Goal: Task Accomplishment & Management: Manage account settings

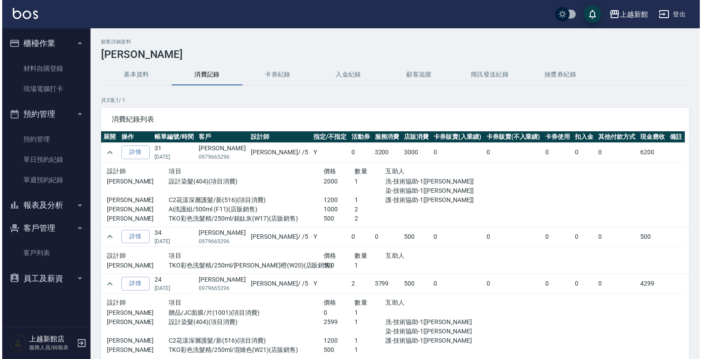
scroll to position [1, 0]
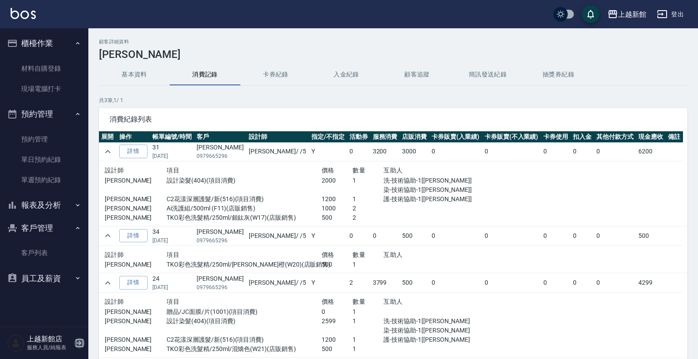
click at [78, 339] on icon "button" at bounding box center [80, 343] width 8 height 8
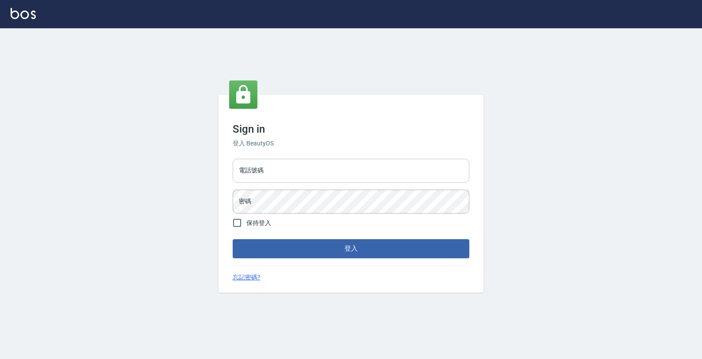
click at [367, 175] on input "電話號碼" at bounding box center [351, 171] width 237 height 24
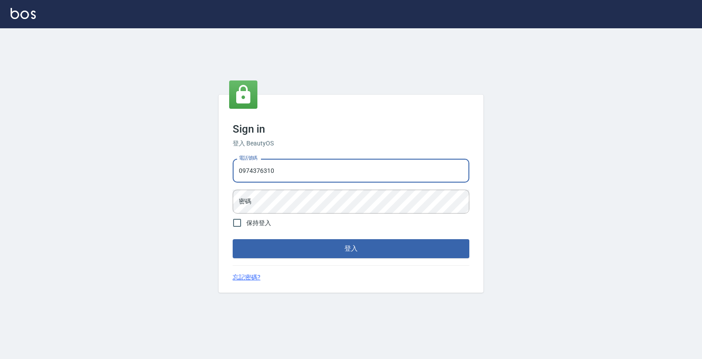
type input "0974376310"
click at [233, 239] on button "登入" at bounding box center [351, 248] width 237 height 19
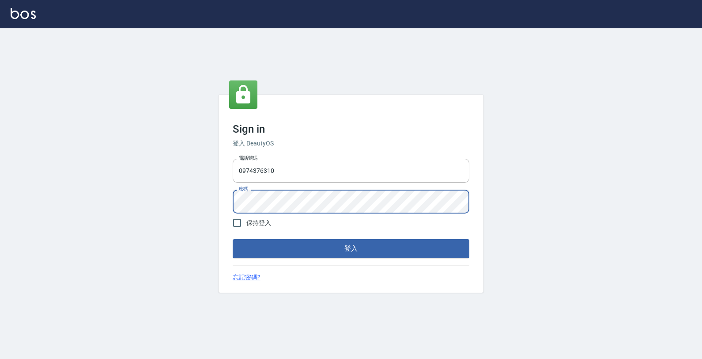
click at [233, 239] on button "登入" at bounding box center [351, 248] width 237 height 19
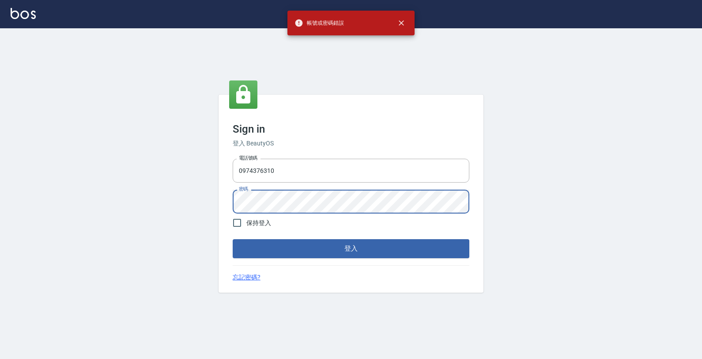
click at [233, 239] on button "登入" at bounding box center [351, 248] width 237 height 19
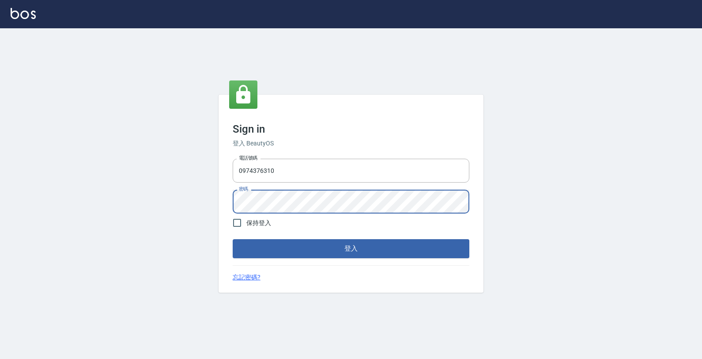
click at [233, 239] on button "登入" at bounding box center [351, 248] width 237 height 19
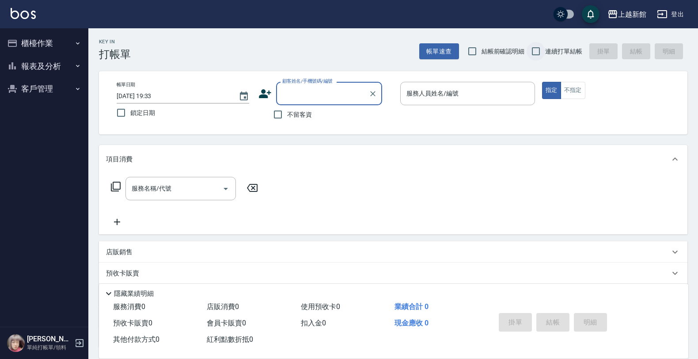
click at [530, 53] on input "連續打單結帳" at bounding box center [535, 51] width 19 height 19
checkbox input "true"
drag, startPoint x: 378, startPoint y: 88, endPoint x: 366, endPoint y: 95, distance: 13.9
click at [376, 91] on div "顧客姓名/手機號碼/編號" at bounding box center [329, 93] width 106 height 23
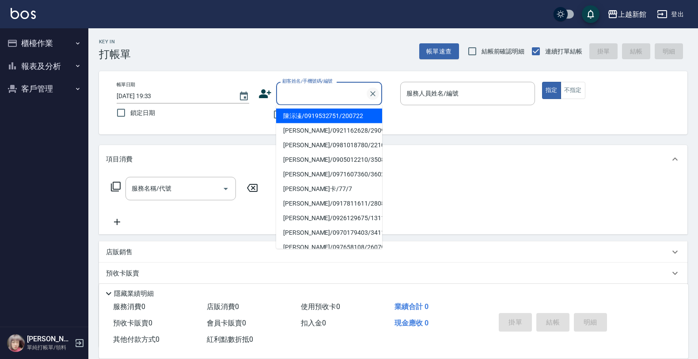
click at [366, 95] on button "Clear" at bounding box center [372, 93] width 12 height 12
type input "陳沶溱/0919532751/200722"
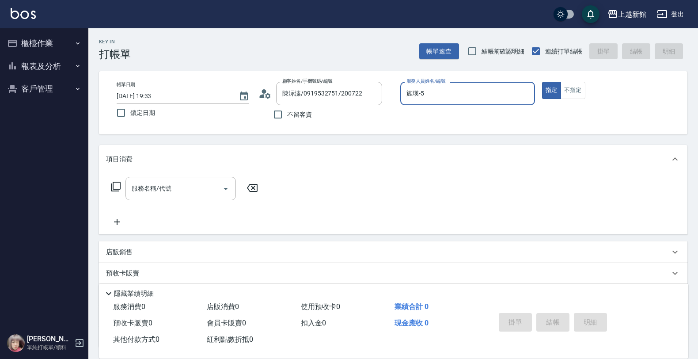
type input "旌瑛-5"
type button "true"
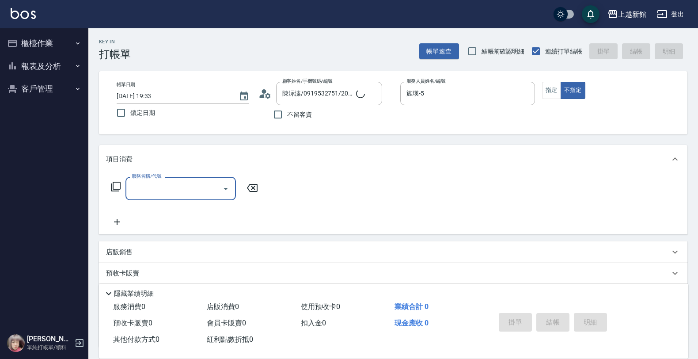
type input "店花草霉/0930557925/2"
type input "草莓-2"
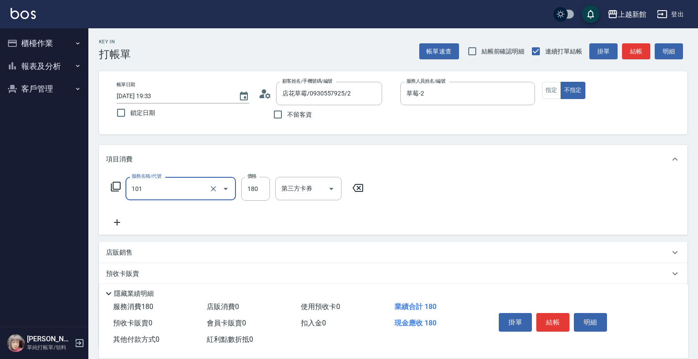
type input "洗髮250(101)"
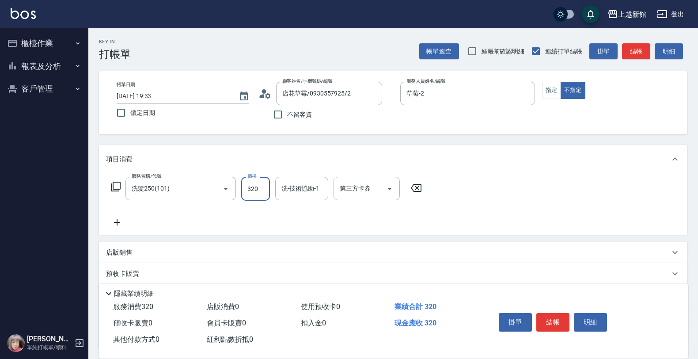
type input "320"
type input "馨妮-29"
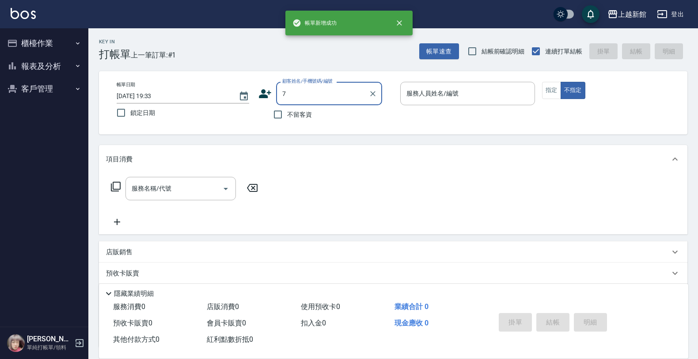
type input "店花草霉/0930557925/2"
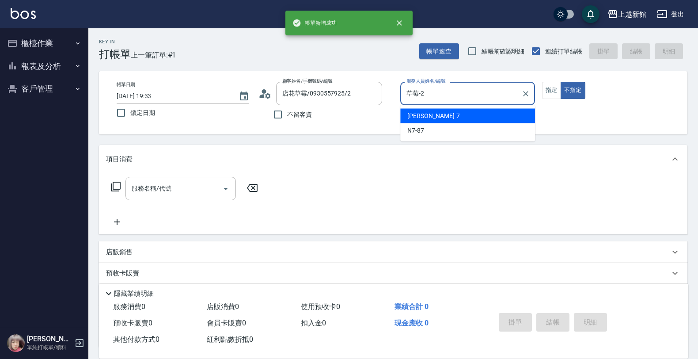
type input "草莓-2"
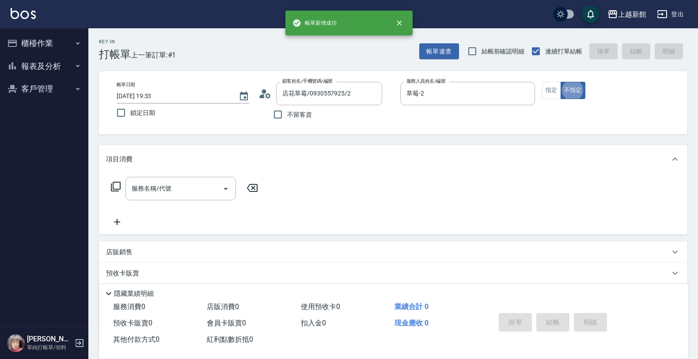
type button "false"
type input "[PERSON_NAME]卡/77/7"
type input "莫尼卡-7"
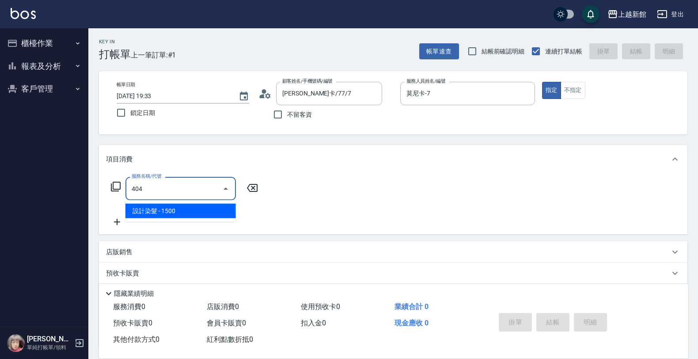
type input "設計染髮(404)"
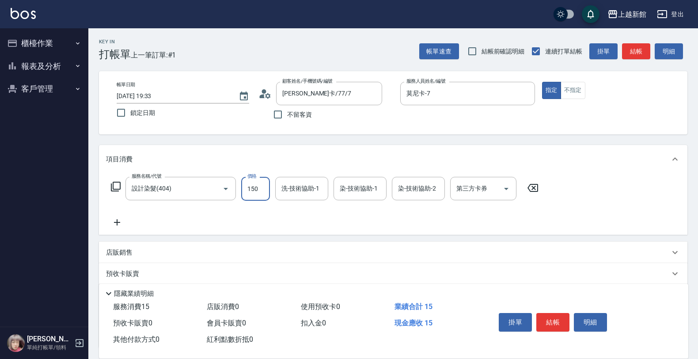
type input "1500"
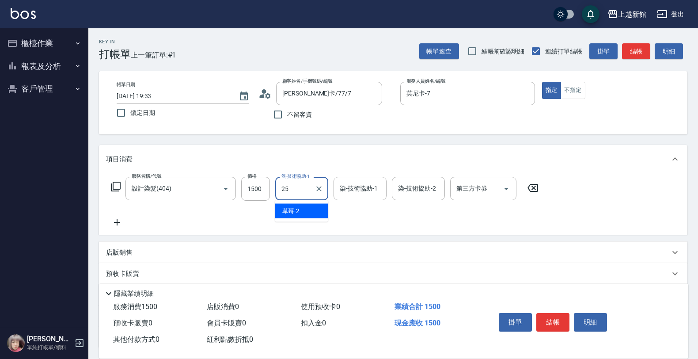
type input "小邱-25"
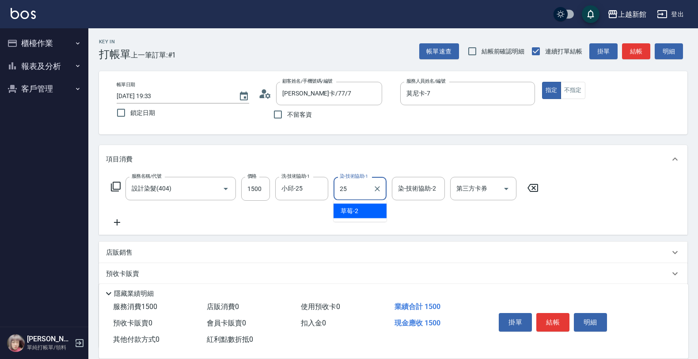
type input "小邱-25"
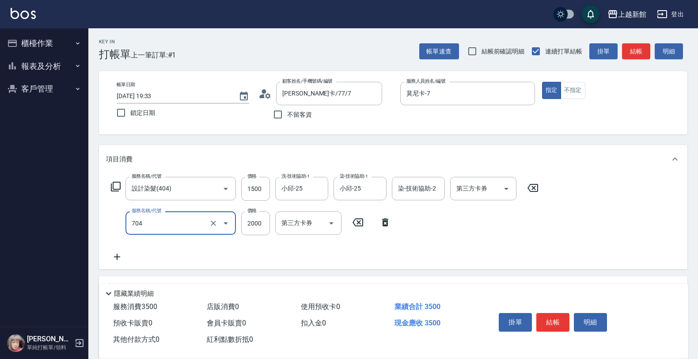
type input "髮片重整(704)"
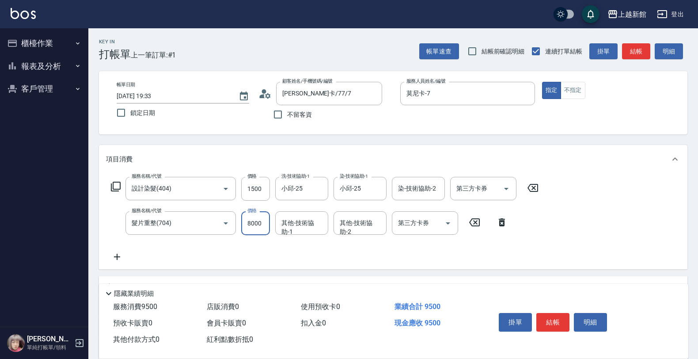
type input "8000"
type input "小邱-25"
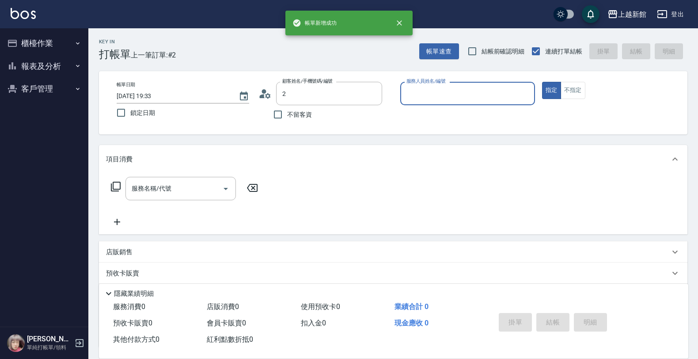
type input "店花草霉/0930557925/2"
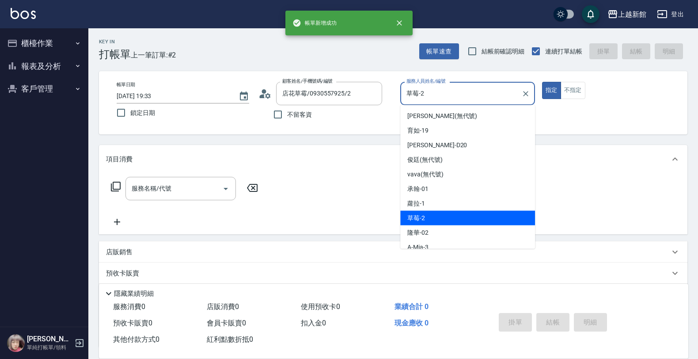
type input "草莓-2"
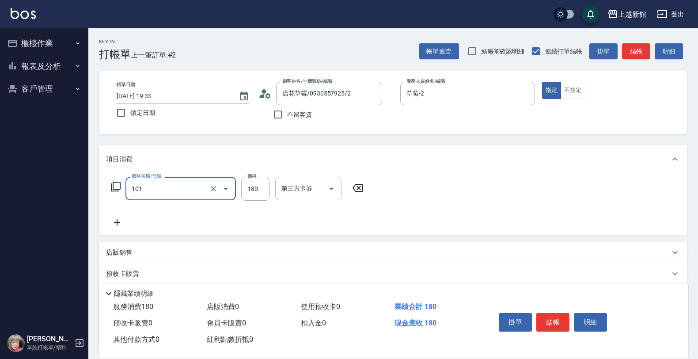
type input "洗髮250(101)"
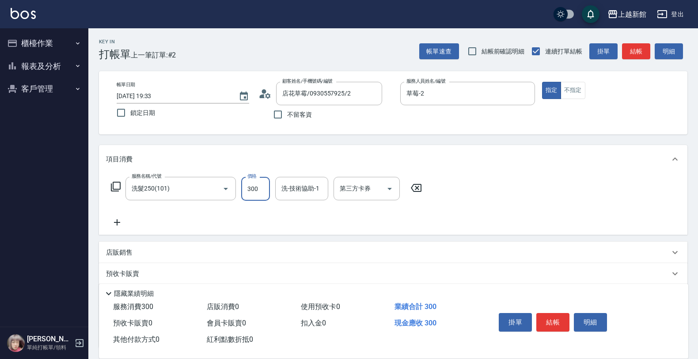
type input "300"
type input "小邱-25"
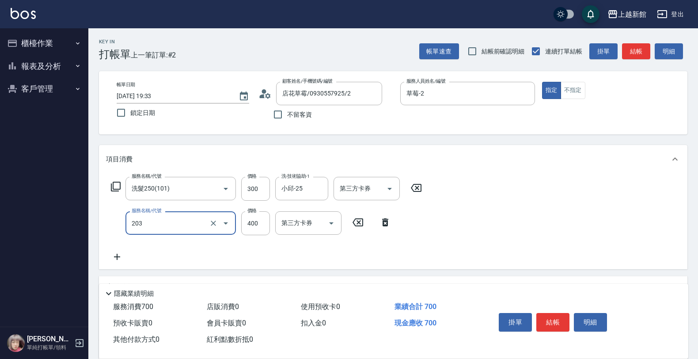
type input "指定單剪(203)"
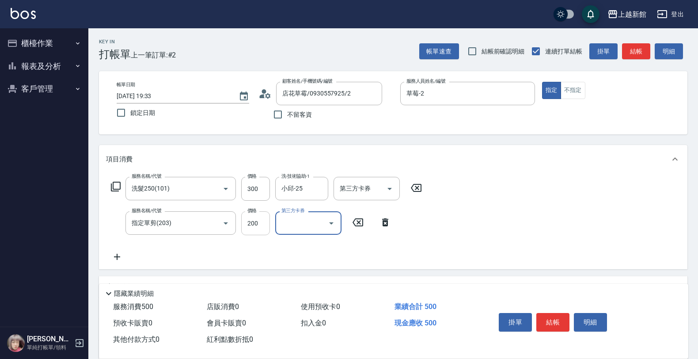
click at [248, 220] on input "200" at bounding box center [255, 223] width 29 height 24
type input "300"
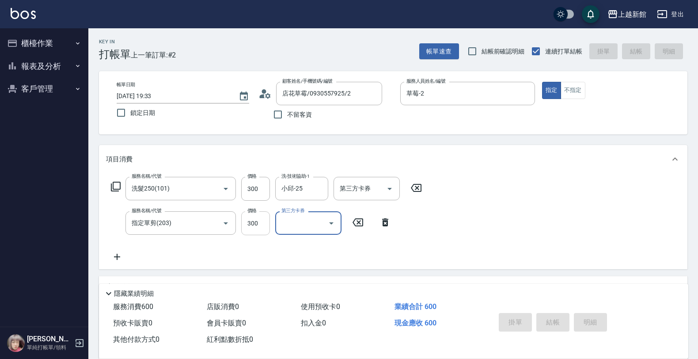
type input "[DATE] 19:34"
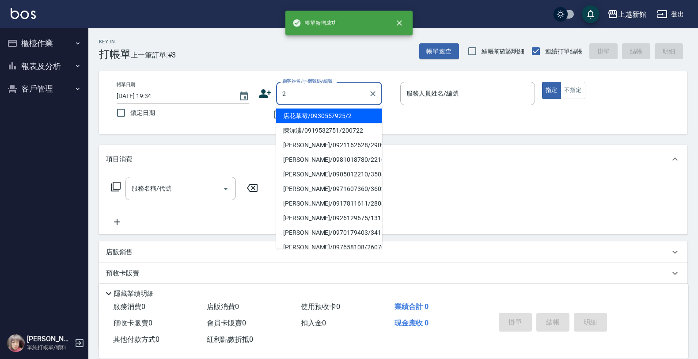
type input "店花草霉/0930557925/2"
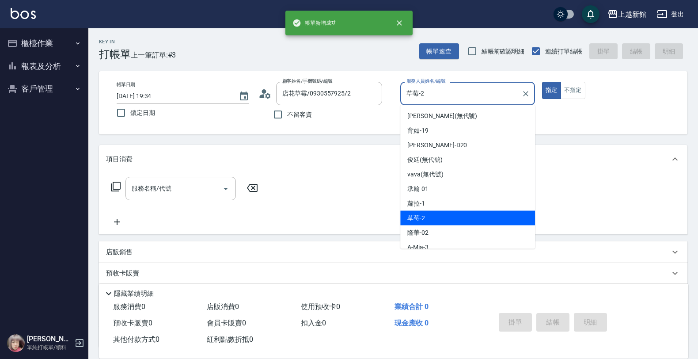
type input "草莓-2"
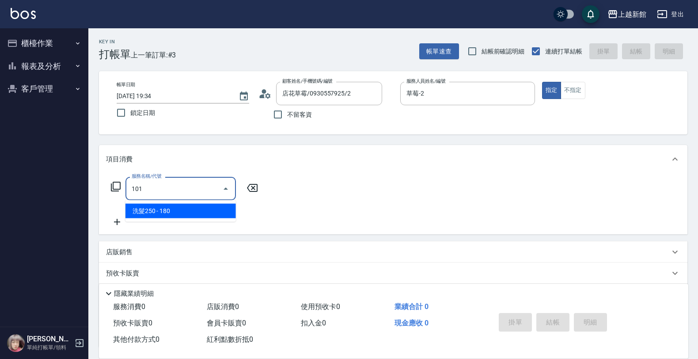
type input "洗髮250(101)"
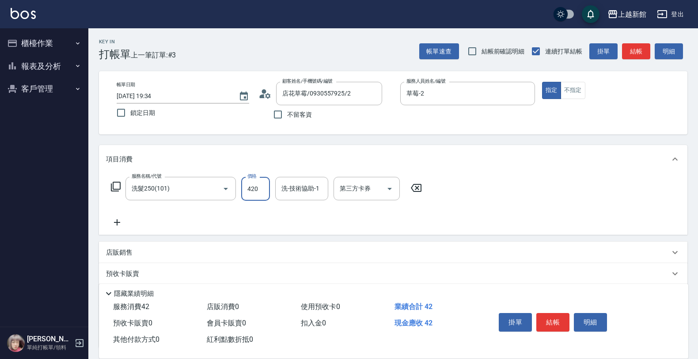
type input "420"
type input "小邱-25"
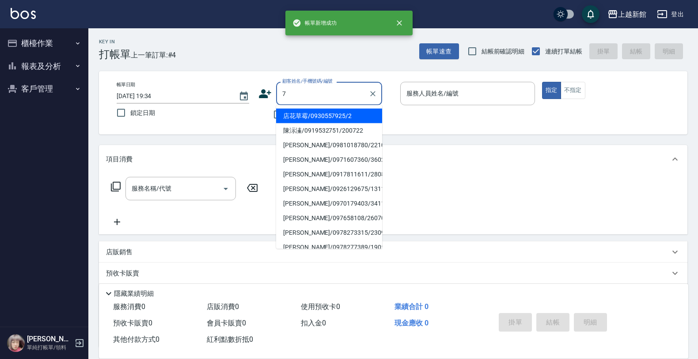
type input "店花草霉/0930557925/2"
click at [542, 82] on button "指定" at bounding box center [551, 90] width 19 height 17
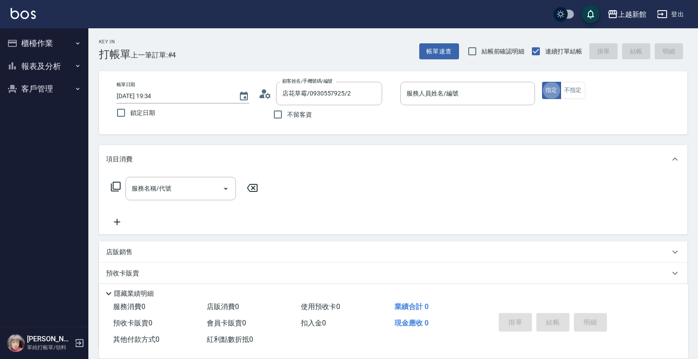
type input "草莓-2"
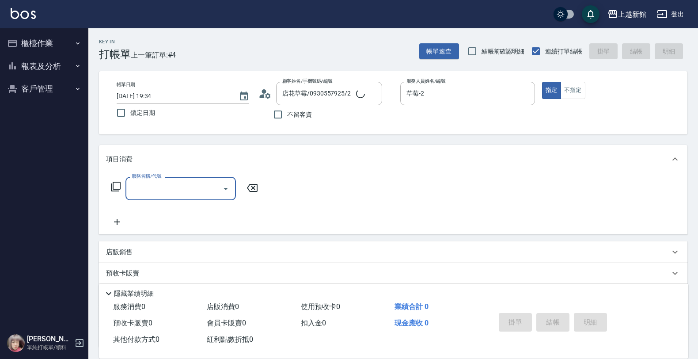
type input "[PERSON_NAME]卡/77/7"
type input "莫尼卡-7"
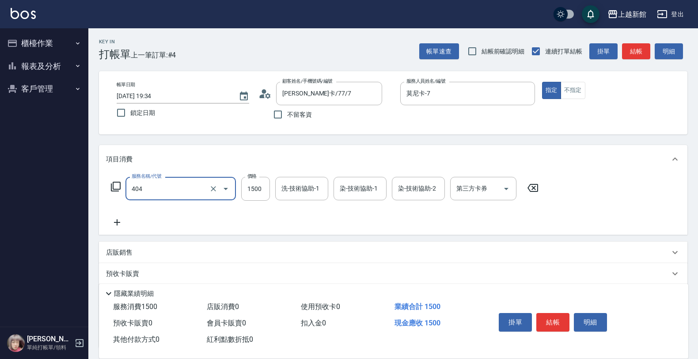
type input "設計染髮(404)"
type input "3000"
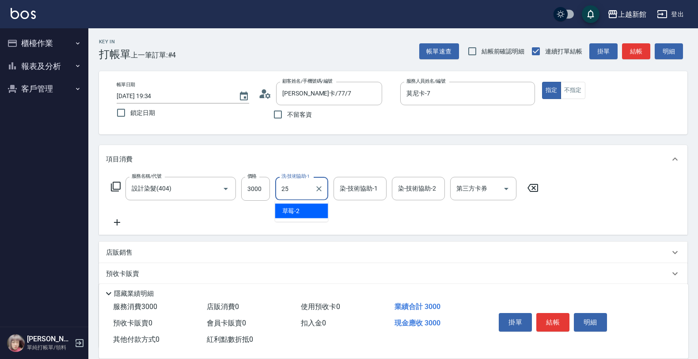
type input "小邱-25"
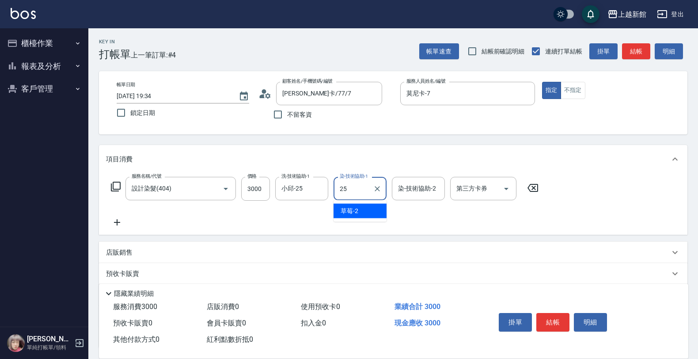
type input "小邱-25"
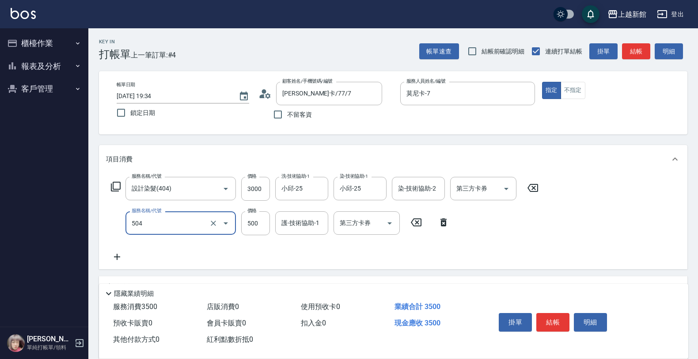
type input "順子護髮(504)"
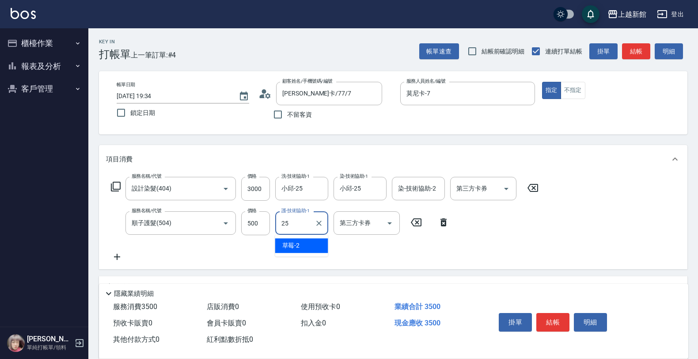
type input "小邱-25"
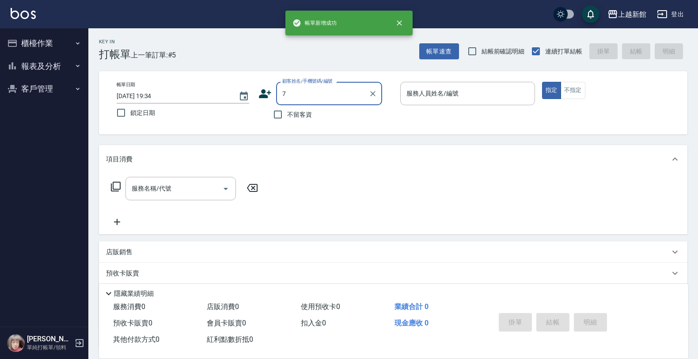
type input "[PERSON_NAME]卡/77/7"
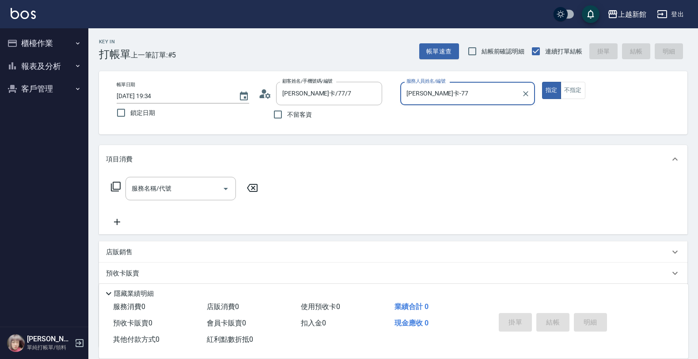
click at [542, 82] on button "指定" at bounding box center [551, 90] width 19 height 17
type input "莫尼卡-7"
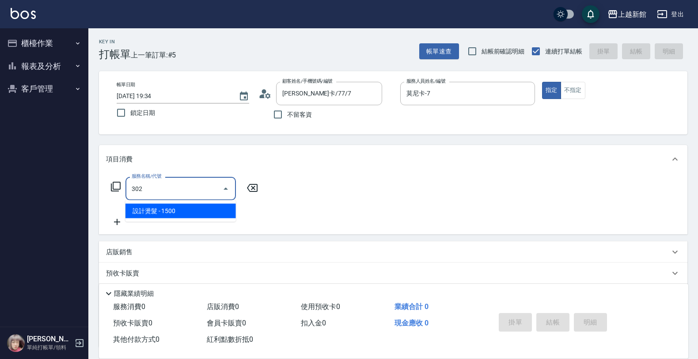
type input "設計燙髮(302)"
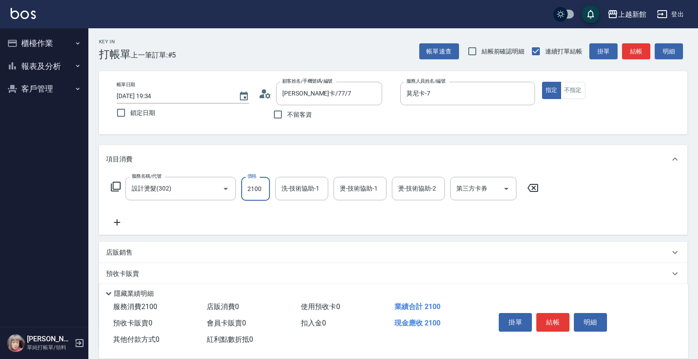
type input "2100"
type input "小邱-25"
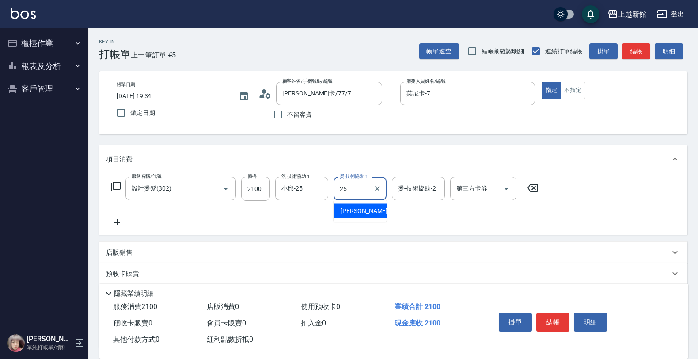
type input "小邱-25"
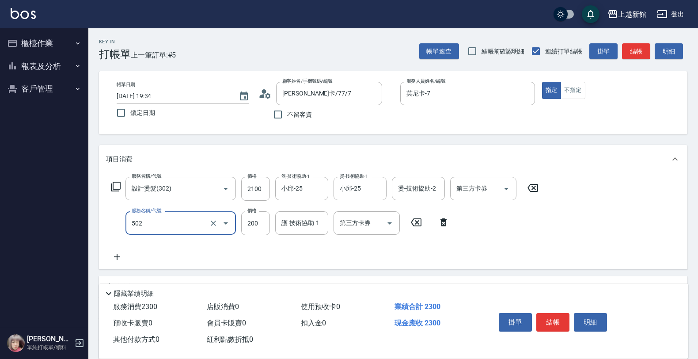
type input "自備護髮(502)"
type input "180"
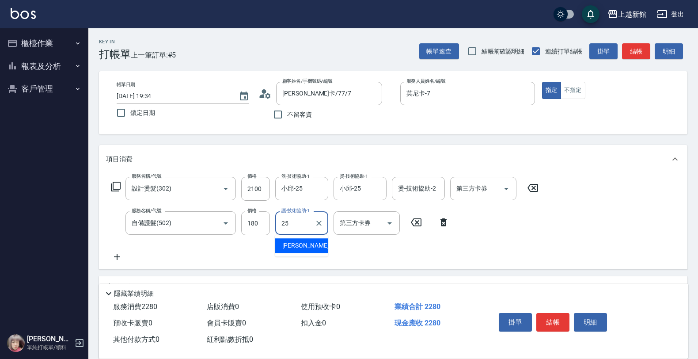
type input "小邱-25"
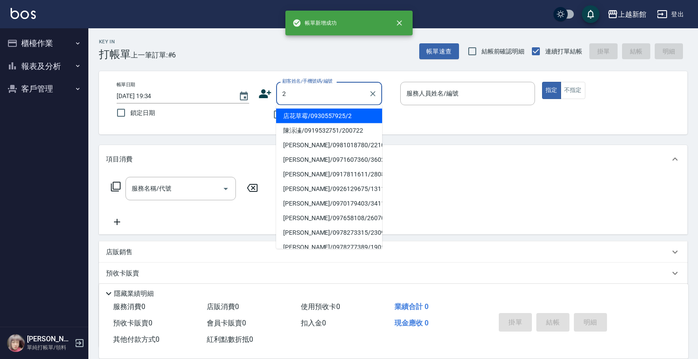
type input "店花草霉/0930557925/2"
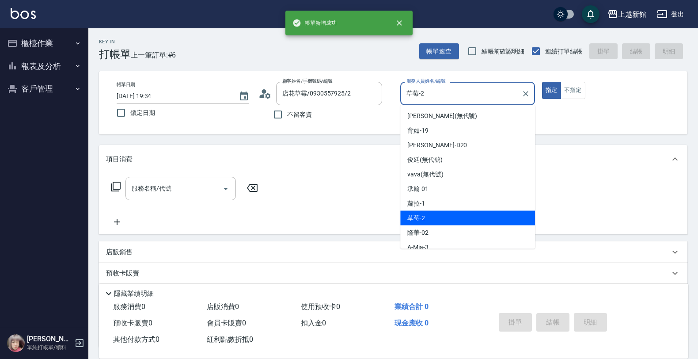
type input "草莓-2"
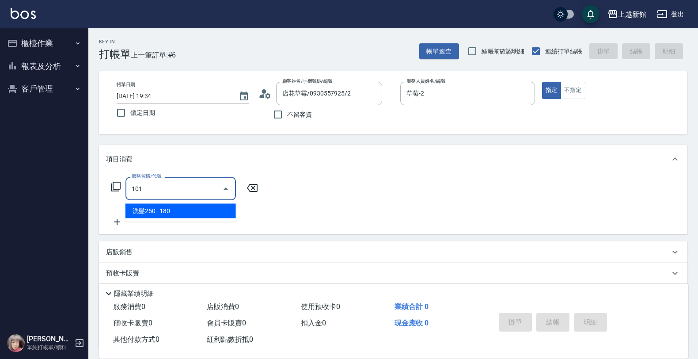
type input "洗髮250(101)"
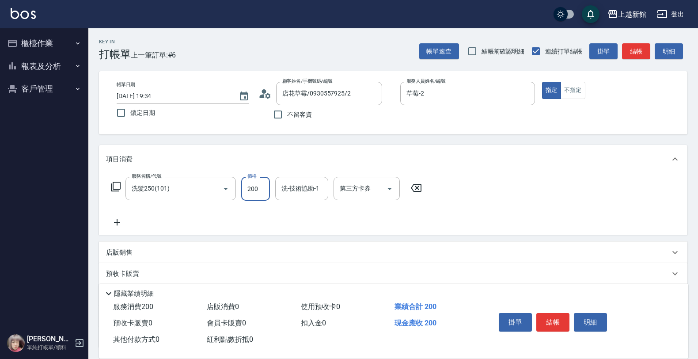
type input "200"
type input "草莓-2"
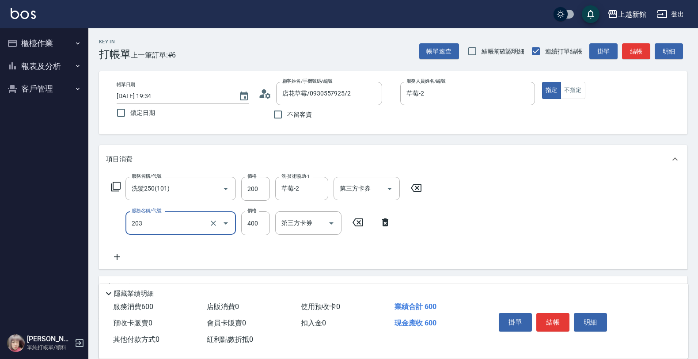
type input "指定單剪(203)"
type input "300"
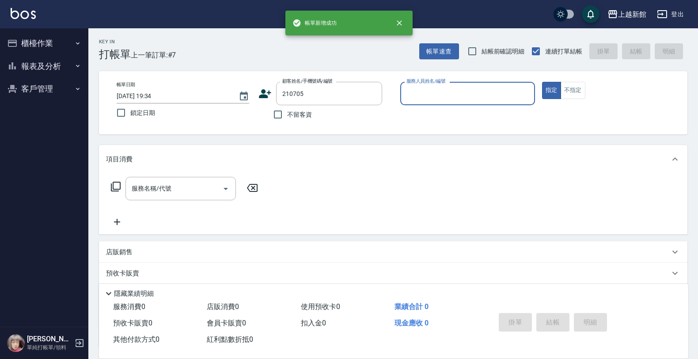
type input "張？笙/0966958705/210705"
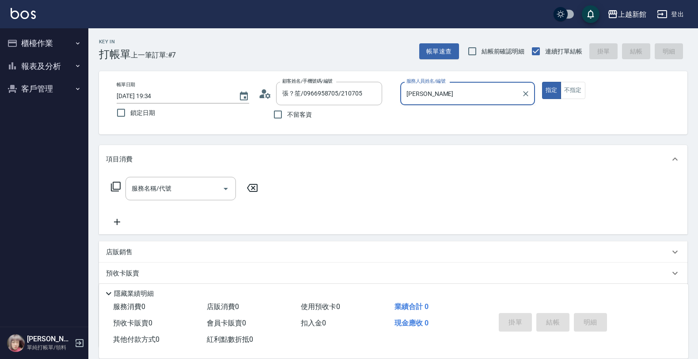
type input "瑪"
type input "瑪沙-10"
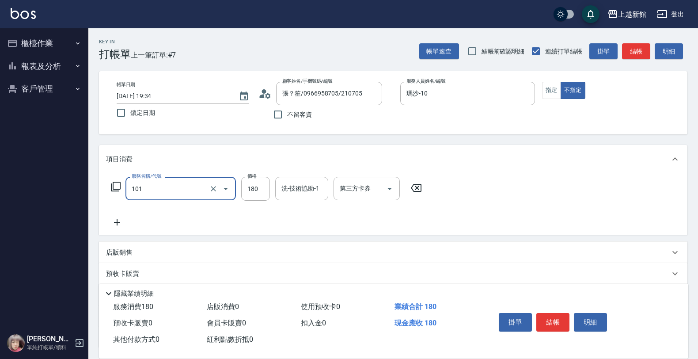
type input "洗髮250(101)"
type input "200"
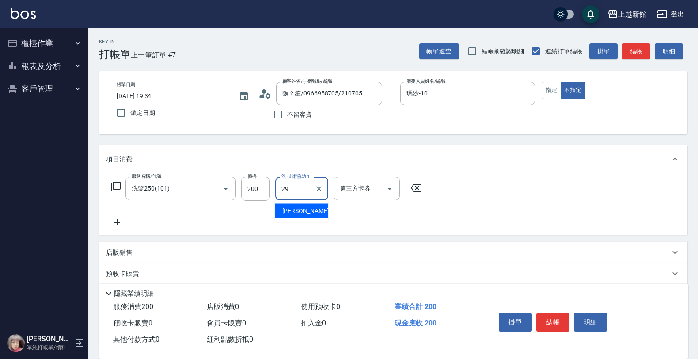
type input "馨妮-29"
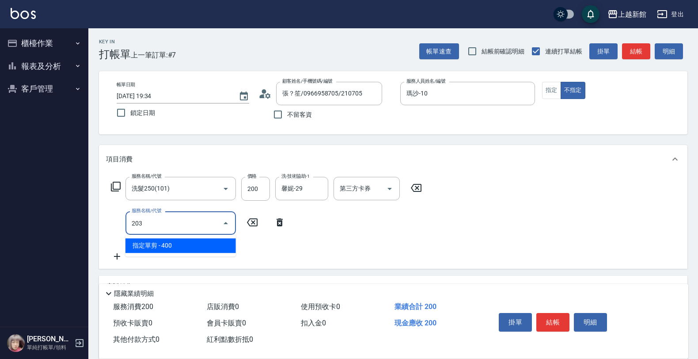
type input "指定單剪(203)"
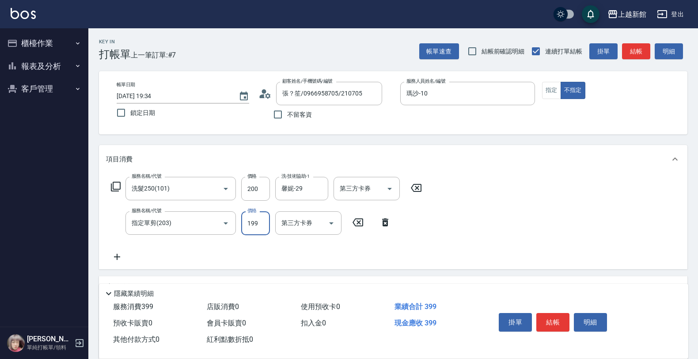
type input "199"
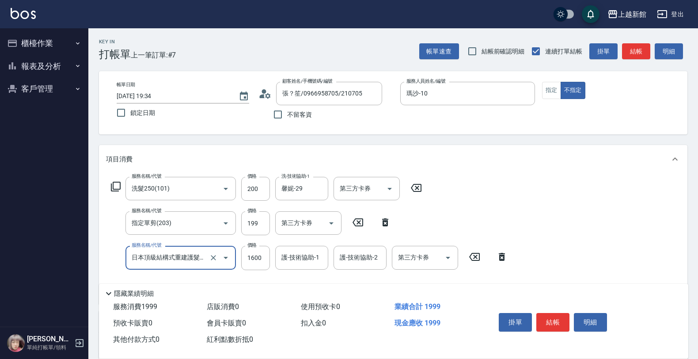
type input "日本頂級結構式重建護髮(512)"
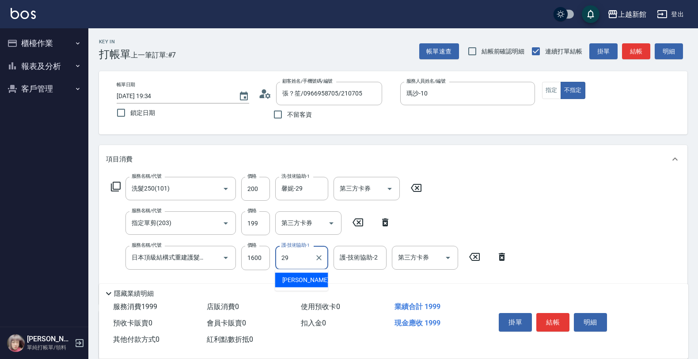
type input "馨妮-29"
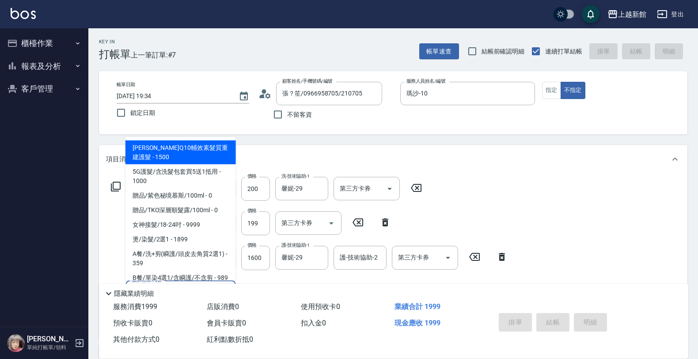
type input "10"
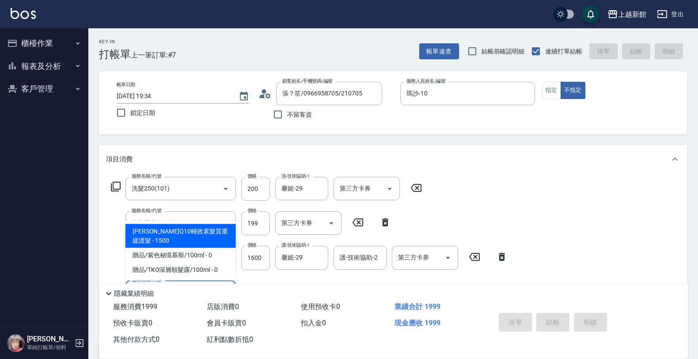
type input "[DATE] 19:35"
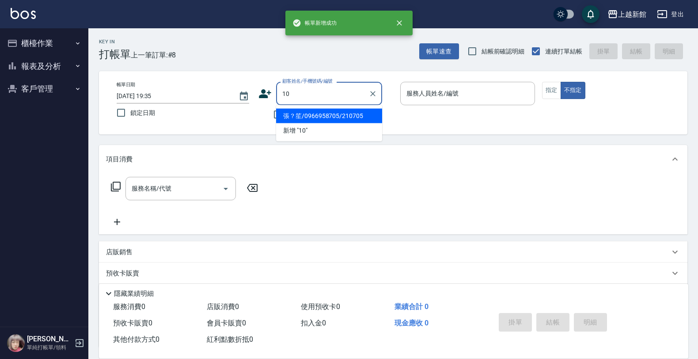
type input "張？笙/0966958705/210705"
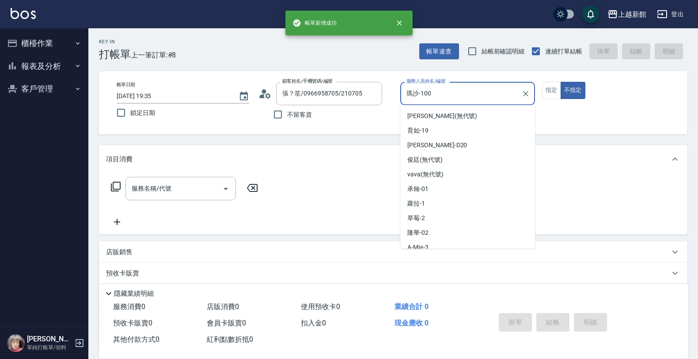
click at [560, 82] on button "不指定" at bounding box center [572, 90] width 25 height 17
type input "瑪沙-10"
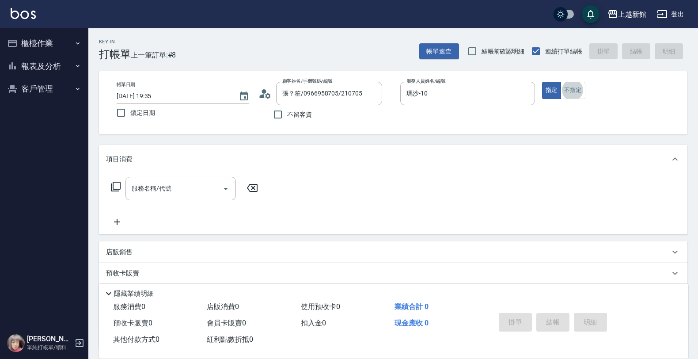
type input "[PERSON_NAME]/0974376310/10"
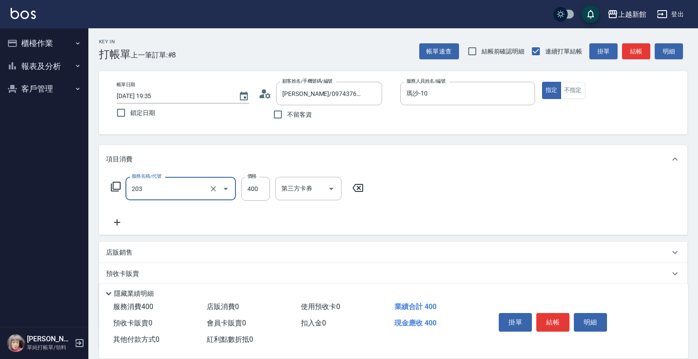
type input "指定單剪(203)"
type input "200"
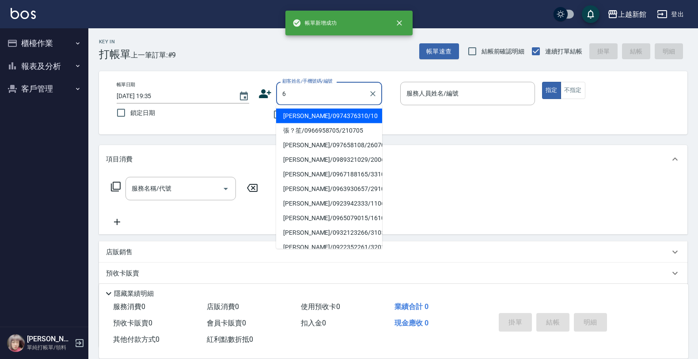
type input "[PERSON_NAME]/0974376310/10"
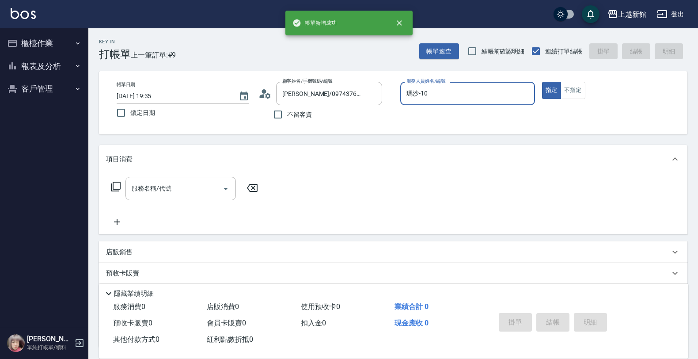
type input "瑪沙-10"
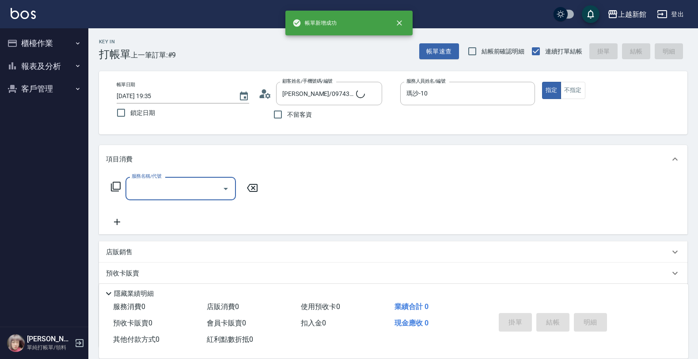
type input "[PERSON_NAME]/6_[PERSON_NAME]/6"
type input "[PERSON_NAME]-6"
type input "3"
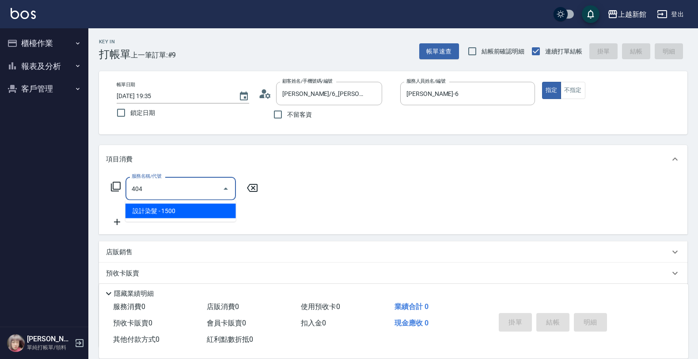
type input "設計染髮(404)"
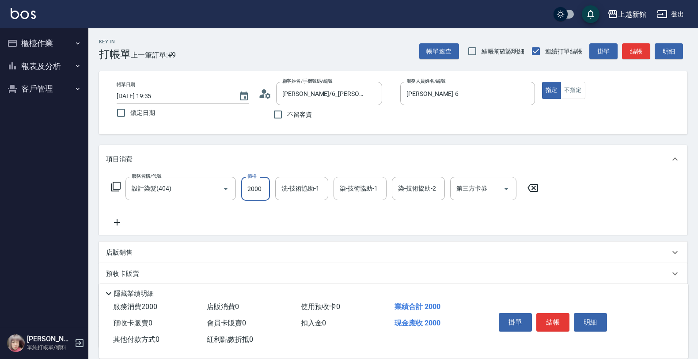
type input "2000"
type input "馨妮-29"
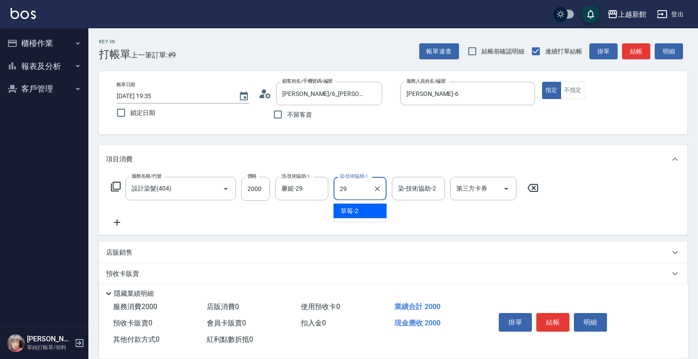
type input "馨妮-29"
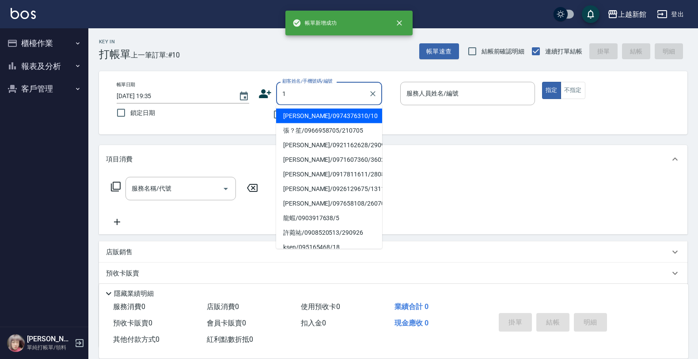
type input "[PERSON_NAME]/0974376310/10"
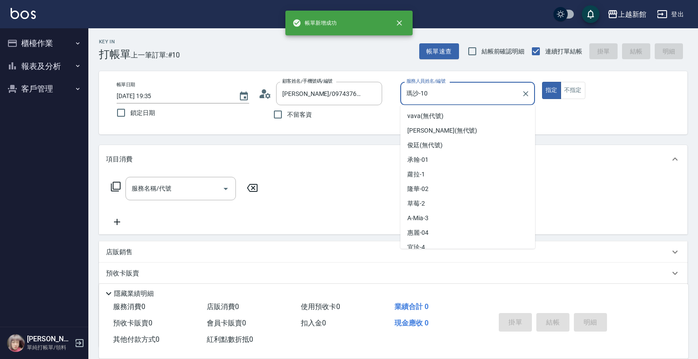
type input "瑪沙-10"
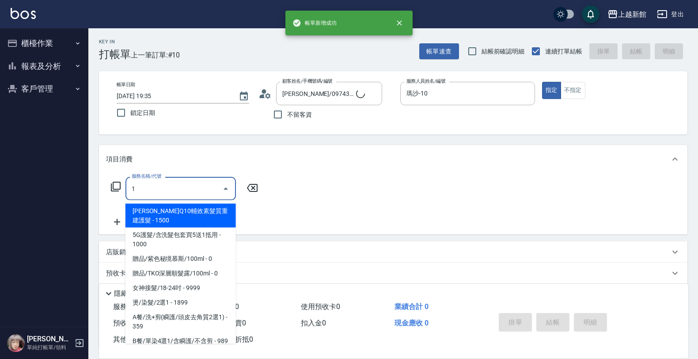
type input "10"
type input "Lora/0979395100/1"
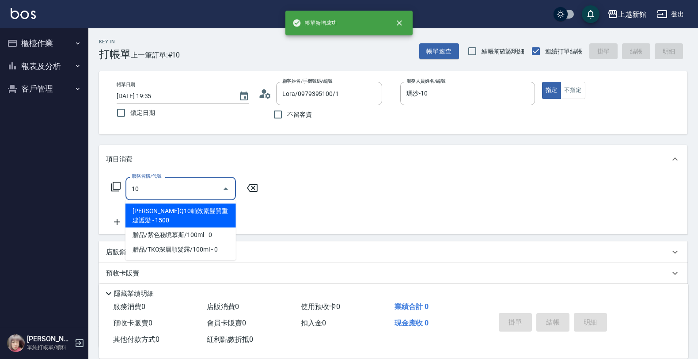
type input "蘿拉-1"
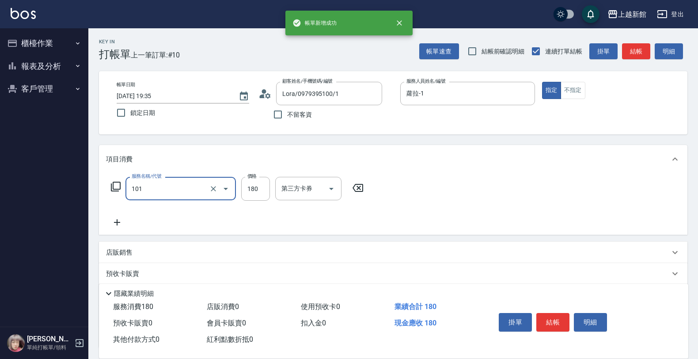
type input "洗髮250(101)"
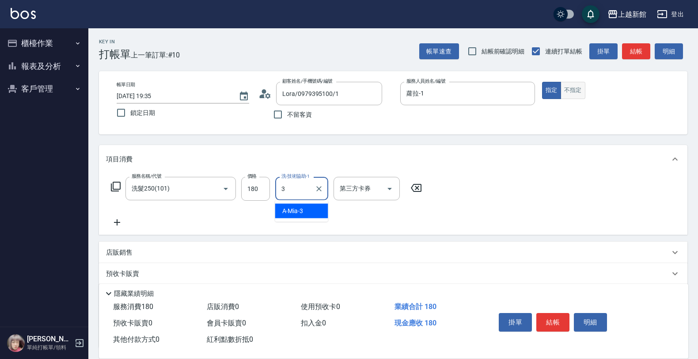
type input "3"
drag, startPoint x: 563, startPoint y: 91, endPoint x: 557, endPoint y: 93, distance: 6.6
click at [557, 93] on div "指定 不指定" at bounding box center [609, 90] width 135 height 17
click at [584, 93] on button "不指定" at bounding box center [572, 90] width 25 height 17
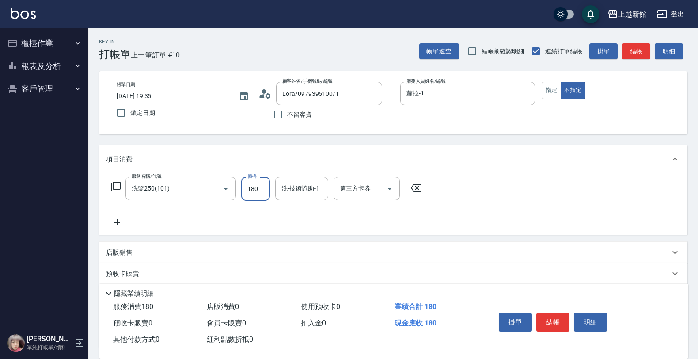
click at [249, 190] on input "180" at bounding box center [255, 189] width 29 height 24
type input "300"
type input "馨妮-29"
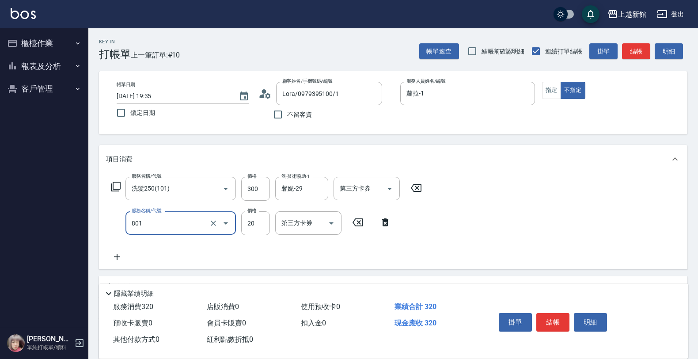
type input "潤絲(801)"
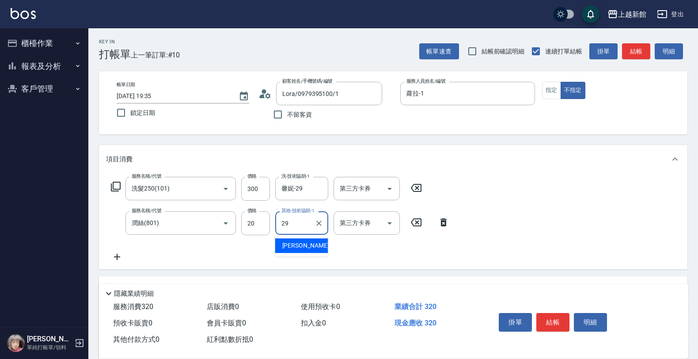
type input "馨妮-29"
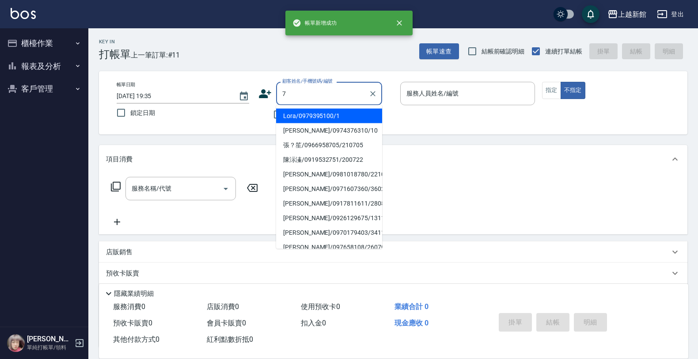
type input "Lora/0979395100/1"
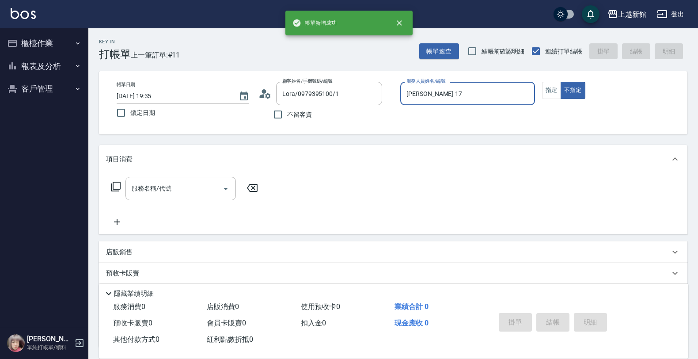
click at [560, 82] on button "不指定" at bounding box center [572, 90] width 25 height 17
type input "蘿拉-1"
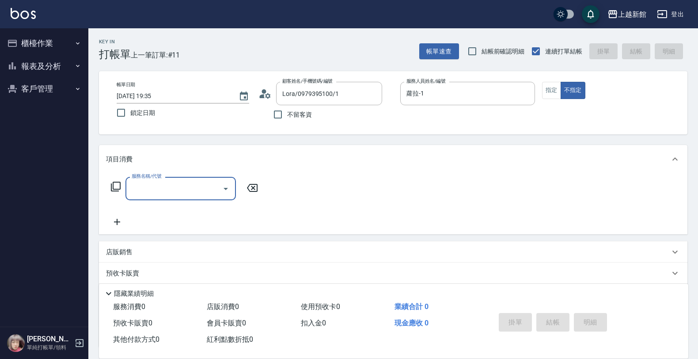
type input "[PERSON_NAME]卡/77/7"
type input "莫尼卡-7"
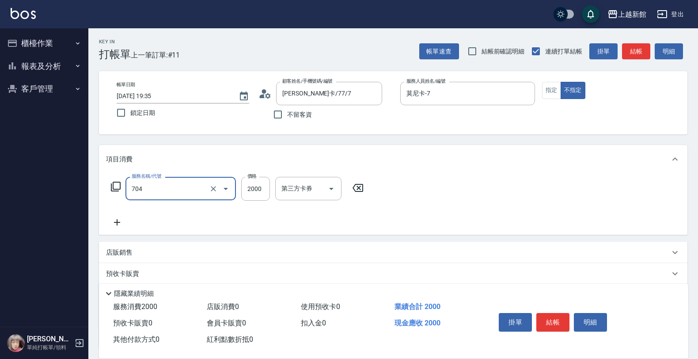
type input "髮片重整(704)"
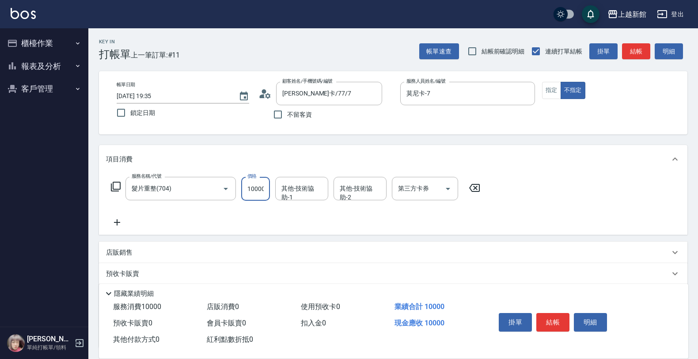
type input "10000"
type input "小邱-25"
type input "2"
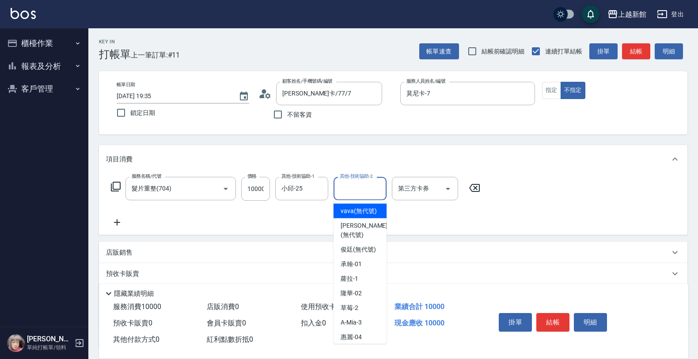
type input "vava(無代號)"
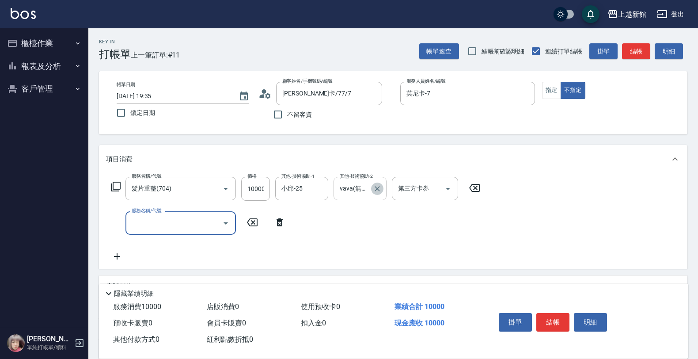
click at [377, 190] on icon "Clear" at bounding box center [377, 188] width 9 height 9
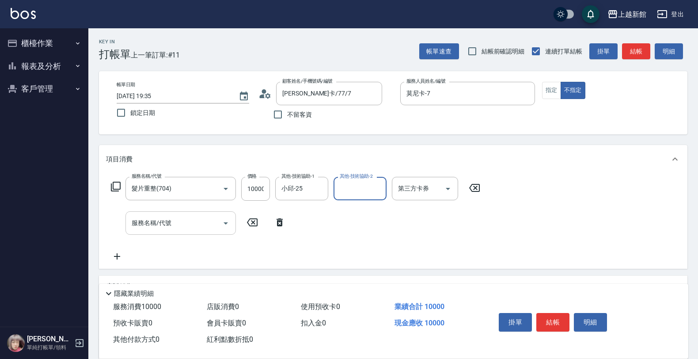
click at [148, 231] on div "服務名稱/代號" at bounding box center [180, 222] width 110 height 23
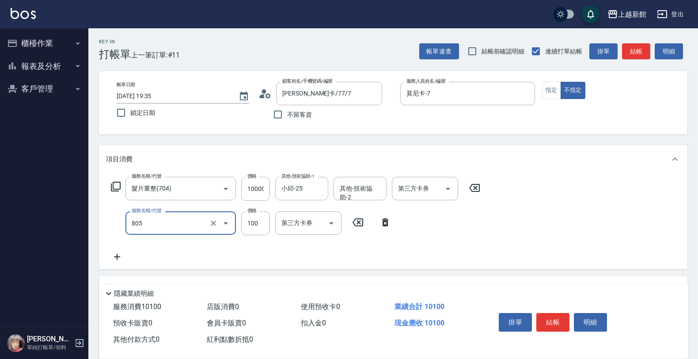
type input "中租手續費(805)"
type input "600"
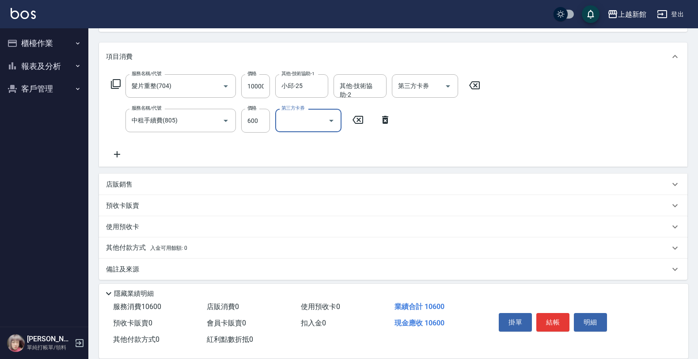
scroll to position [107, 0]
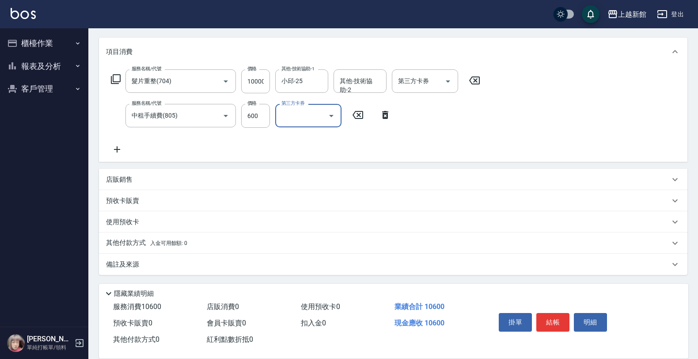
click at [113, 178] on p "店販銷售" at bounding box center [119, 179] width 26 height 9
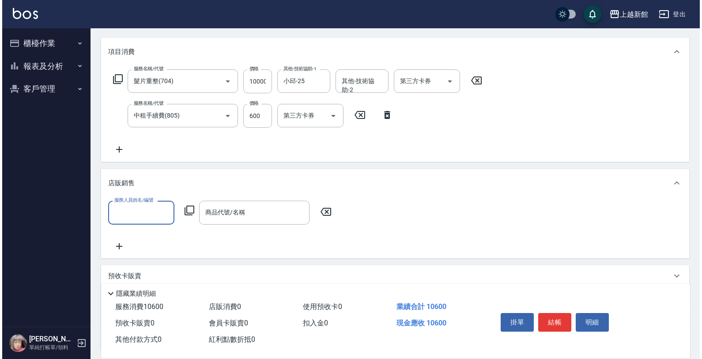
scroll to position [0, 0]
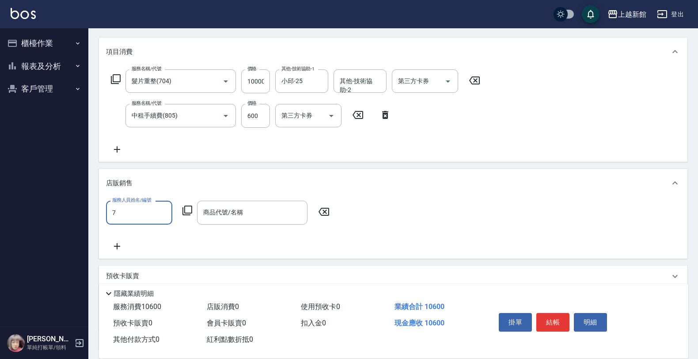
type input "莫尼卡-7"
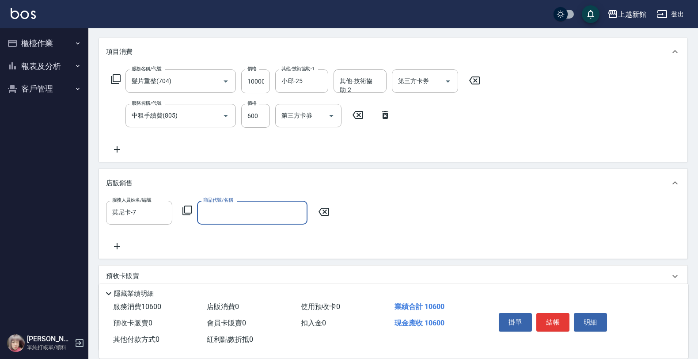
click at [188, 212] on icon at bounding box center [187, 210] width 10 height 10
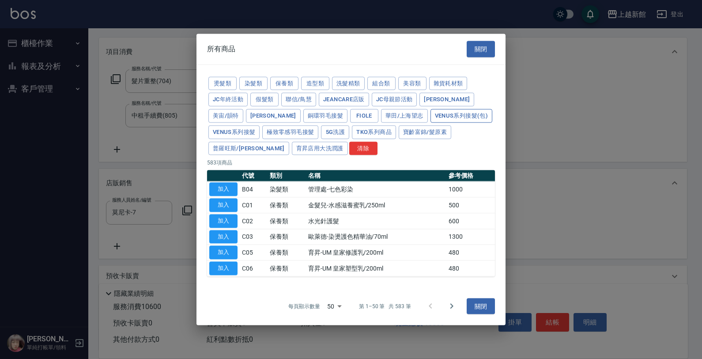
click at [431, 115] on button "Venus系列接髮(包)" at bounding box center [462, 116] width 62 height 14
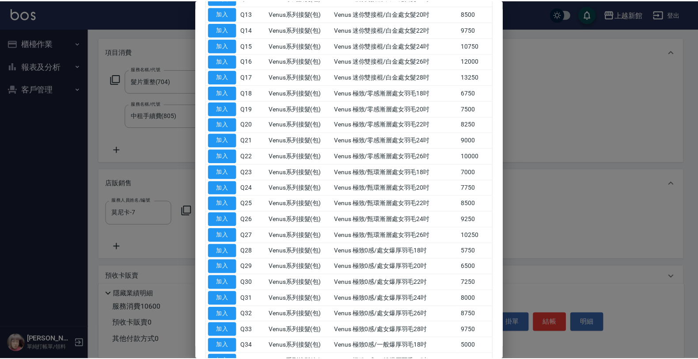
scroll to position [386, 0]
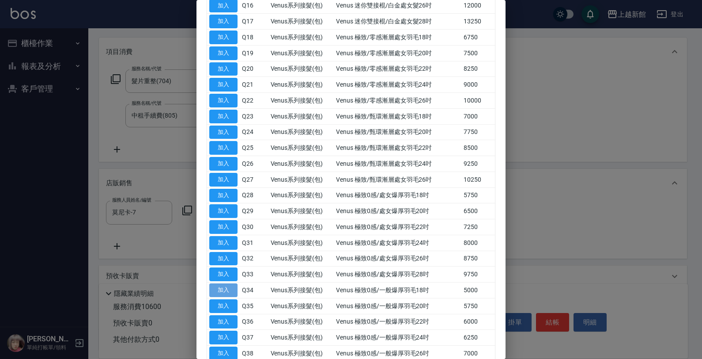
click at [217, 297] on button "加入" at bounding box center [223, 290] width 28 height 14
type input "Venus 極致0感/一般爆厚羽毛18吋"
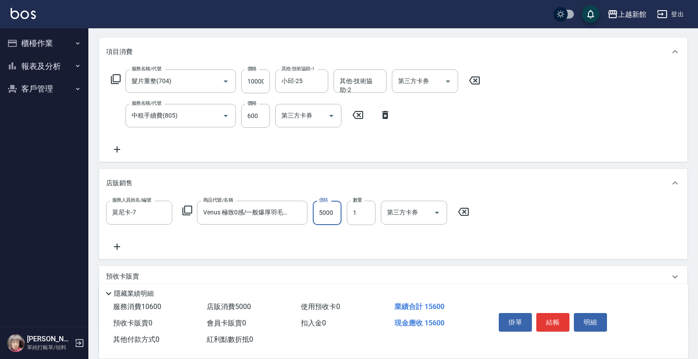
click at [314, 209] on input "5000" at bounding box center [327, 212] width 29 height 24
type input "2500"
type input "2"
click at [246, 70] on input "10000" at bounding box center [255, 81] width 29 height 24
click at [259, 80] on input "10000" at bounding box center [255, 81] width 29 height 24
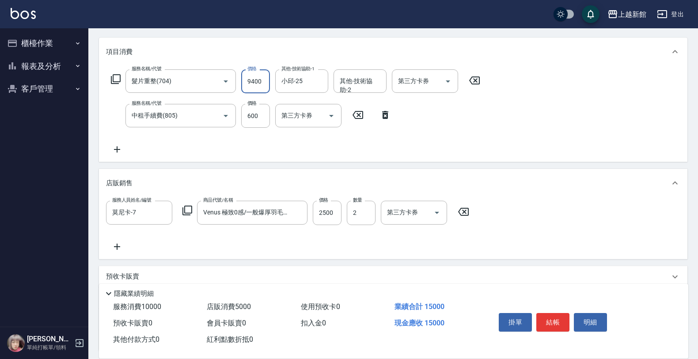
type input "9400"
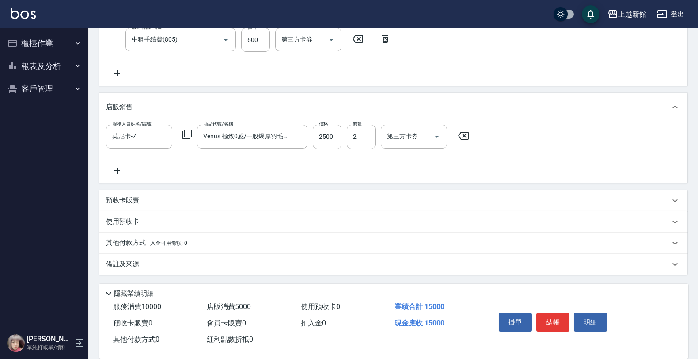
click at [182, 240] on span "入金可用餘額: 0" at bounding box center [169, 243] width 38 height 6
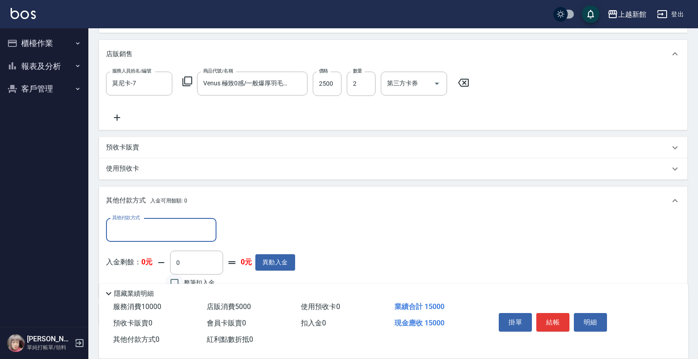
scroll to position [287, 0]
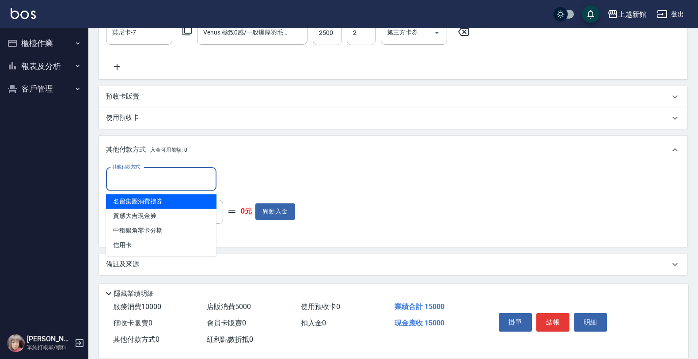
click at [159, 174] on input "其他付款方式" at bounding box center [161, 178] width 102 height 15
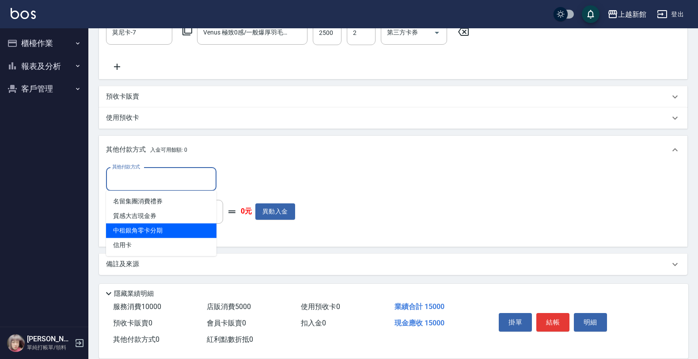
click at [159, 226] on span "中租銀角零卡分期" at bounding box center [161, 230] width 110 height 15
type input "中租銀角零卡分期"
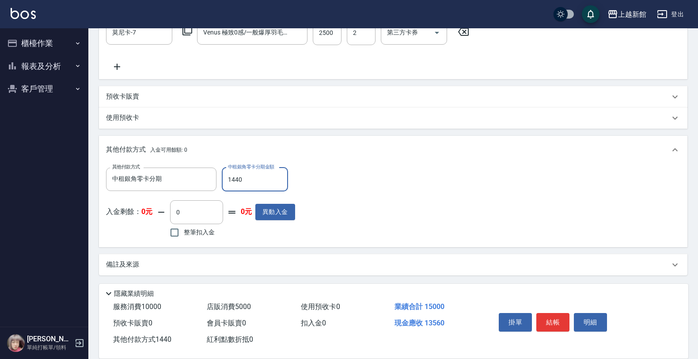
type input "14400"
type input "[DATE] 19:37"
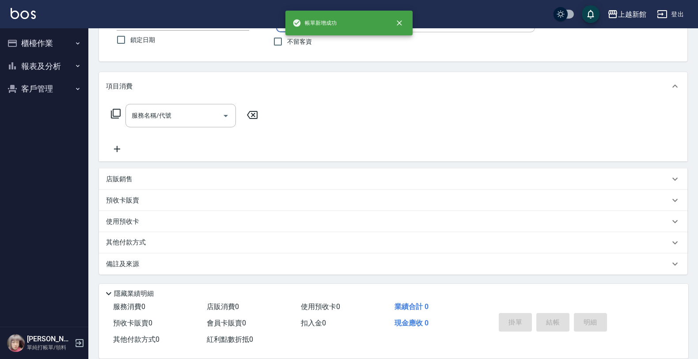
scroll to position [0, 0]
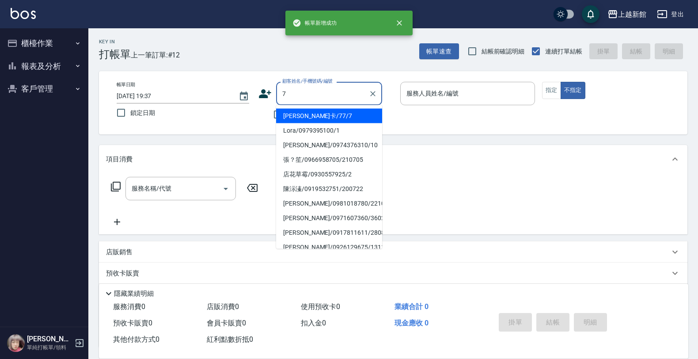
type input "[PERSON_NAME]卡/77/7"
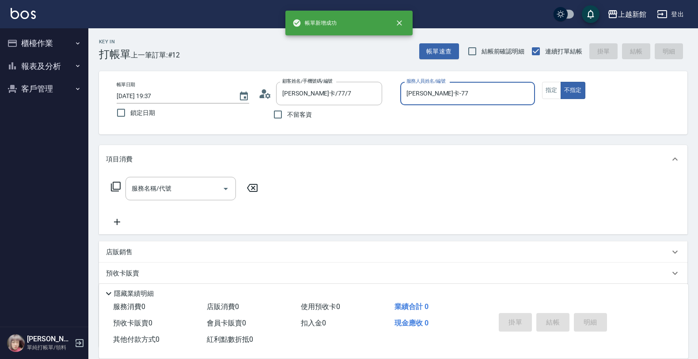
click at [560, 82] on button "不指定" at bounding box center [572, 90] width 25 height 17
type input "莫尼卡-7"
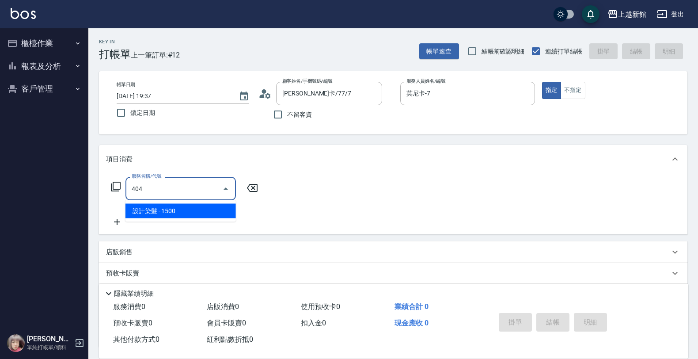
type input "設計染髮(404)"
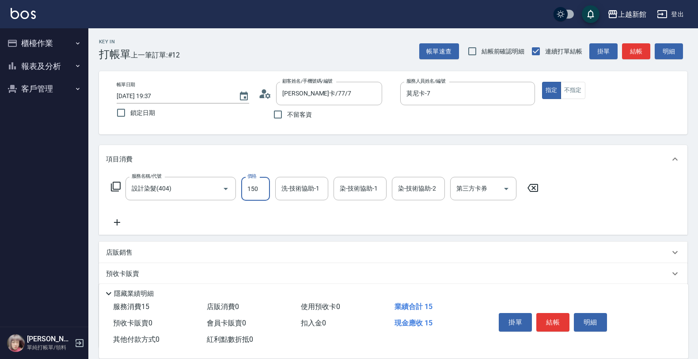
type input "1500"
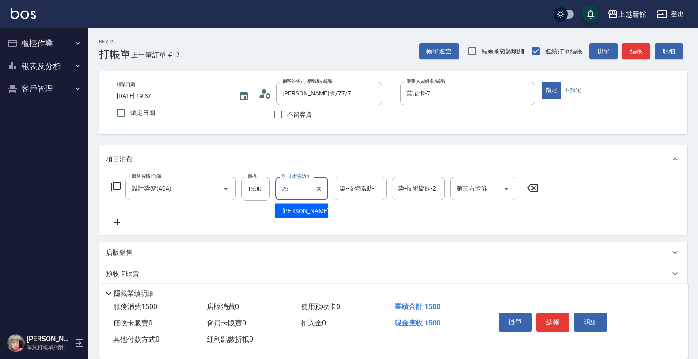
type input "小邱-25"
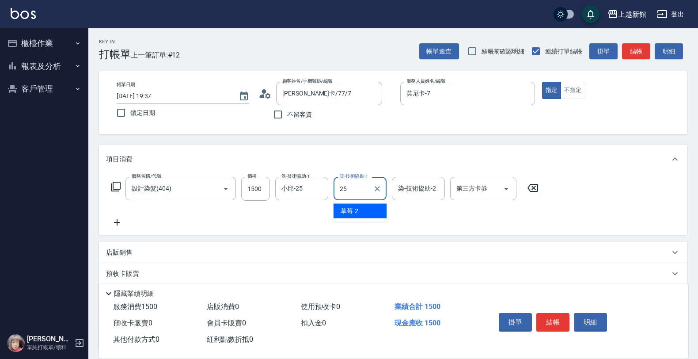
type input "小邱-25"
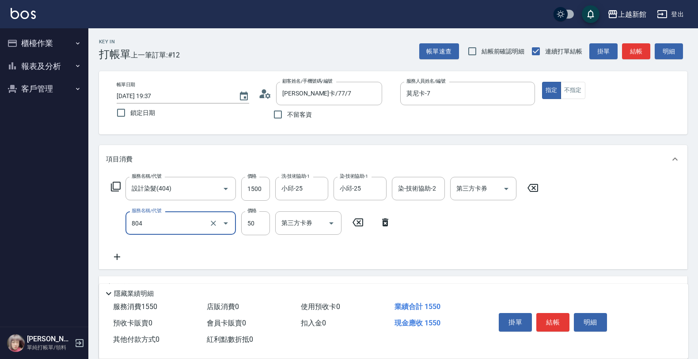
type input "吹捲/夾直/青捲/電棒/夾玉米鬚(804)"
type input "1500"
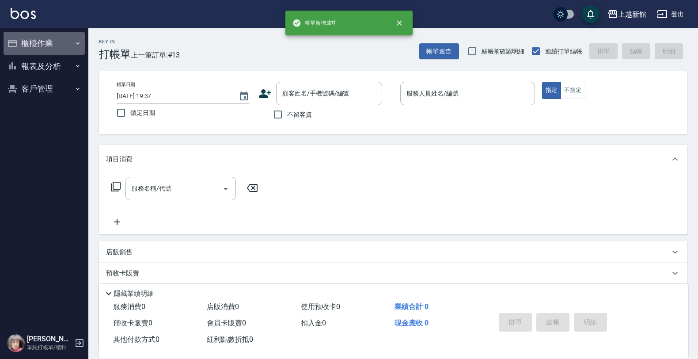
click at [38, 42] on button "櫃檯作業" at bounding box center [44, 43] width 81 height 23
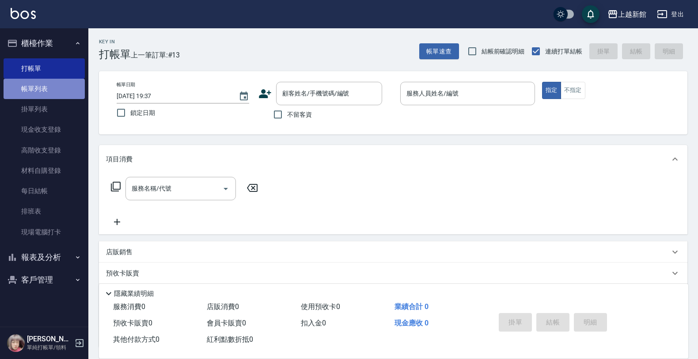
click at [60, 87] on link "帳單列表" at bounding box center [44, 89] width 81 height 20
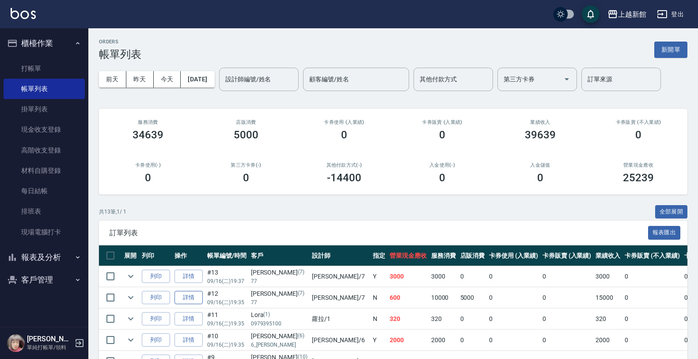
click at [197, 302] on link "詳情" at bounding box center [188, 298] width 28 height 14
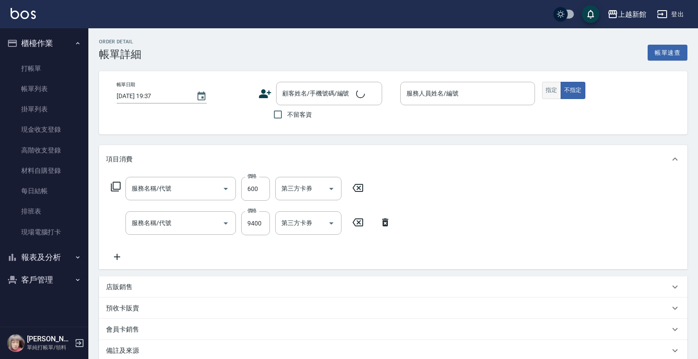
drag, startPoint x: 555, startPoint y: 91, endPoint x: 551, endPoint y: 98, distance: 7.7
click at [555, 91] on button "指定" at bounding box center [551, 90] width 19 height 17
type input "[DATE] 19:35"
type input "莫尼卡-7"
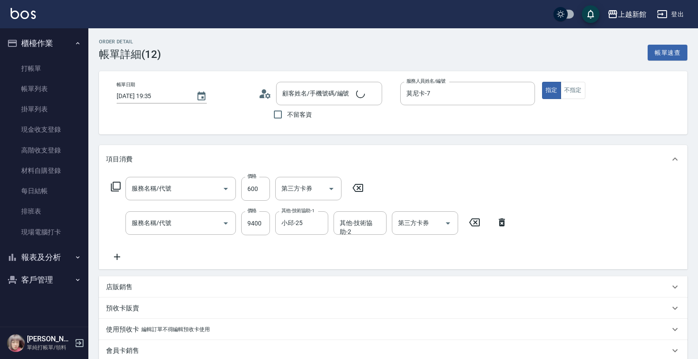
type input "[PERSON_NAME]卡/77/7"
type input "中租手續費(805)"
type input "髮片重整(704)"
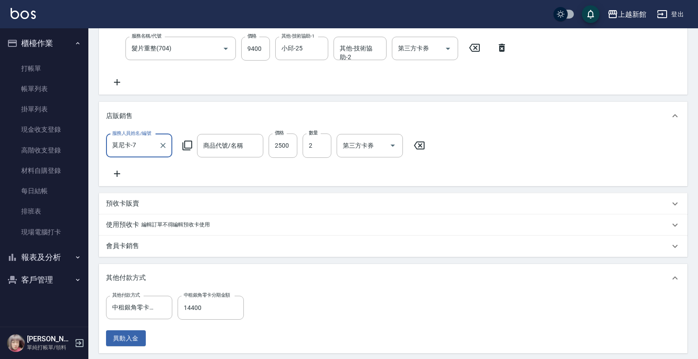
scroll to position [276, 0]
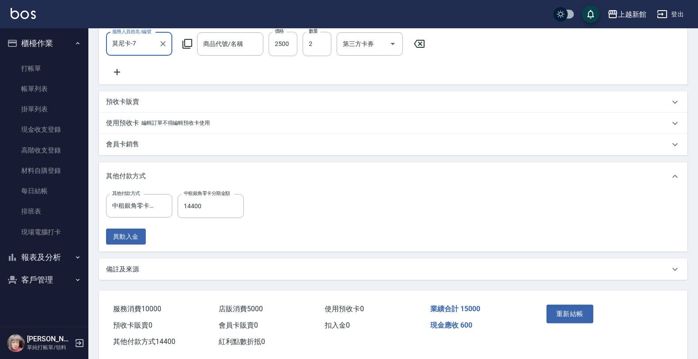
type input "Venus 極致0感/一般爆厚羽毛18吋"
click at [555, 323] on button "重新結帳" at bounding box center [569, 313] width 47 height 19
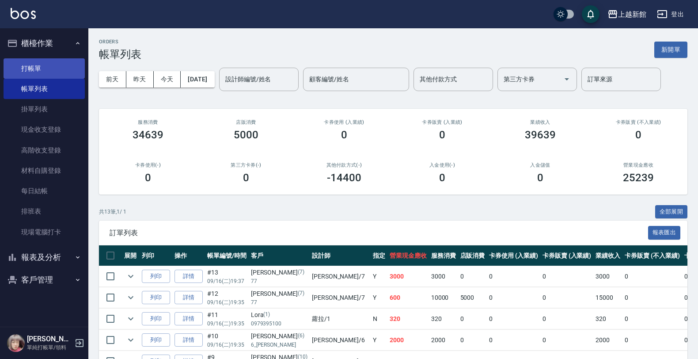
click at [45, 64] on link "打帳單" at bounding box center [44, 68] width 81 height 20
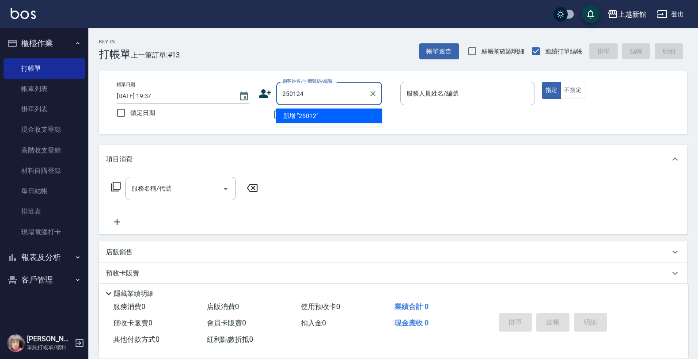
type input "250124"
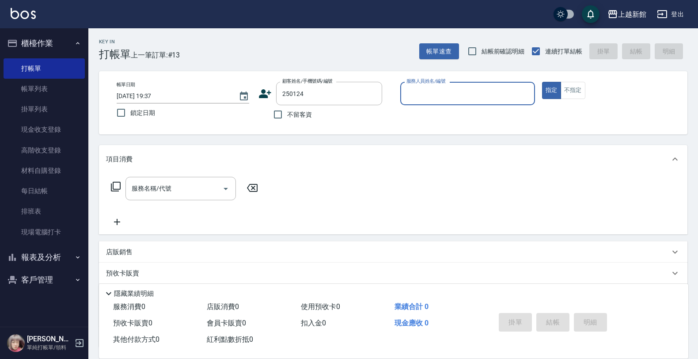
type input "1"
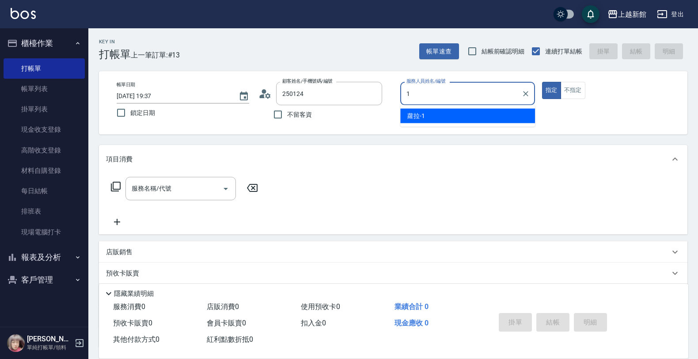
type input "[PERSON_NAME]/0966301669/250124"
type input "蘿拉-1"
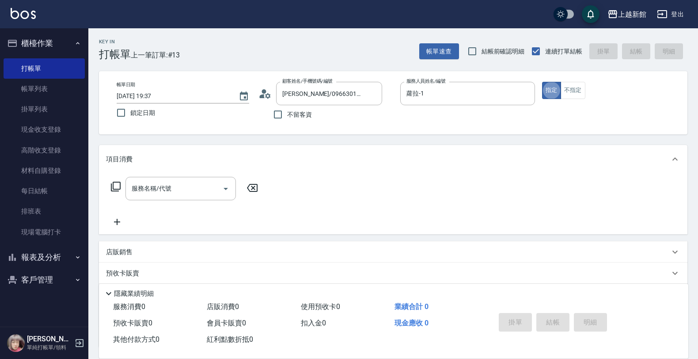
type button "true"
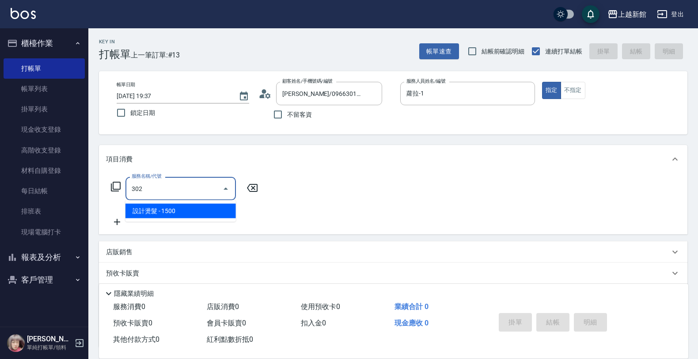
type input "設計燙髮(302)"
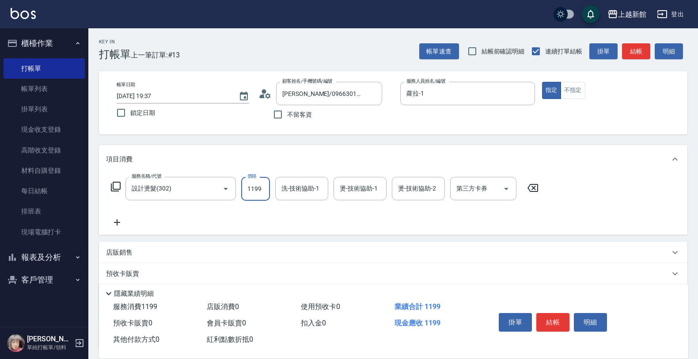
type input "1199"
type input "馨妮-29"
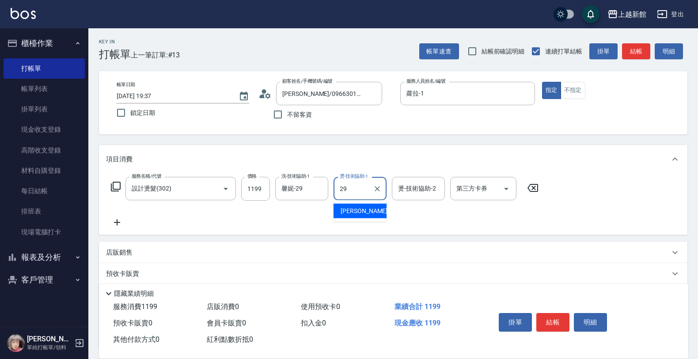
type input "馨妮-29"
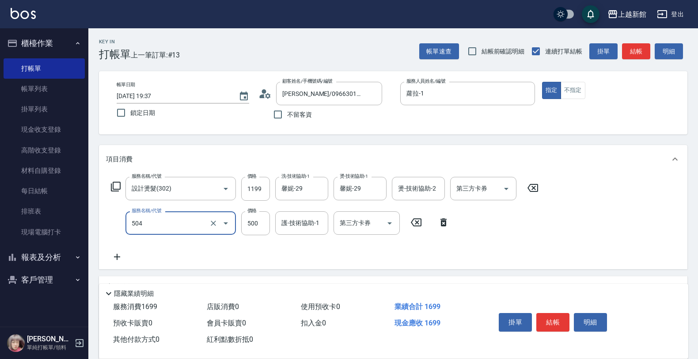
type input "順子護髮(504)"
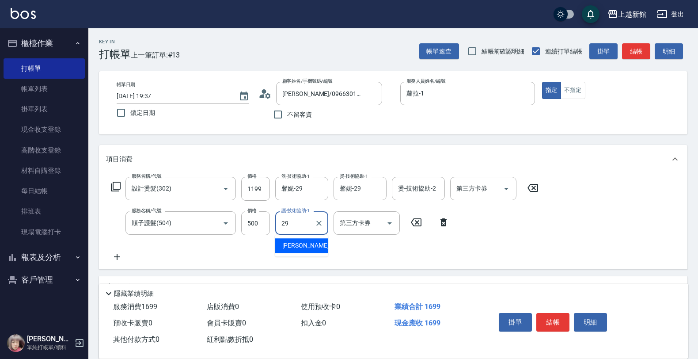
type input "馨妮-29"
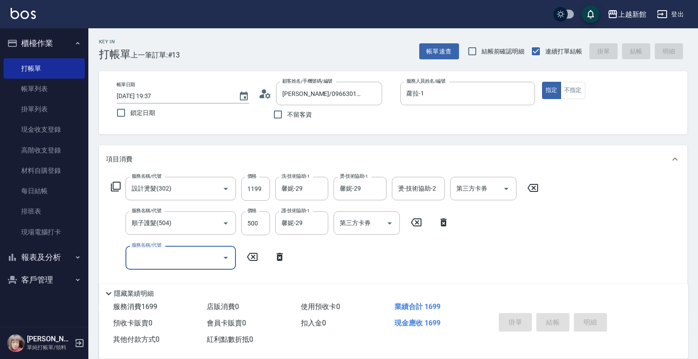
type input "[DATE] 19:38"
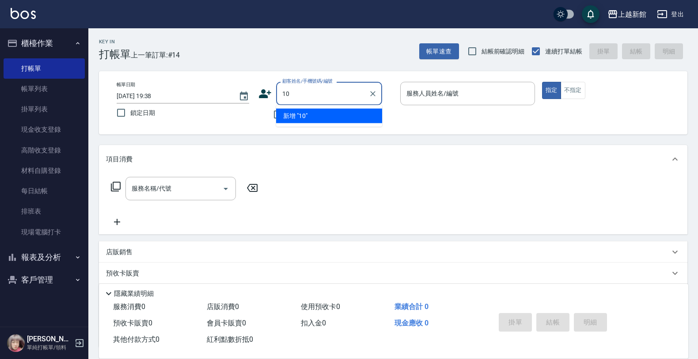
type input "10"
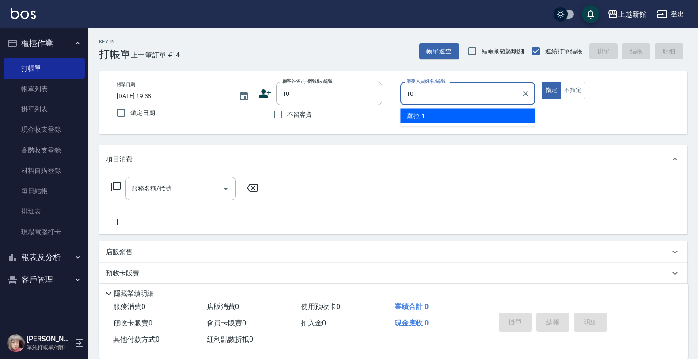
type input "瑪沙-10"
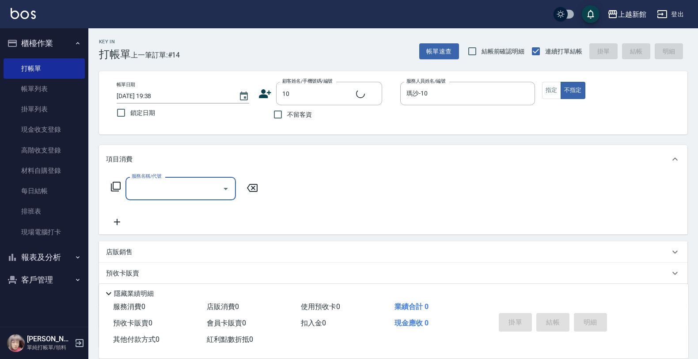
type input "[PERSON_NAME]/0974376310/10"
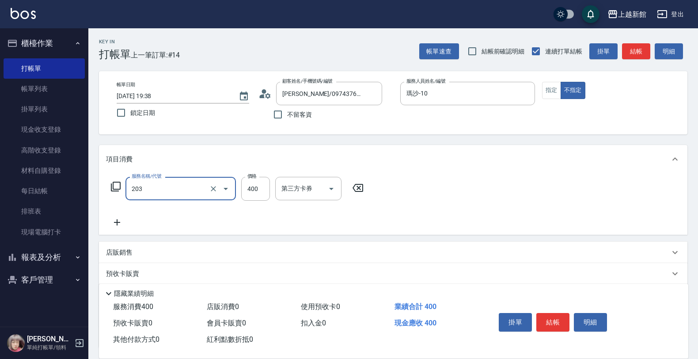
type input "指定單剪(203)"
type input "199"
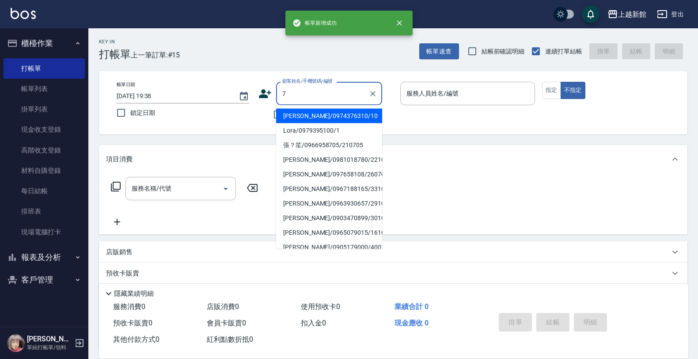
type input "[PERSON_NAME]/0974376310/10"
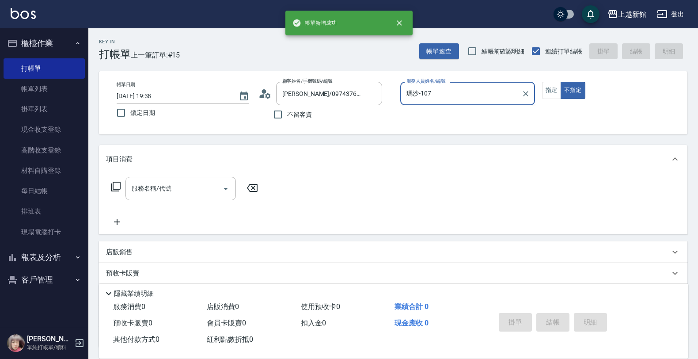
click at [560, 82] on button "不指定" at bounding box center [572, 90] width 25 height 17
type input "瑪沙-10"
click at [560, 82] on button "不指定" at bounding box center [572, 90] width 25 height 17
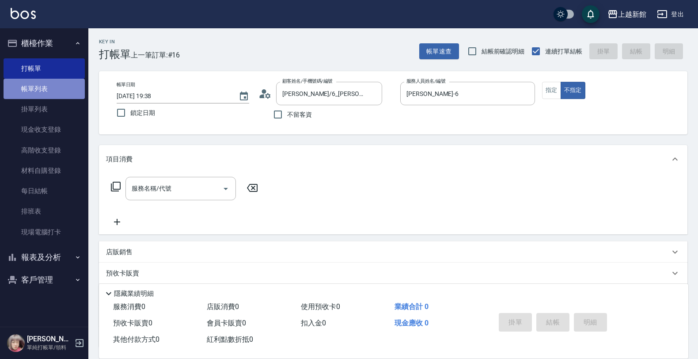
click at [54, 87] on link "帳單列表" at bounding box center [44, 89] width 81 height 20
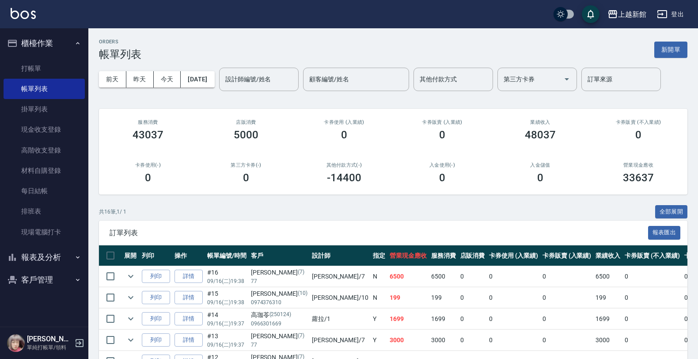
scroll to position [55, 0]
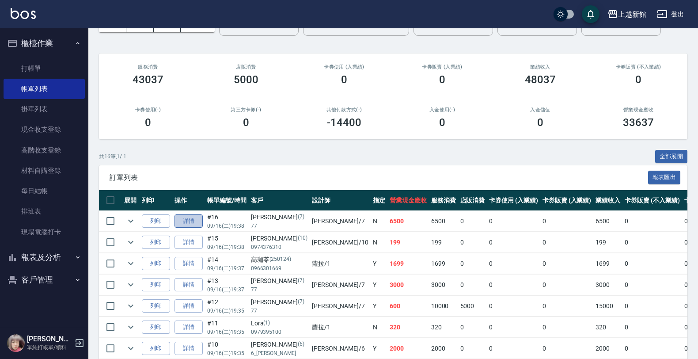
click at [194, 226] on link "詳情" at bounding box center [188, 221] width 28 height 14
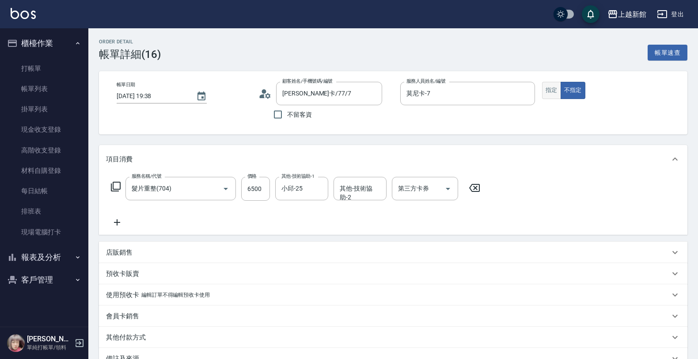
click at [555, 96] on button "指定" at bounding box center [551, 90] width 19 height 17
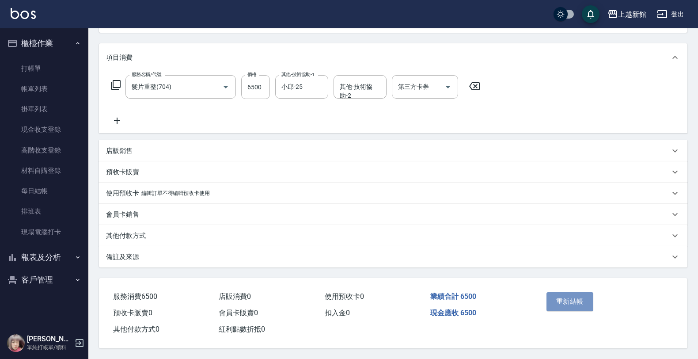
click at [589, 294] on button "重新結帳" at bounding box center [569, 301] width 47 height 19
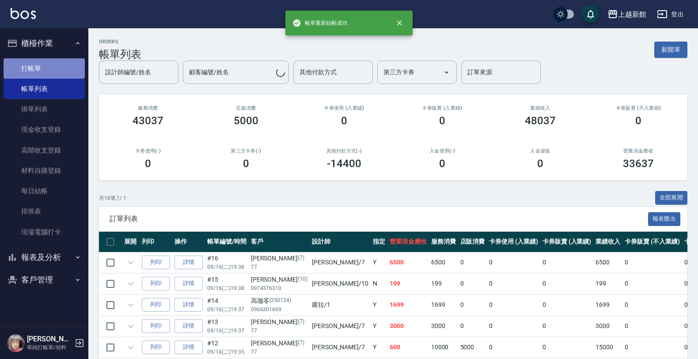
click at [47, 62] on link "打帳單" at bounding box center [44, 68] width 81 height 20
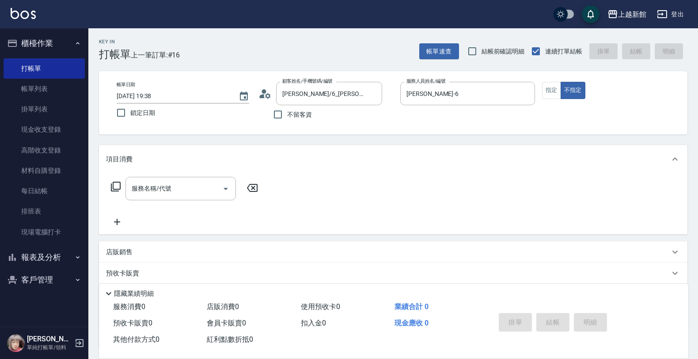
click at [118, 185] on icon at bounding box center [115, 186] width 11 height 11
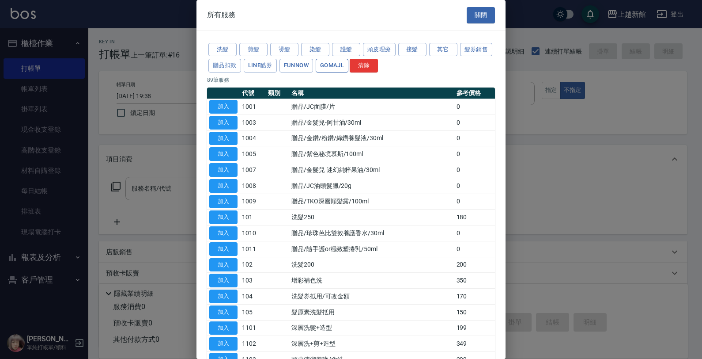
click at [348, 59] on button "GOMAJL" at bounding box center [332, 66] width 33 height 14
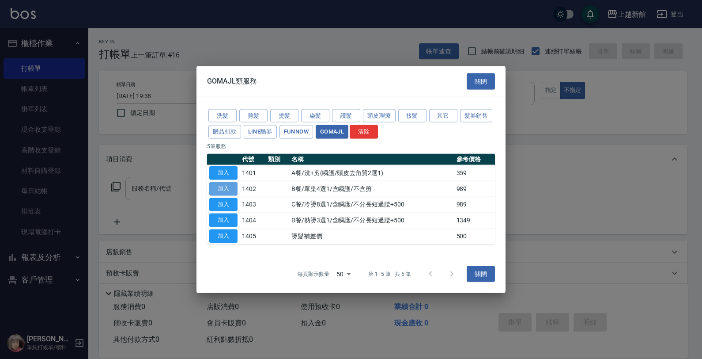
click at [219, 192] on button "加入" at bounding box center [223, 188] width 28 height 14
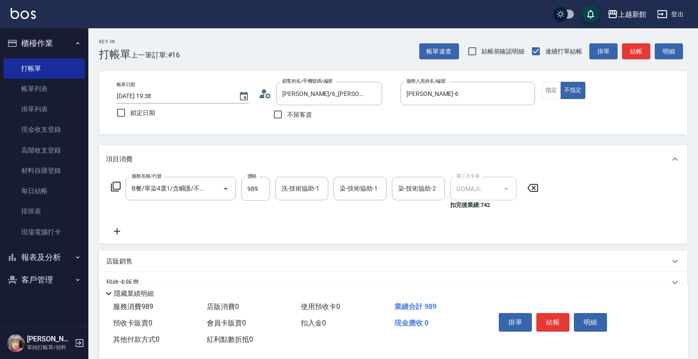
click at [116, 190] on icon at bounding box center [116, 186] width 10 height 10
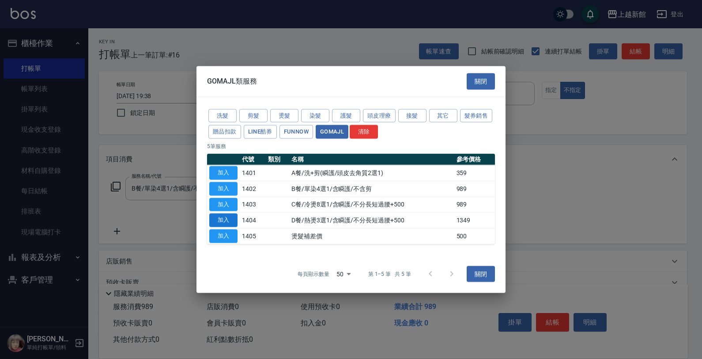
click at [226, 220] on button "加入" at bounding box center [223, 220] width 28 height 14
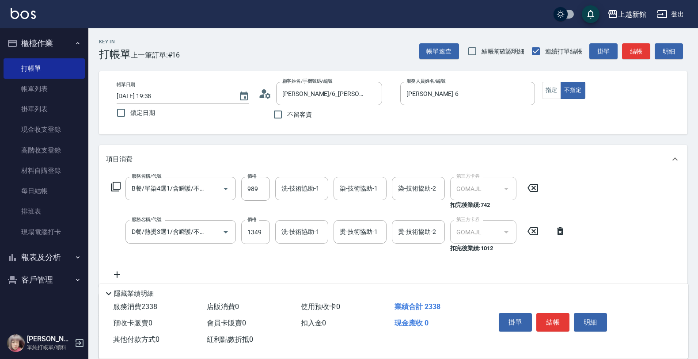
click at [533, 192] on icon at bounding box center [532, 187] width 22 height 11
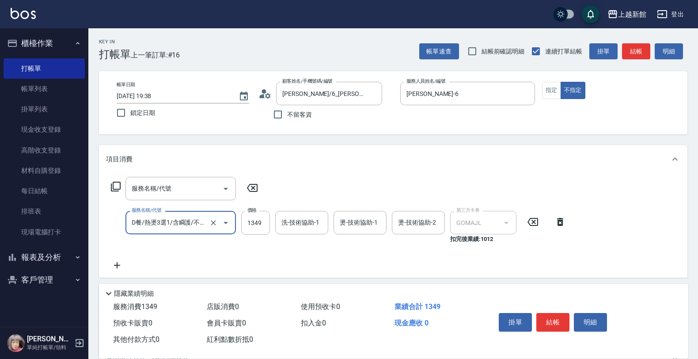
scroll to position [0, 54]
click at [245, 223] on input "1349" at bounding box center [255, 223] width 29 height 24
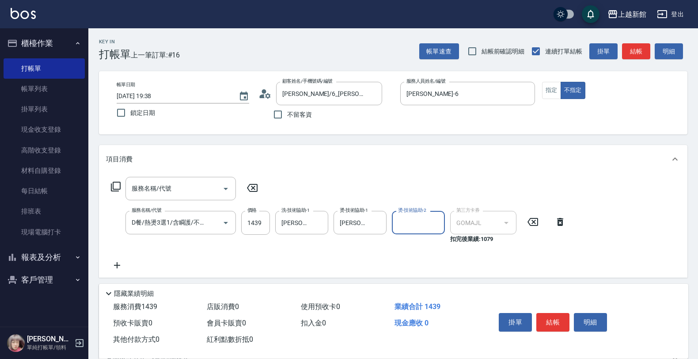
scroll to position [0, 0]
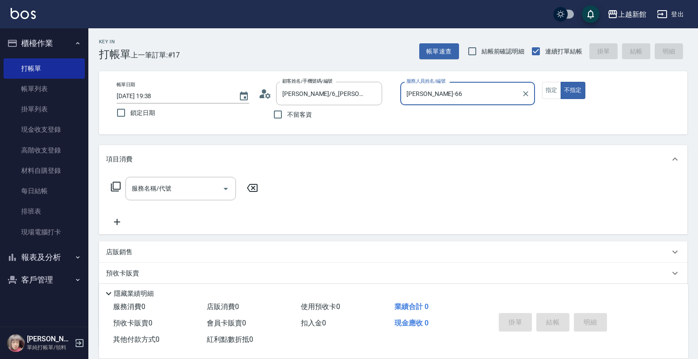
click at [560, 82] on button "不指定" at bounding box center [572, 90] width 25 height 17
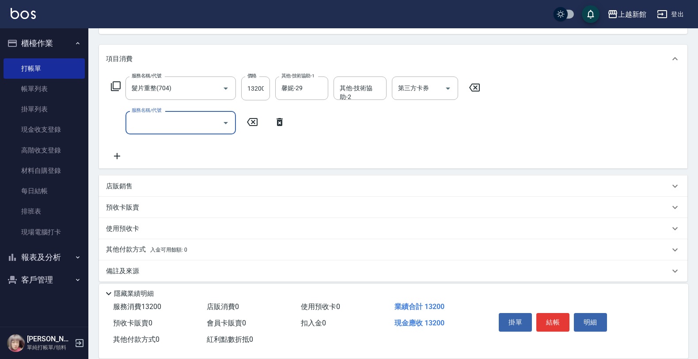
scroll to position [107, 0]
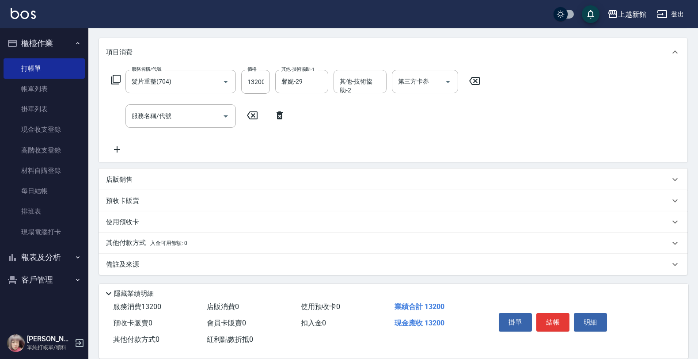
click at [149, 175] on div "店販銷售" at bounding box center [387, 179] width 563 height 9
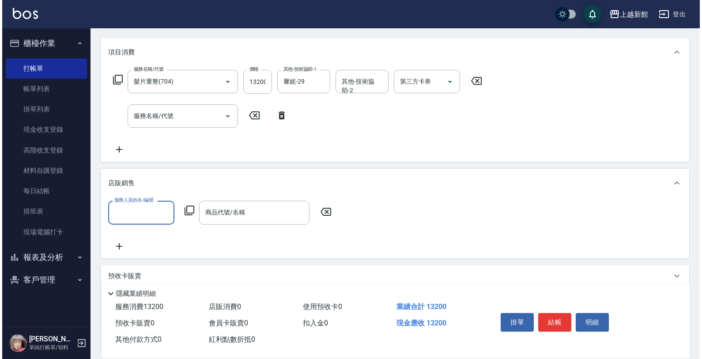
scroll to position [0, 0]
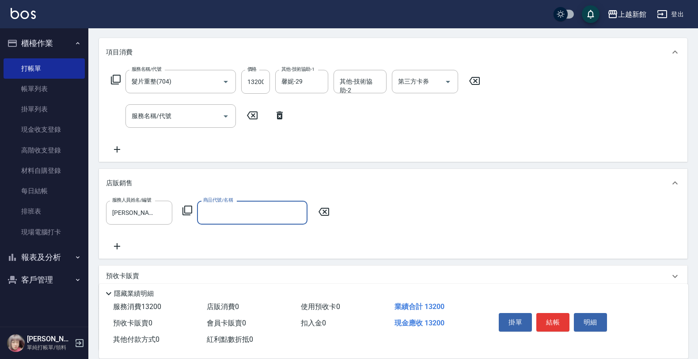
drag, startPoint x: 180, startPoint y: 208, endPoint x: 185, endPoint y: 208, distance: 4.9
click at [181, 208] on div "服務人員姓名/編號 [PERSON_NAME]-6 服務人員姓名/編號 商品代號/名稱 商品代號/名稱" at bounding box center [220, 211] width 229 height 23
click at [185, 208] on icon at bounding box center [187, 210] width 10 height 10
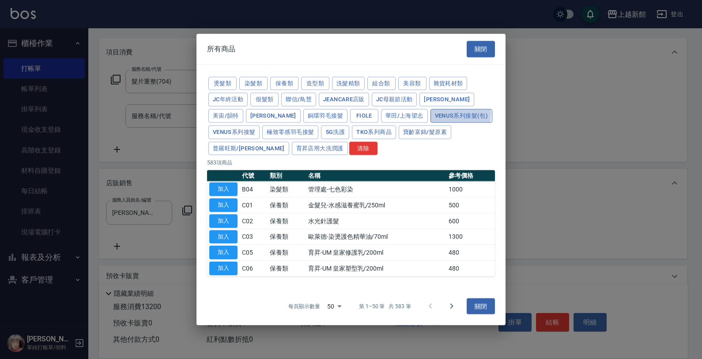
click at [431, 114] on button "Venus系列接髮(包)" at bounding box center [462, 116] width 62 height 14
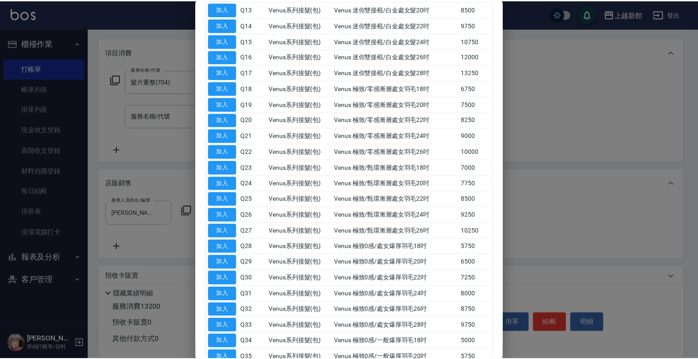
scroll to position [442, 0]
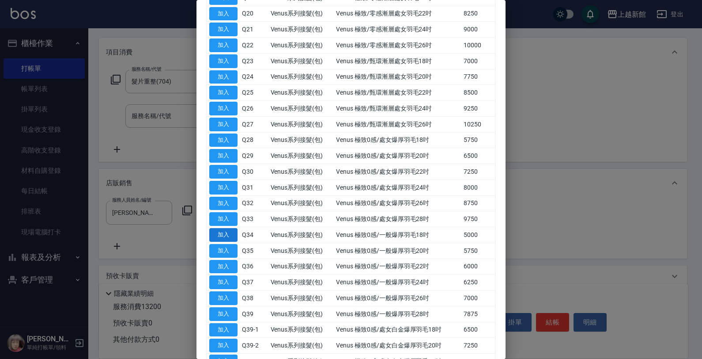
click at [220, 242] on button "加入" at bounding box center [223, 235] width 28 height 14
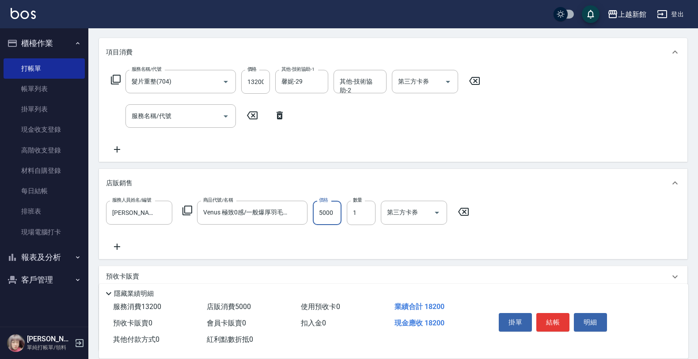
click at [336, 205] on input "5000" at bounding box center [327, 212] width 29 height 24
click at [265, 76] on input "13200" at bounding box center [255, 82] width 29 height 24
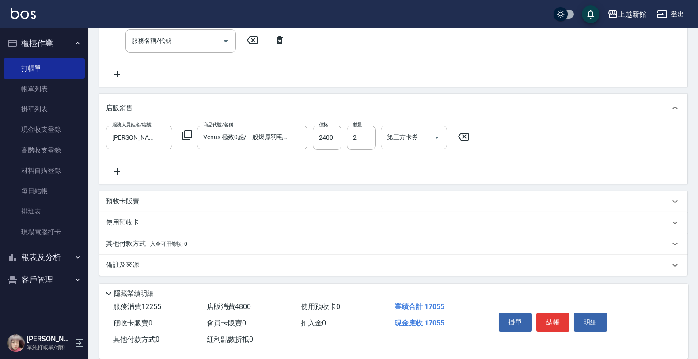
scroll to position [182, 0]
click at [155, 245] on span "入金可用餘額: 0" at bounding box center [169, 243] width 38 height 6
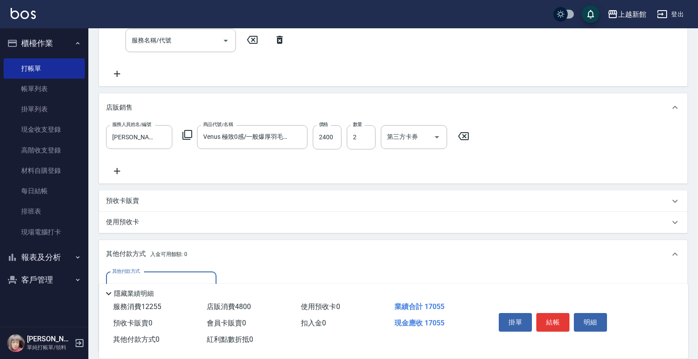
scroll to position [238, 0]
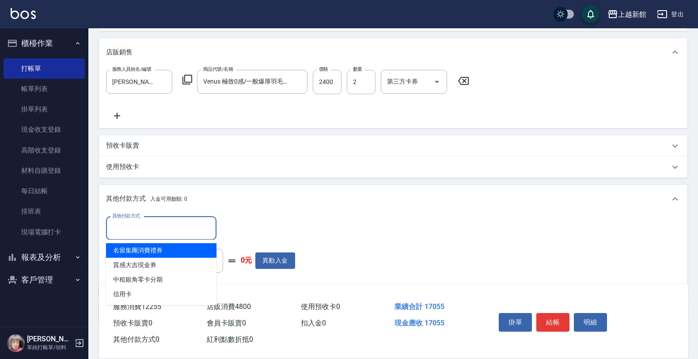
click at [155, 226] on input "其他付款方式" at bounding box center [161, 227] width 102 height 15
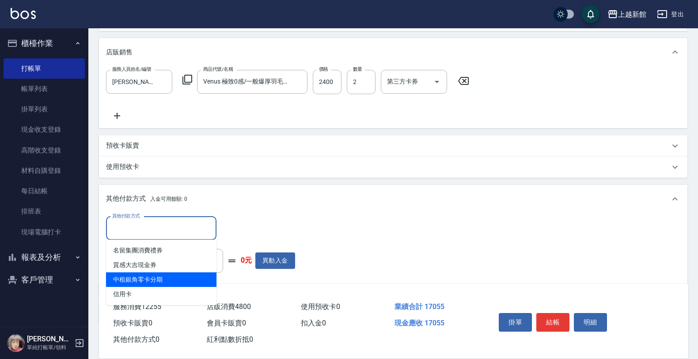
click at [148, 277] on span "中租銀角零卡分期" at bounding box center [161, 279] width 110 height 15
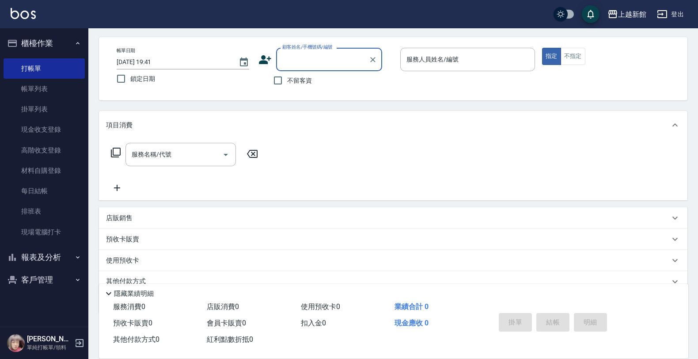
scroll to position [73, 0]
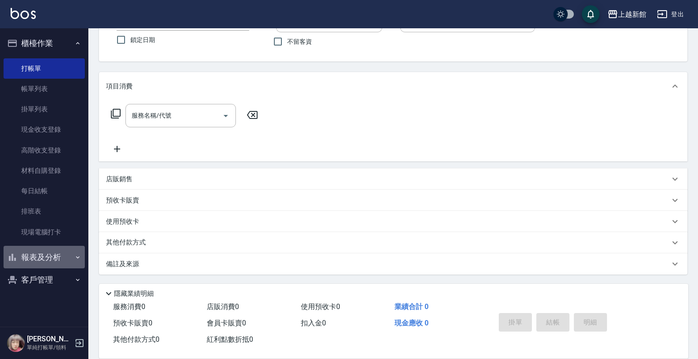
click at [52, 251] on button "報表及分析" at bounding box center [44, 257] width 81 height 23
click at [48, 269] on button "客戶管理" at bounding box center [44, 279] width 81 height 23
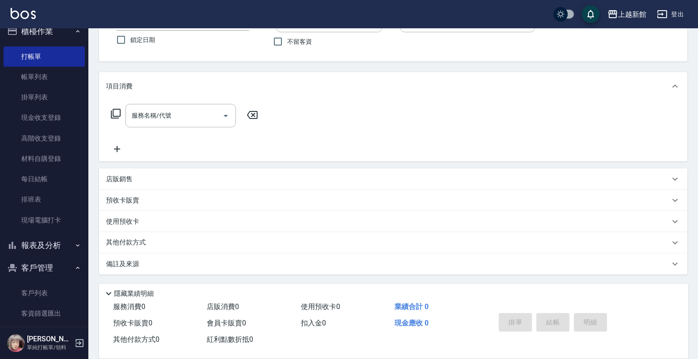
scroll to position [21, 0]
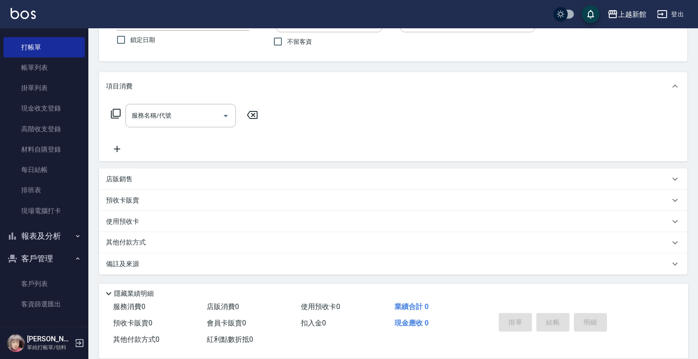
click at [47, 279] on link "客戶列表" at bounding box center [44, 283] width 81 height 20
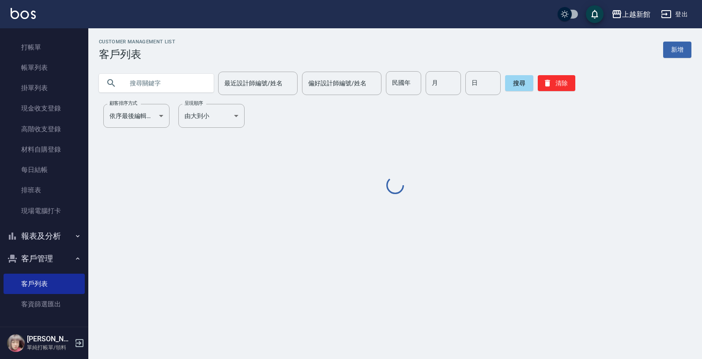
click at [154, 76] on input "text" at bounding box center [165, 83] width 83 height 24
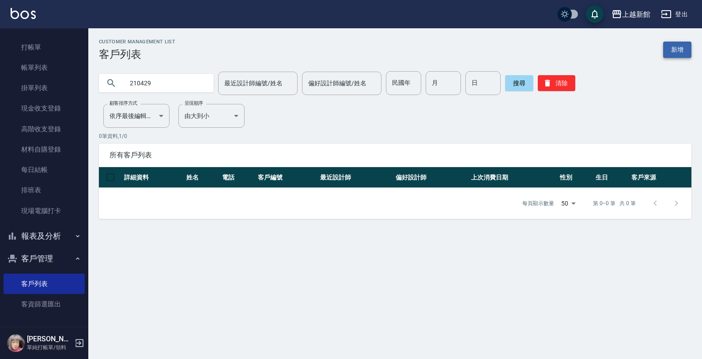
click at [679, 56] on link "新增" at bounding box center [677, 50] width 28 height 16
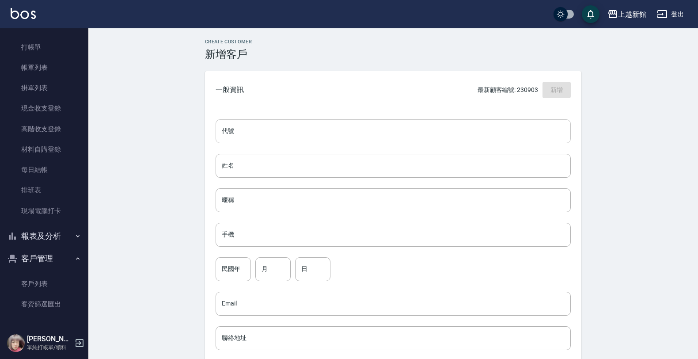
click at [568, 132] on input "代號" at bounding box center [392, 131] width 355 height 24
click at [248, 271] on input "89" at bounding box center [232, 269] width 35 height 24
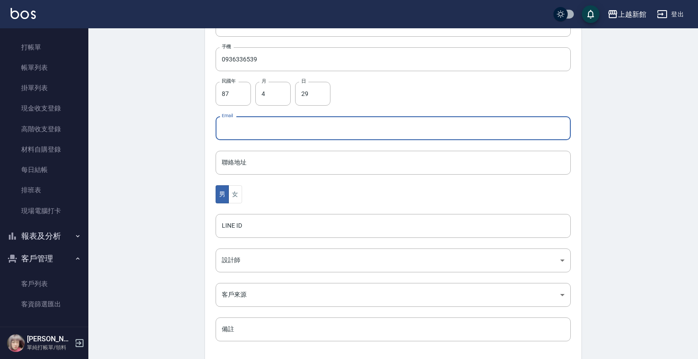
scroll to position [215, 0]
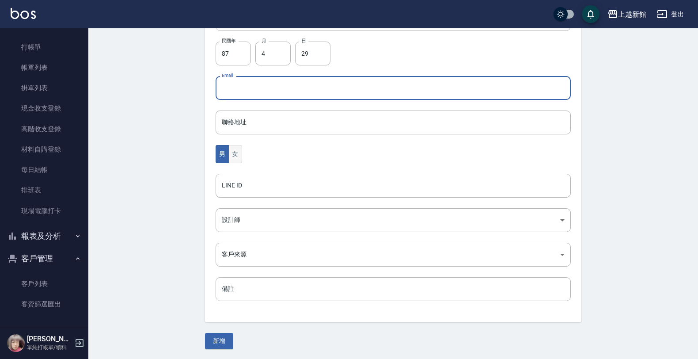
click at [238, 155] on button "女" at bounding box center [234, 154] width 13 height 18
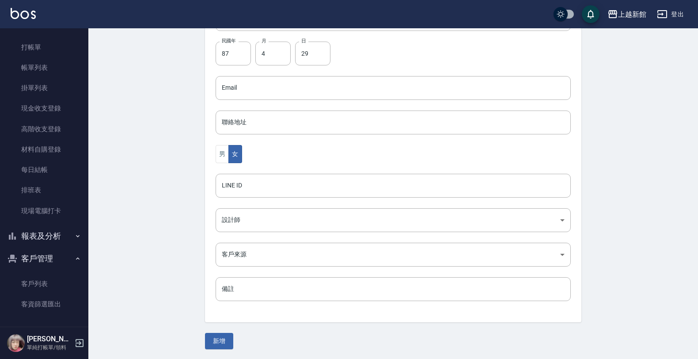
drag, startPoint x: 224, startPoint y: 341, endPoint x: 229, endPoint y: 334, distance: 8.7
click at [225, 339] on button "新增" at bounding box center [219, 340] width 28 height 16
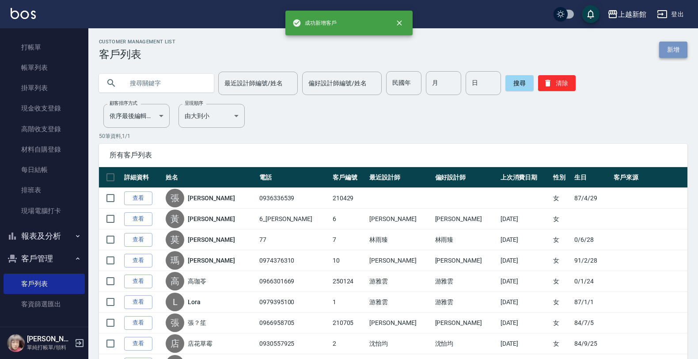
click at [683, 51] on link "新增" at bounding box center [673, 50] width 28 height 16
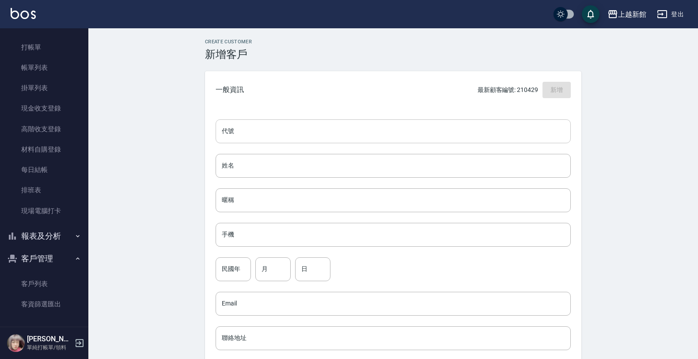
click at [532, 122] on input "代號" at bounding box center [392, 131] width 355 height 24
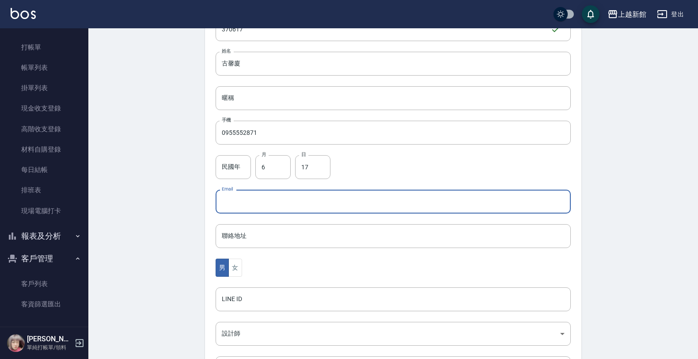
scroll to position [110, 0]
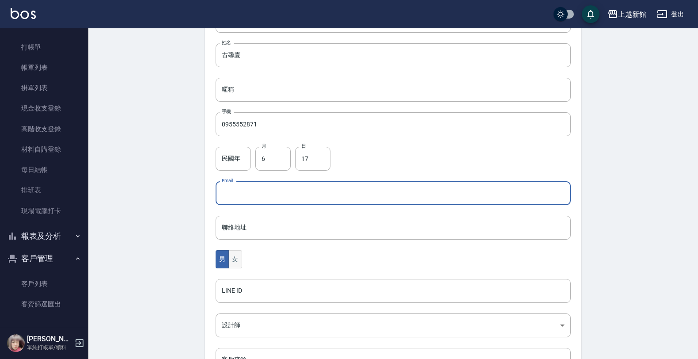
click at [234, 250] on button "女" at bounding box center [234, 259] width 13 height 18
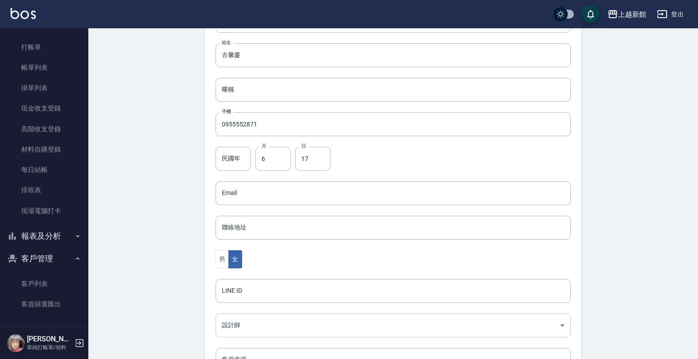
click at [226, 323] on body "上越新館 登出 櫃檯作業 打帳單 帳單列表 掛單列表 現金收支登錄 高階收支登錄 材料自購登錄 每日結帳 排班表 現場電腦打卡 報表及分析 報表目錄 店家日報…" at bounding box center [349, 177] width 698 height 575
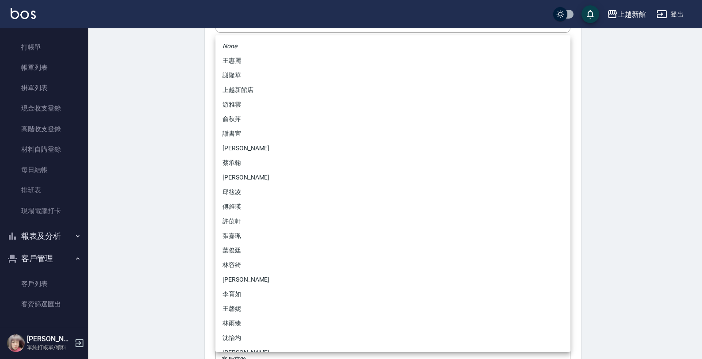
click at [242, 202] on li "傅旌瑛" at bounding box center [392, 206] width 355 height 15
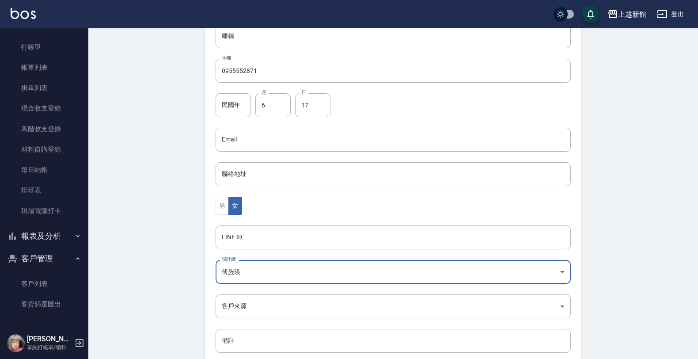
scroll to position [215, 0]
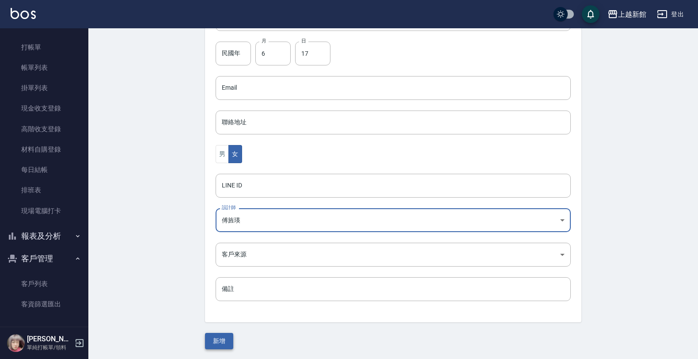
click at [225, 336] on button "新增" at bounding box center [219, 340] width 28 height 16
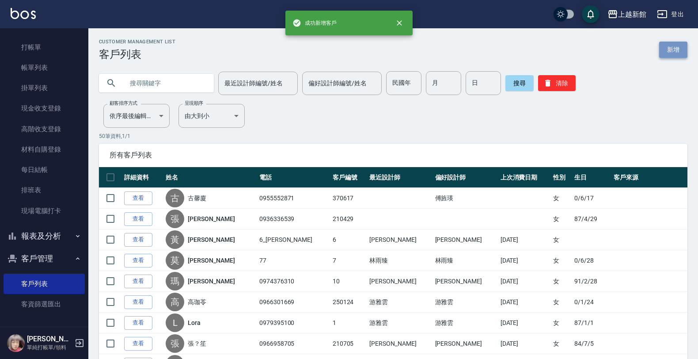
click at [676, 43] on link "新增" at bounding box center [673, 50] width 28 height 16
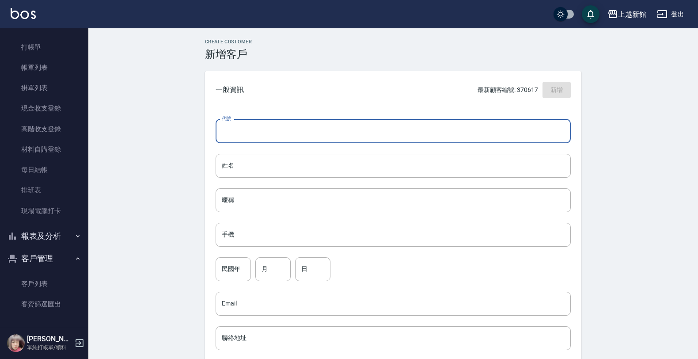
click at [559, 132] on input "代號" at bounding box center [392, 131] width 355 height 24
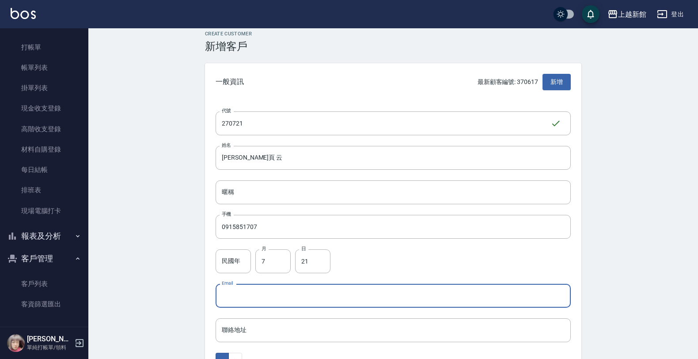
scroll to position [215, 0]
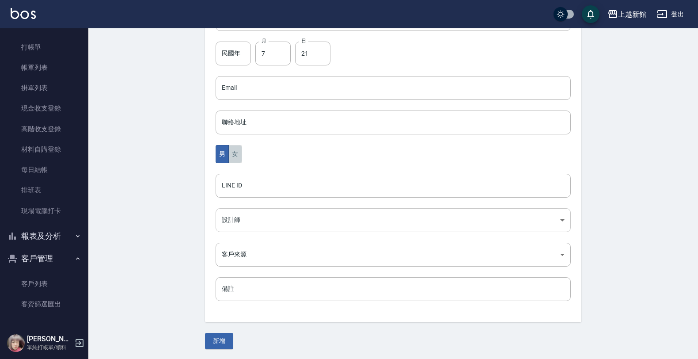
drag, startPoint x: 235, startPoint y: 151, endPoint x: 262, endPoint y: 217, distance: 71.3
click at [235, 153] on button "女" at bounding box center [234, 154] width 13 height 18
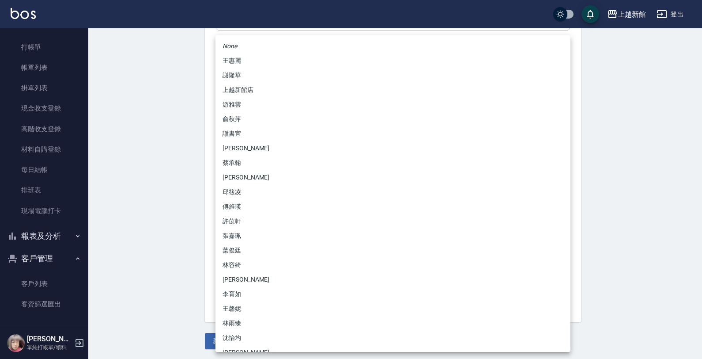
click at [260, 217] on body "上越新館 登出 櫃檯作業 打帳單 帳單列表 掛單列表 現金收支登錄 高階收支登錄 材料自購登錄 每日結帳 排班表 現場電腦打卡 報表及分析 報表目錄 店家日報…" at bounding box center [351, 72] width 702 height 575
click at [240, 144] on li "[PERSON_NAME]" at bounding box center [392, 148] width 355 height 15
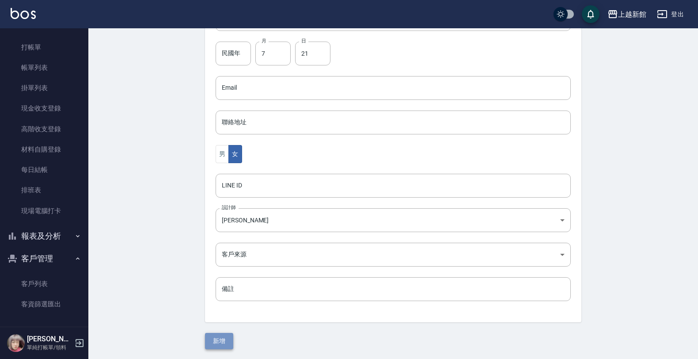
click at [232, 338] on button "新增" at bounding box center [219, 340] width 28 height 16
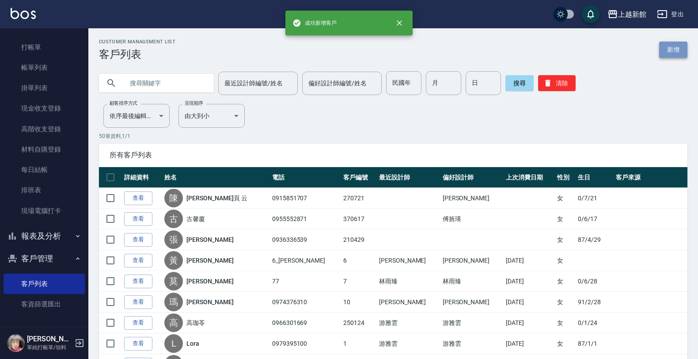
click at [684, 57] on link "新增" at bounding box center [673, 50] width 28 height 16
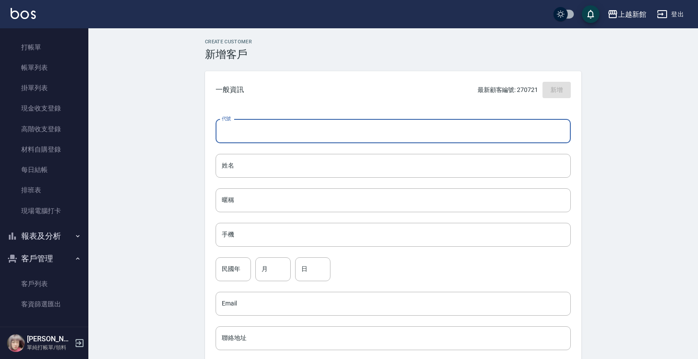
click at [557, 135] on input "代號" at bounding box center [392, 131] width 355 height 24
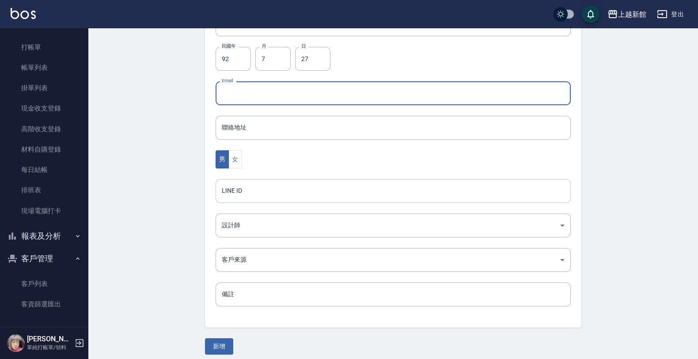
scroll to position [215, 0]
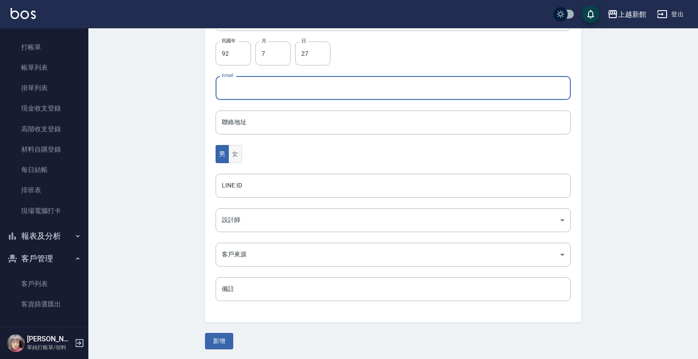
click at [231, 148] on button "女" at bounding box center [234, 154] width 13 height 18
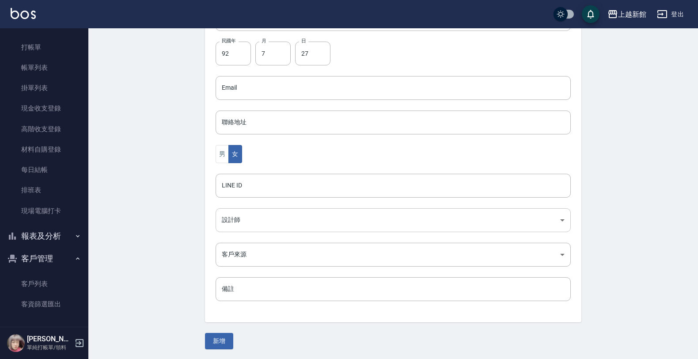
click at [247, 228] on body "上越新館 登出 櫃檯作業 打帳單 帳單列表 掛單列表 現金收支登錄 高階收支登錄 材料自購登錄 每日結帳 排班表 現場電腦打卡 報表及分析 報表目錄 店家日報…" at bounding box center [349, 72] width 698 height 575
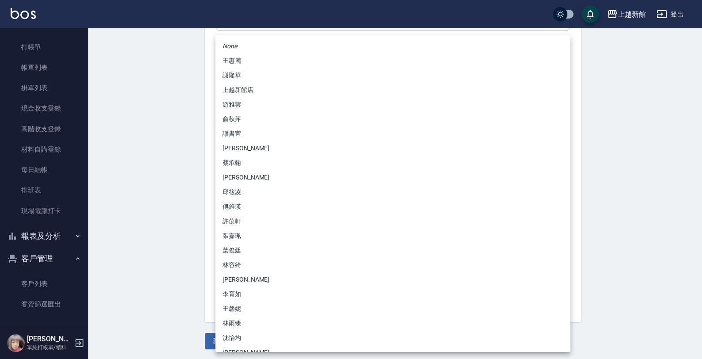
drag, startPoint x: 239, startPoint y: 204, endPoint x: 238, endPoint y: 208, distance: 4.4
click at [239, 205] on li "傅旌瑛" at bounding box center [392, 206] width 355 height 15
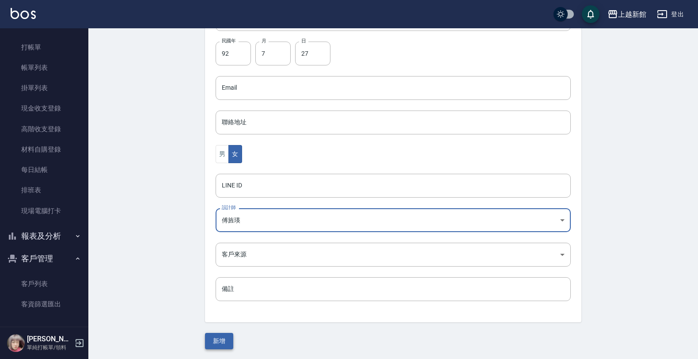
click at [228, 336] on button "新增" at bounding box center [219, 340] width 28 height 16
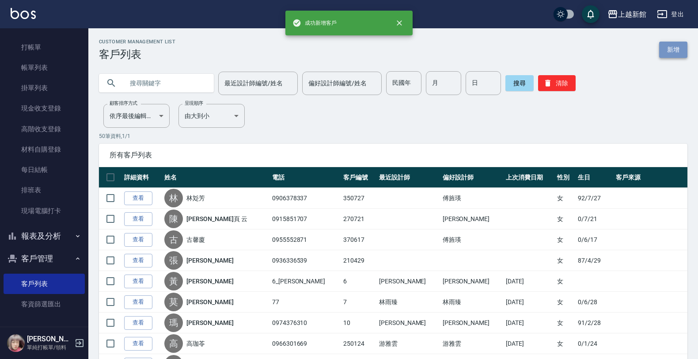
click at [671, 54] on link "新增" at bounding box center [673, 50] width 28 height 16
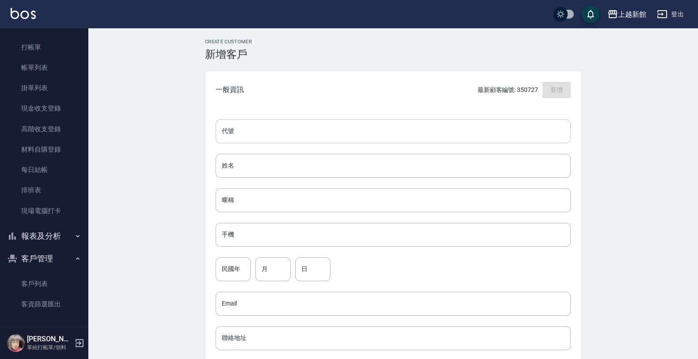
click at [555, 129] on input "代號" at bounding box center [392, 131] width 355 height 24
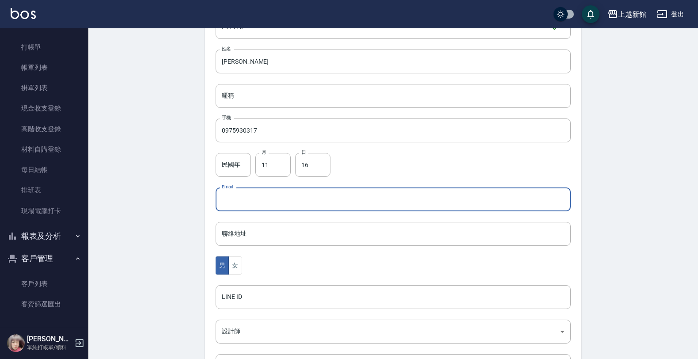
scroll to position [215, 0]
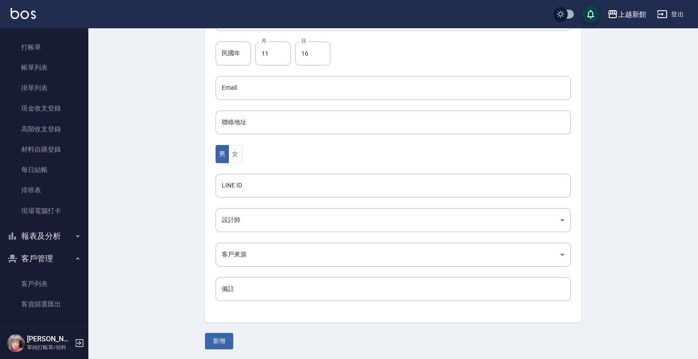
click at [246, 155] on div "男 女" at bounding box center [392, 154] width 355 height 18
click at [239, 159] on button "女" at bounding box center [234, 154] width 13 height 18
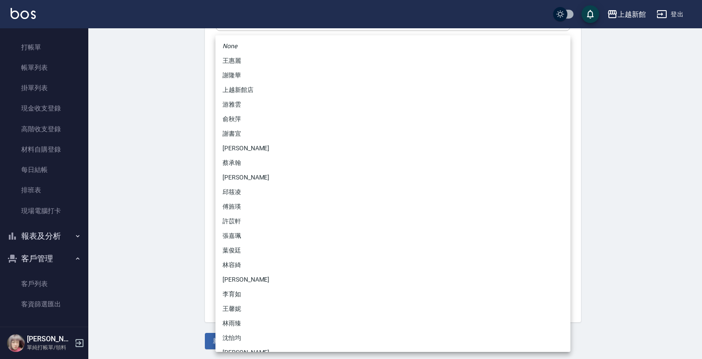
click at [246, 224] on body "上越新館 登出 櫃檯作業 打帳單 帳單列表 掛單列表 現金收支登錄 高階收支登錄 材料自購登錄 每日結帳 排班表 現場電腦打卡 報表及分析 報表目錄 店家日報…" at bounding box center [351, 72] width 702 height 575
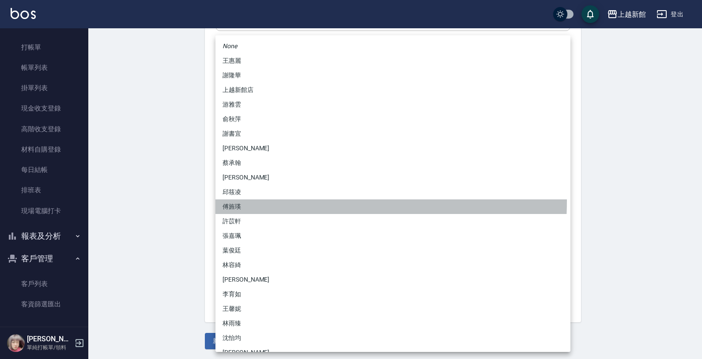
drag, startPoint x: 234, startPoint y: 200, endPoint x: 228, endPoint y: 249, distance: 49.8
click at [235, 202] on li "傅旌瑛" at bounding box center [392, 206] width 355 height 15
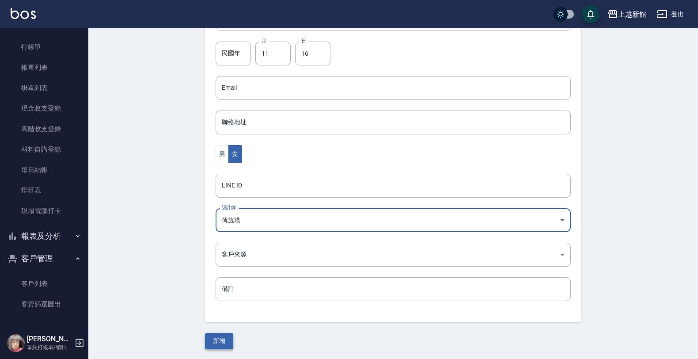
click at [227, 339] on button "新增" at bounding box center [219, 340] width 28 height 16
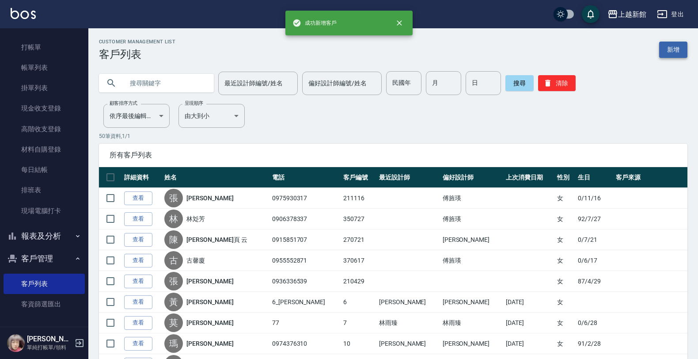
click at [672, 47] on link "新增" at bounding box center [673, 50] width 28 height 16
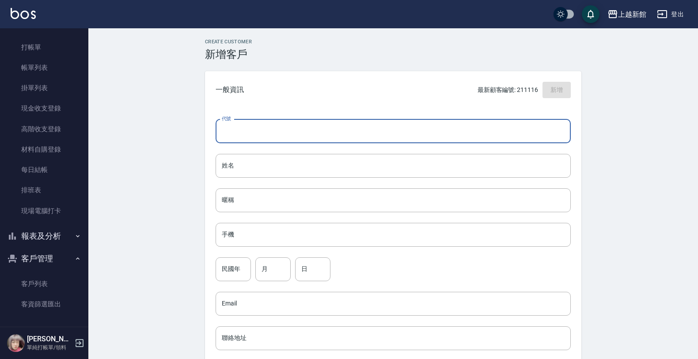
click at [554, 137] on input "代號" at bounding box center [392, 131] width 355 height 24
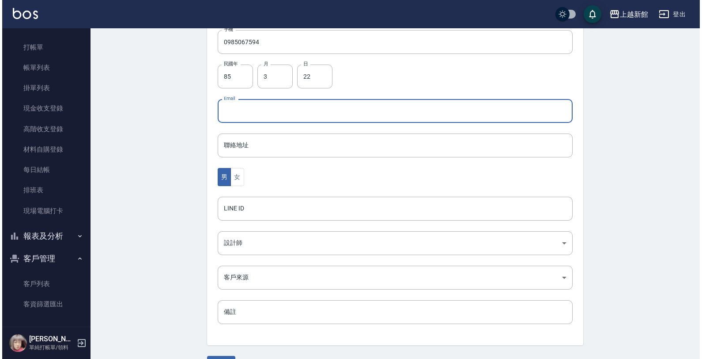
scroll to position [215, 0]
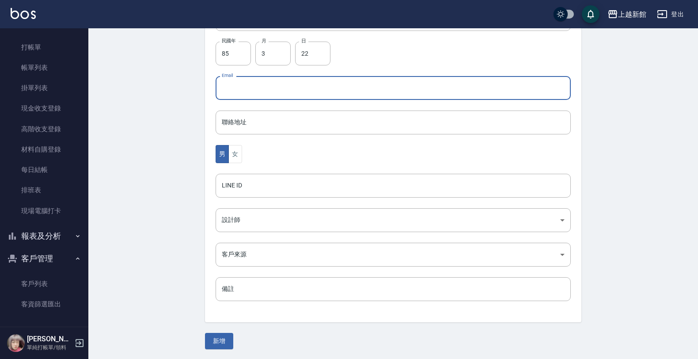
click at [242, 159] on div "男 女" at bounding box center [392, 154] width 355 height 18
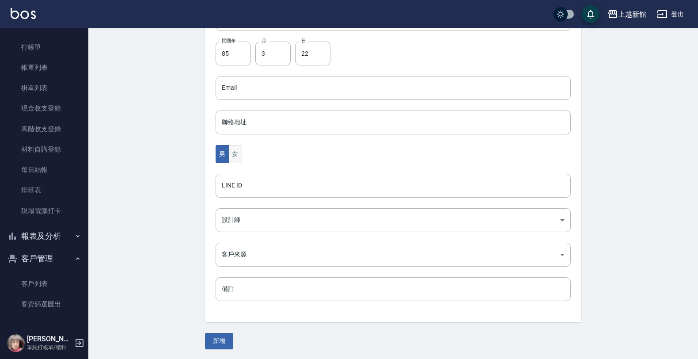
click at [237, 157] on button "女" at bounding box center [234, 154] width 13 height 18
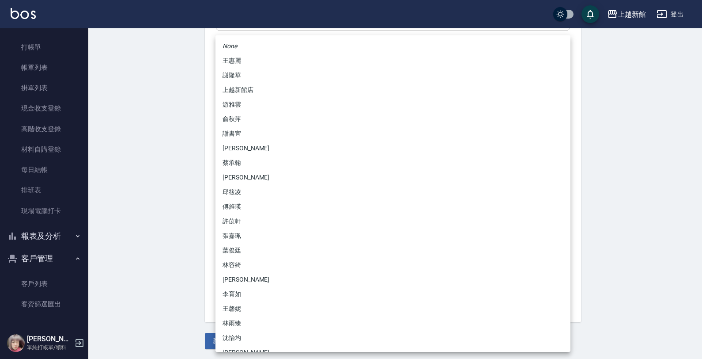
click at [246, 217] on body "上越新館 登出 櫃檯作業 打帳單 帳單列表 掛單列表 現金收支登錄 高階收支登錄 材料自購登錄 每日結帳 排班表 現場電腦打卡 報表及分析 報表目錄 店家日報…" at bounding box center [351, 72] width 702 height 575
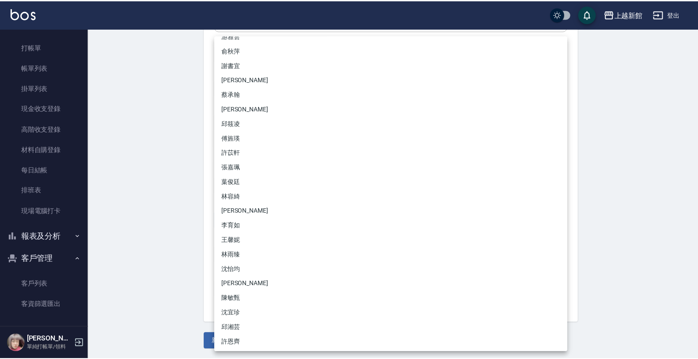
scroll to position [69, 0]
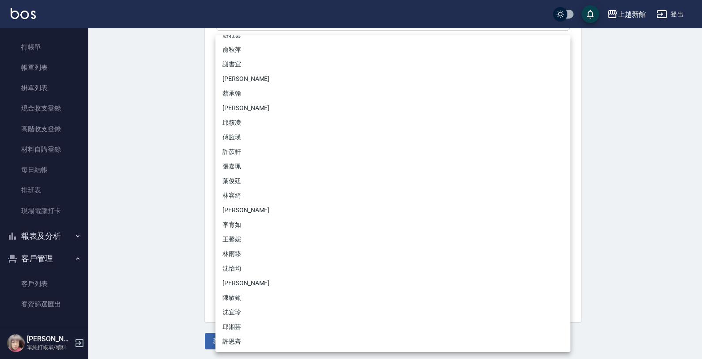
click at [240, 264] on li "沈怡均" at bounding box center [392, 268] width 355 height 15
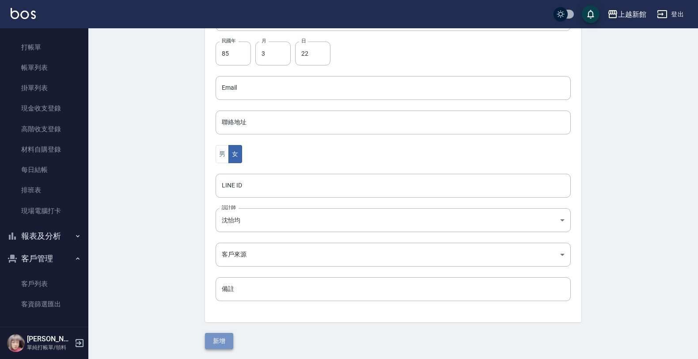
click at [220, 340] on button "新增" at bounding box center [219, 340] width 28 height 16
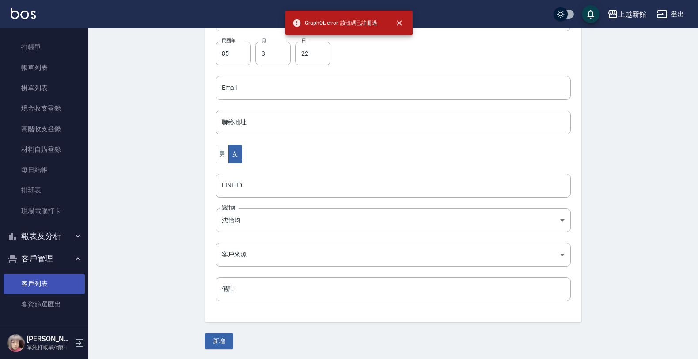
click at [41, 279] on link "客戶列表" at bounding box center [44, 283] width 81 height 20
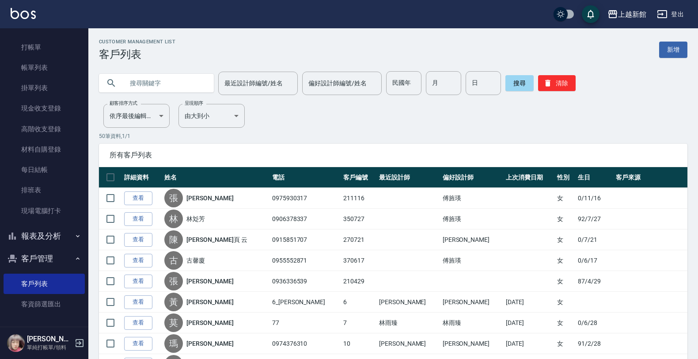
click at [121, 83] on div at bounding box center [156, 83] width 115 height 19
click at [142, 85] on input "text" at bounding box center [165, 83] width 83 height 24
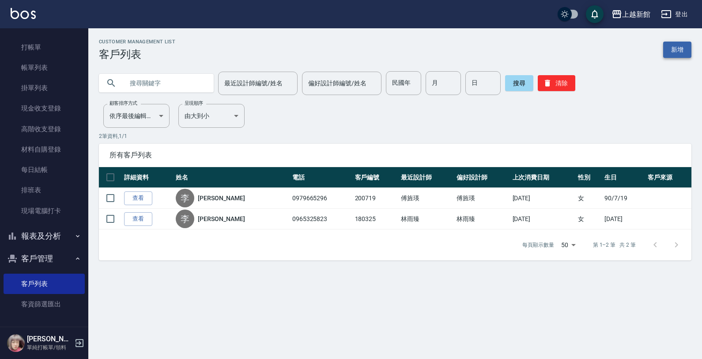
click at [676, 49] on link "新增" at bounding box center [677, 50] width 28 height 16
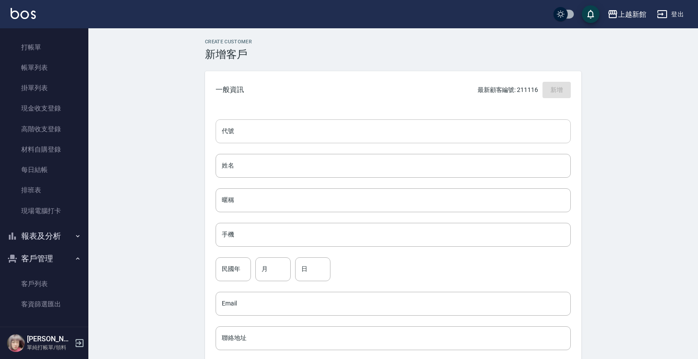
click at [463, 128] on input "代號" at bounding box center [392, 131] width 355 height 24
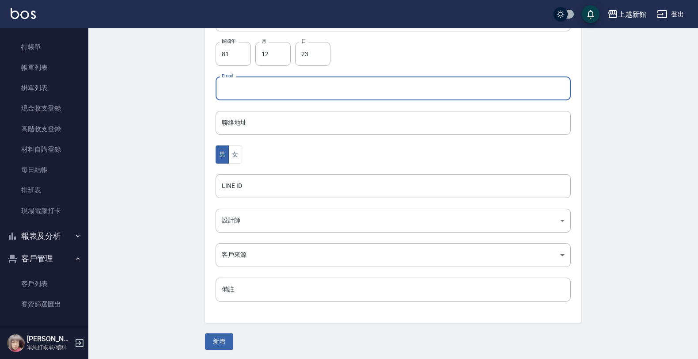
scroll to position [215, 0]
click at [238, 157] on button "女" at bounding box center [234, 154] width 13 height 18
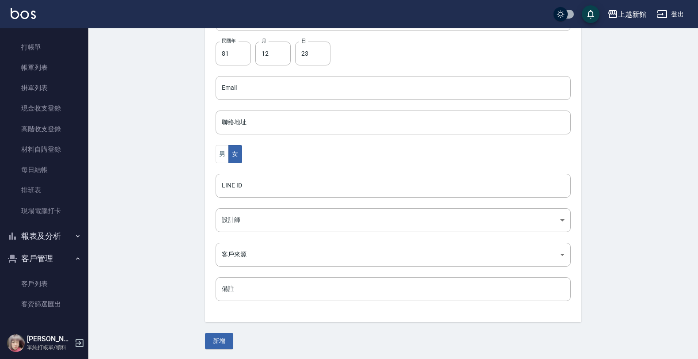
click at [243, 201] on div "代號 261223 ​ 代號 姓名 [PERSON_NAME] 暱稱 暱稱 手機 0913427300 手機 民國年 81 民國年 月 12 月 日 23 日…" at bounding box center [393, 107] width 376 height 429
click at [241, 220] on body "上越新館 登出 櫃檯作業 打帳單 帳單列表 掛單列表 現金收支登錄 高階收支登錄 材料自購登錄 每日結帳 排班表 現場電腦打卡 報表及分析 報表目錄 店家日報…" at bounding box center [351, 72] width 702 height 575
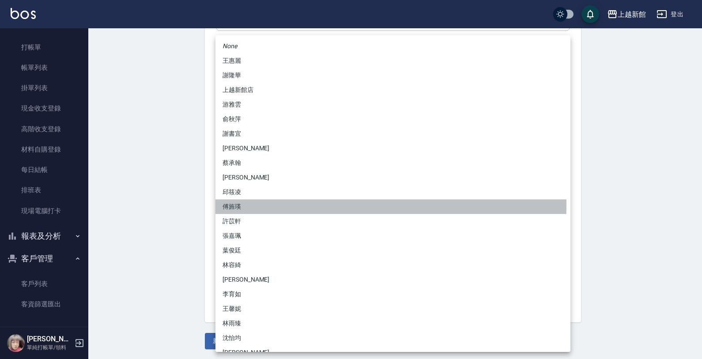
drag, startPoint x: 244, startPoint y: 204, endPoint x: 240, endPoint y: 215, distance: 12.1
click at [244, 204] on li "傅旌瑛" at bounding box center [392, 206] width 355 height 15
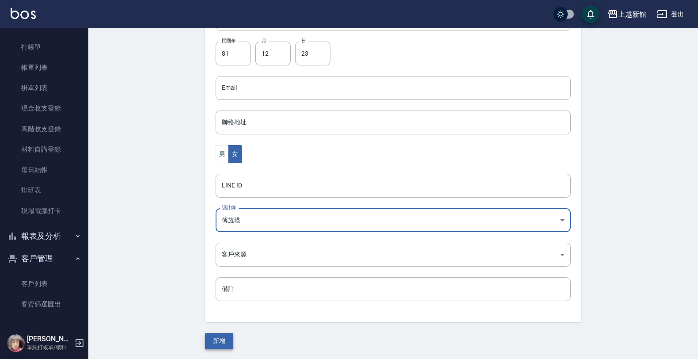
click at [211, 343] on button "新增" at bounding box center [219, 340] width 28 height 16
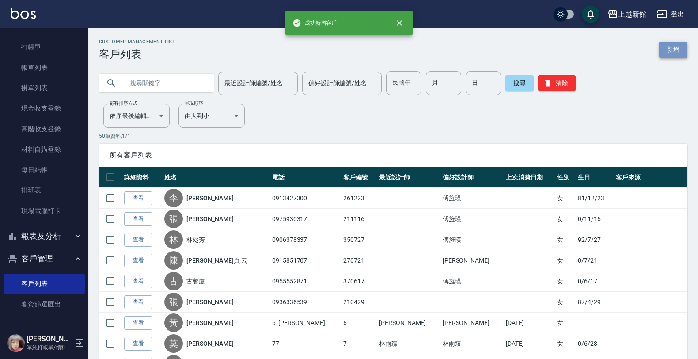
click at [676, 45] on link "新增" at bounding box center [673, 50] width 28 height 16
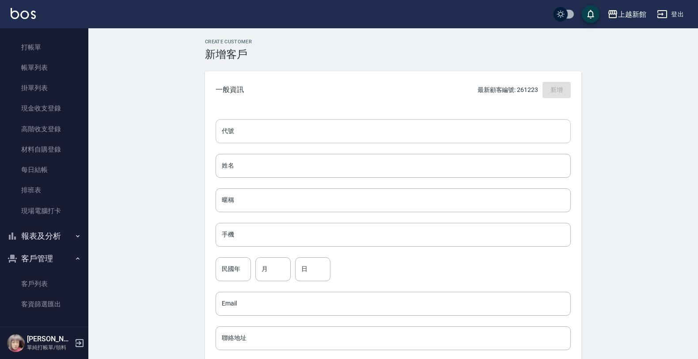
click at [481, 129] on input "代號" at bounding box center [392, 131] width 355 height 24
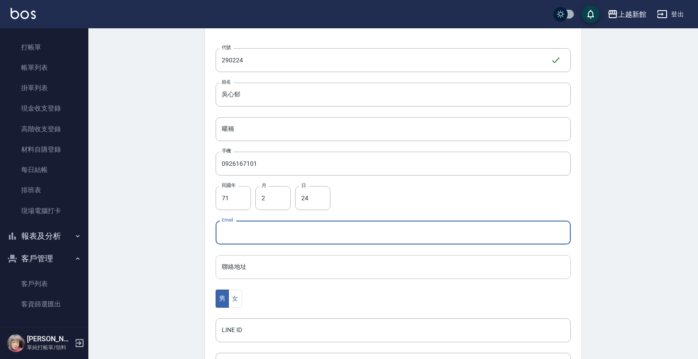
scroll to position [215, 0]
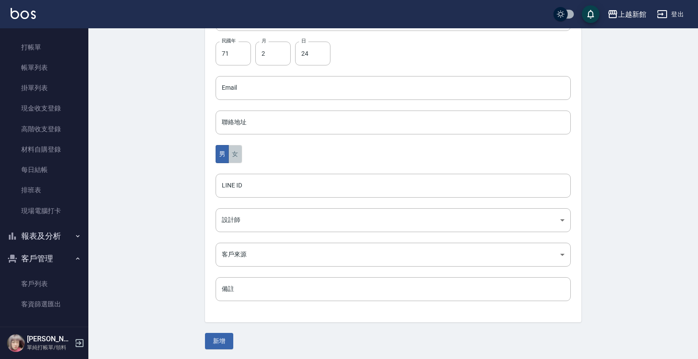
click at [236, 157] on button "女" at bounding box center [234, 154] width 13 height 18
drag, startPoint x: 241, startPoint y: 206, endPoint x: 242, endPoint y: 214, distance: 8.0
click at [241, 208] on div "代號 290224 ​ 代號 姓名 [PERSON_NAME] 暱稱 暱稱 手機 0926167101 手機 民國年 71 民國年 月 2 月 日 24 日 …" at bounding box center [393, 107] width 376 height 429
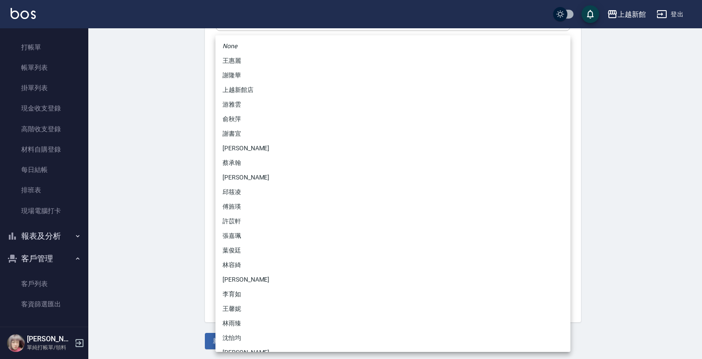
click at [242, 215] on body "上越新館 登出 櫃檯作業 打帳單 帳單列表 掛單列表 現金收支登錄 高階收支登錄 材料自購登錄 每日結帳 排班表 現場電腦打卡 報表及分析 報表目錄 店家日報…" at bounding box center [351, 72] width 702 height 575
click at [245, 149] on li "[PERSON_NAME]" at bounding box center [392, 148] width 355 height 15
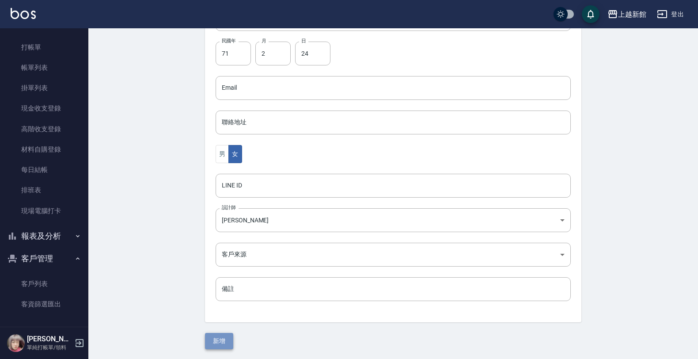
click at [208, 339] on button "新增" at bounding box center [219, 340] width 28 height 16
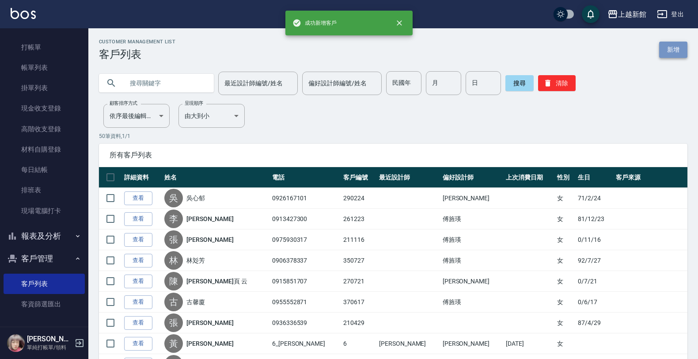
click at [665, 51] on link "新增" at bounding box center [673, 50] width 28 height 16
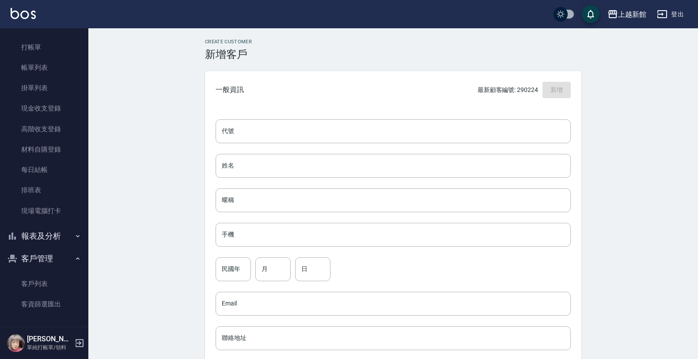
click at [515, 144] on div "代號 代號 姓名 姓名 暱稱 暱稱 手機 手機 民國年 民國年 月 月 日 日 Email Email 聯絡地址 聯絡地址 男 女 LINE ID LINE …" at bounding box center [393, 323] width 376 height 429
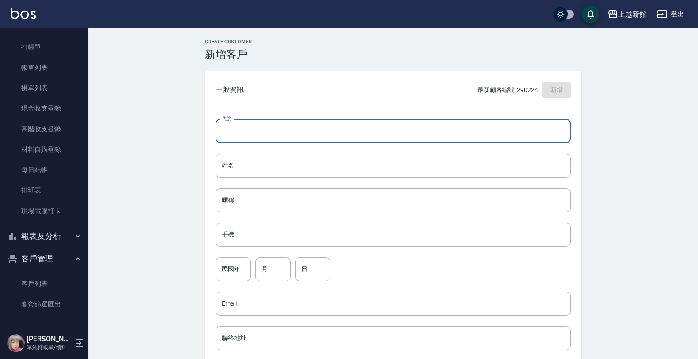
click at [523, 134] on input "代號" at bounding box center [392, 131] width 355 height 24
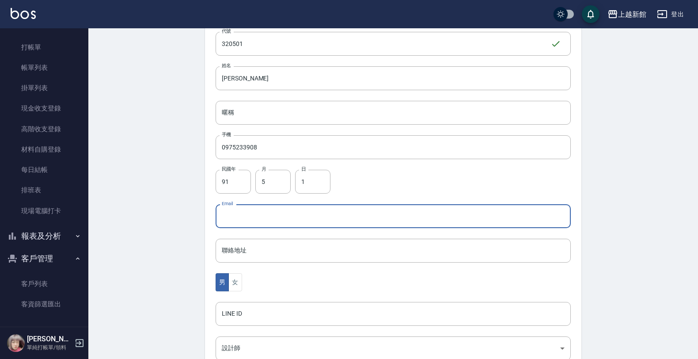
scroll to position [215, 0]
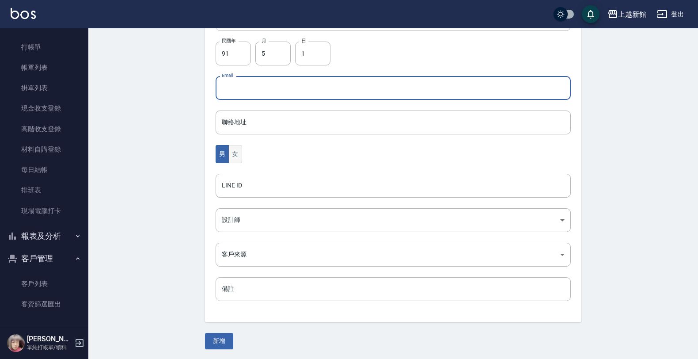
click at [241, 151] on button "女" at bounding box center [234, 154] width 13 height 18
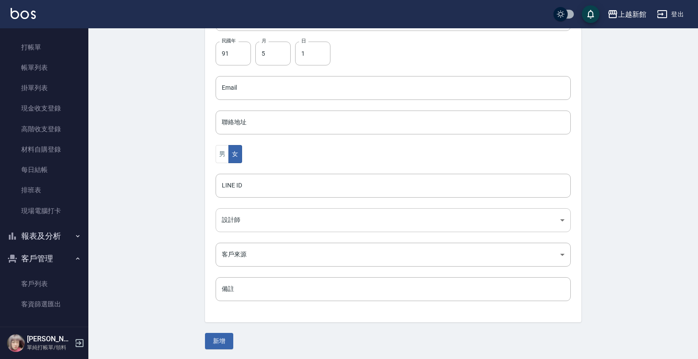
click at [249, 211] on body "上越新館 登出 櫃檯作業 打帳單 帳單列表 掛單列表 現金收支登錄 高階收支登錄 材料自購登錄 每日結帳 排班表 現場電腦打卡 報表及分析 報表目錄 店家日報…" at bounding box center [349, 72] width 698 height 575
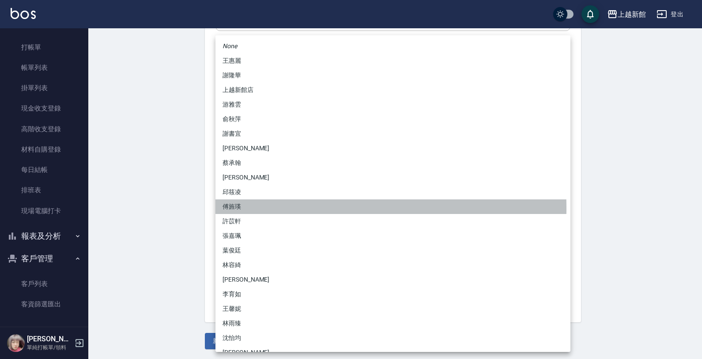
drag, startPoint x: 238, startPoint y: 208, endPoint x: 235, endPoint y: 226, distance: 18.2
click at [238, 209] on li "傅旌瑛" at bounding box center [392, 206] width 355 height 15
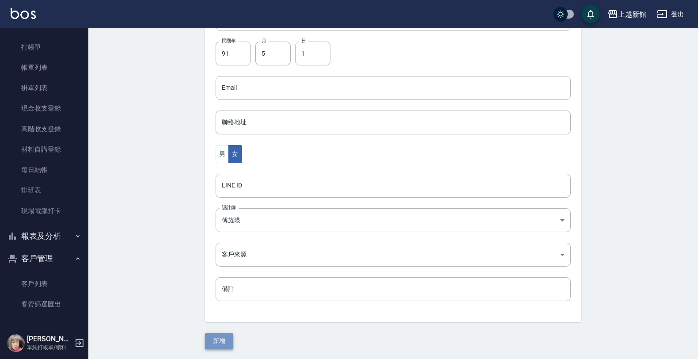
drag, startPoint x: 223, startPoint y: 336, endPoint x: 219, endPoint y: 324, distance: 13.5
click at [223, 337] on button "新增" at bounding box center [219, 340] width 28 height 16
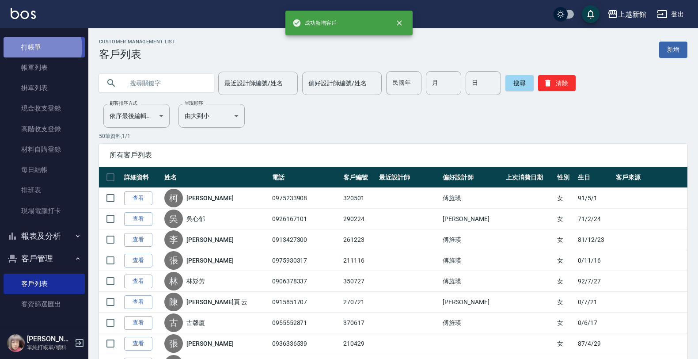
click at [29, 48] on link "打帳單" at bounding box center [44, 47] width 81 height 20
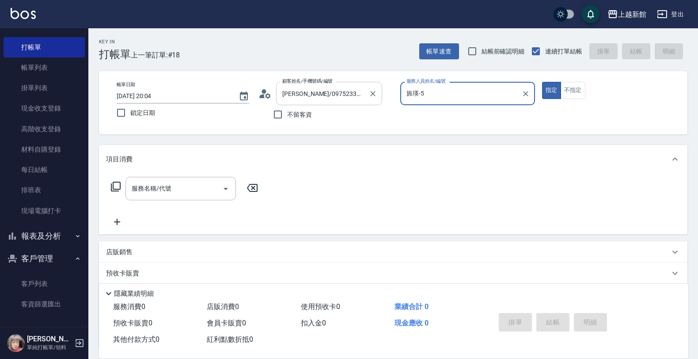
click at [542, 82] on button "指定" at bounding box center [551, 90] width 19 height 17
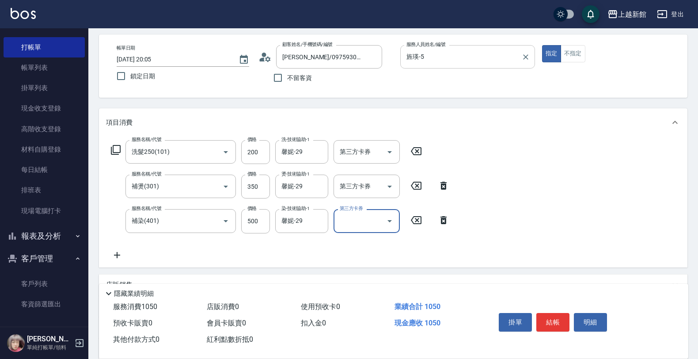
scroll to position [55, 0]
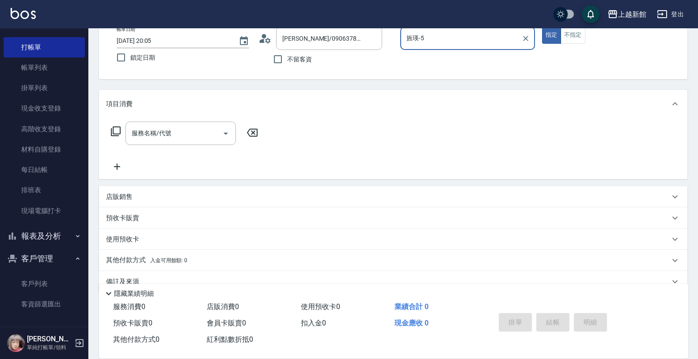
click at [542, 26] on button "指定" at bounding box center [551, 34] width 19 height 17
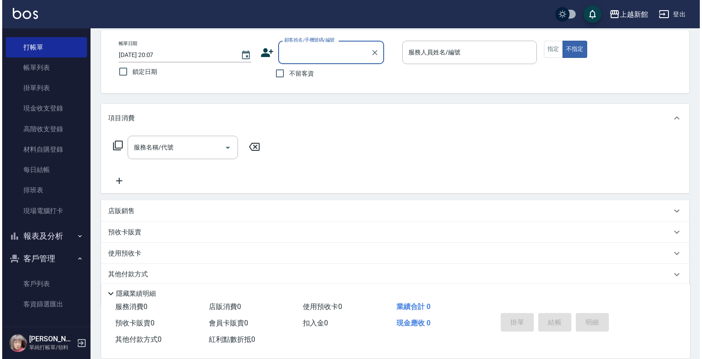
scroll to position [0, 0]
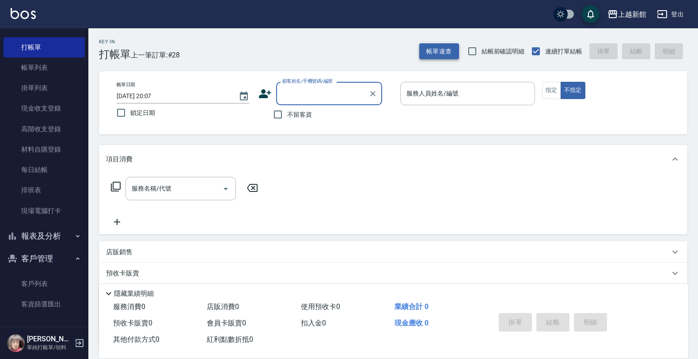
click at [438, 45] on button "帳單速查" at bounding box center [439, 51] width 40 height 16
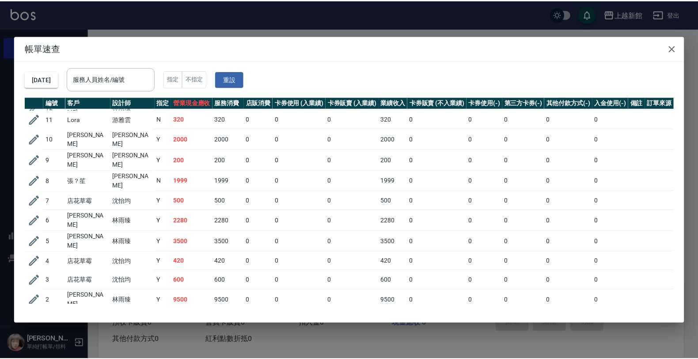
scroll to position [351, 0]
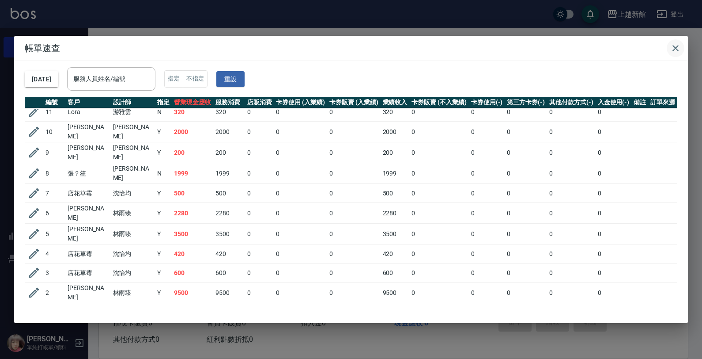
click at [676, 51] on icon "button" at bounding box center [675, 48] width 11 height 11
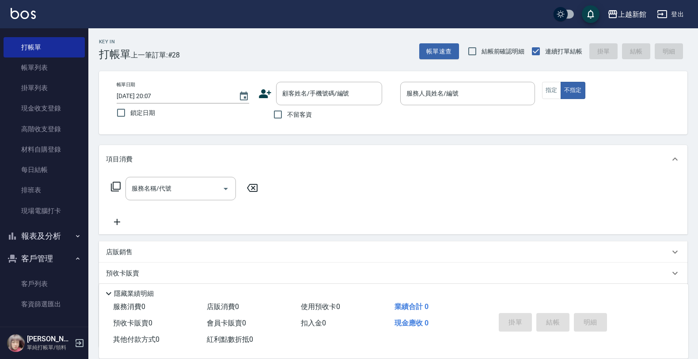
click at [47, 235] on button "報表及分析" at bounding box center [44, 235] width 81 height 23
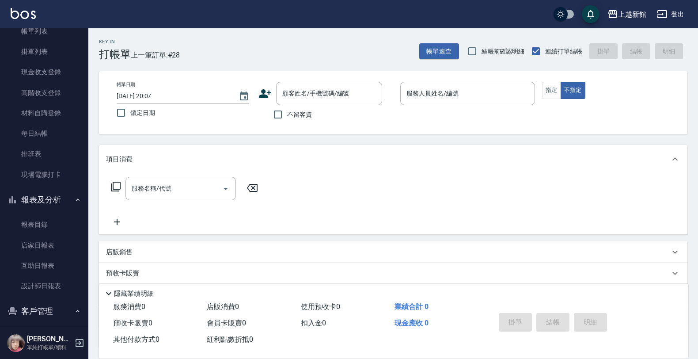
scroll to position [76, 0]
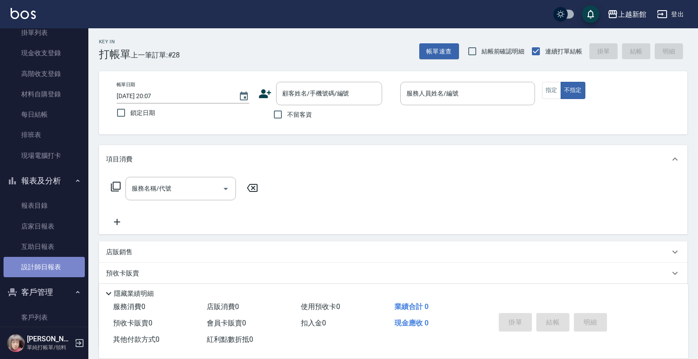
click at [48, 268] on link "設計師日報表" at bounding box center [44, 267] width 81 height 20
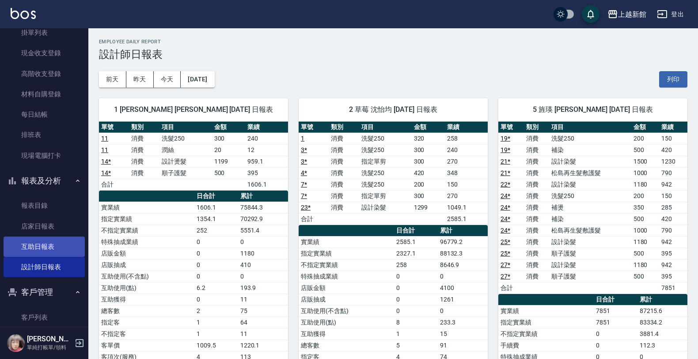
click at [40, 244] on link "互助日報表" at bounding box center [44, 246] width 81 height 20
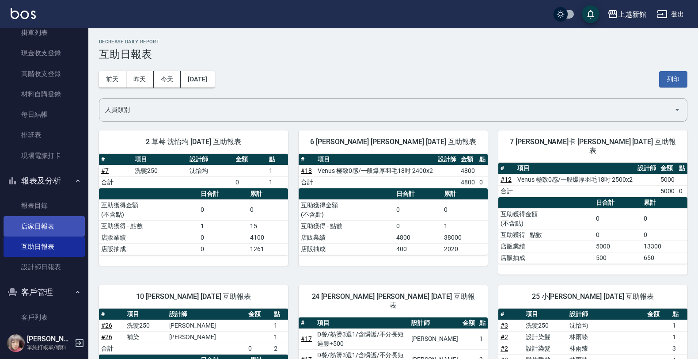
click at [48, 231] on link "店家日報表" at bounding box center [44, 226] width 81 height 20
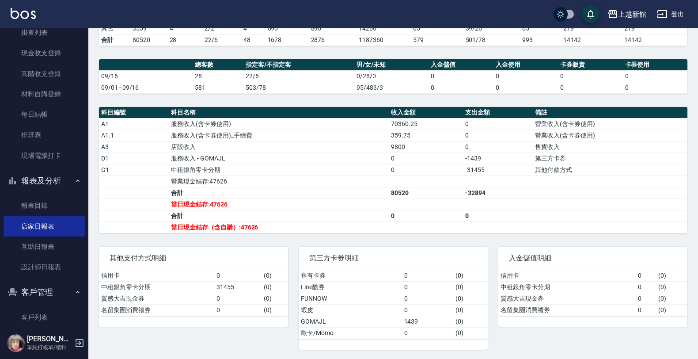
scroll to position [228, 0]
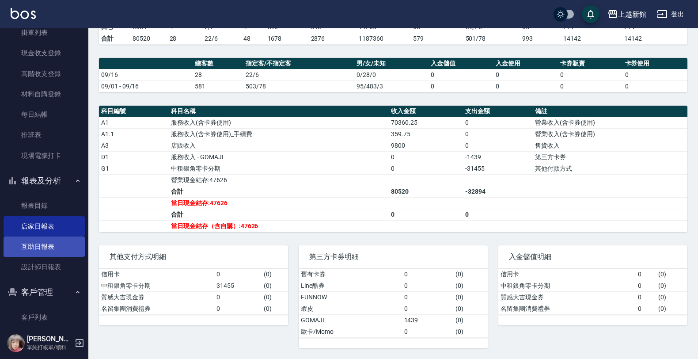
click at [38, 246] on link "互助日報表" at bounding box center [44, 246] width 81 height 20
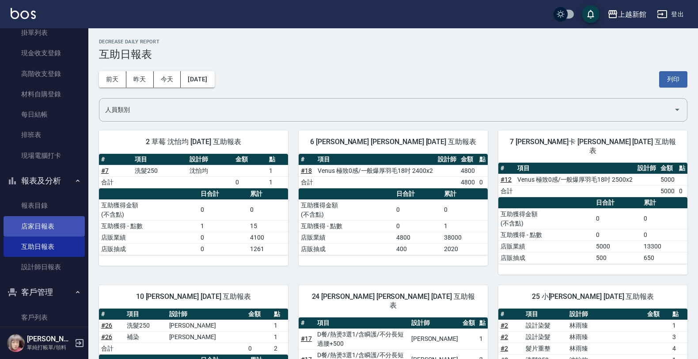
click at [69, 226] on link "店家日報表" at bounding box center [44, 226] width 81 height 20
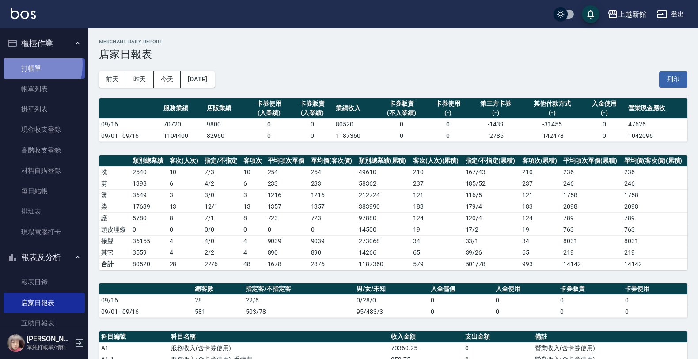
click at [28, 64] on link "打帳單" at bounding box center [44, 68] width 81 height 20
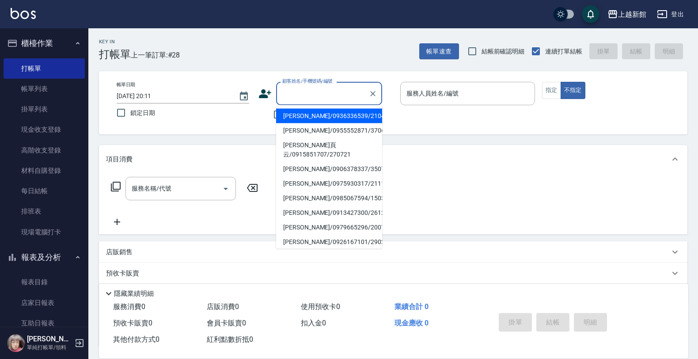
drag, startPoint x: 288, startPoint y: 94, endPoint x: 291, endPoint y: 87, distance: 7.3
click at [291, 94] on input "顧客姓名/手機號碼/編號" at bounding box center [322, 93] width 85 height 15
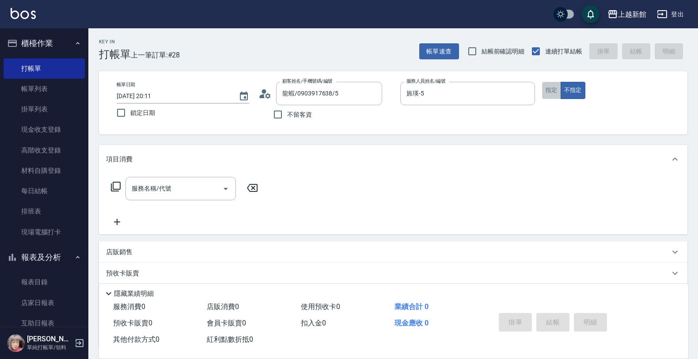
click at [542, 91] on button "指定" at bounding box center [551, 90] width 19 height 17
click at [131, 197] on div "服務名稱/代號" at bounding box center [180, 188] width 110 height 23
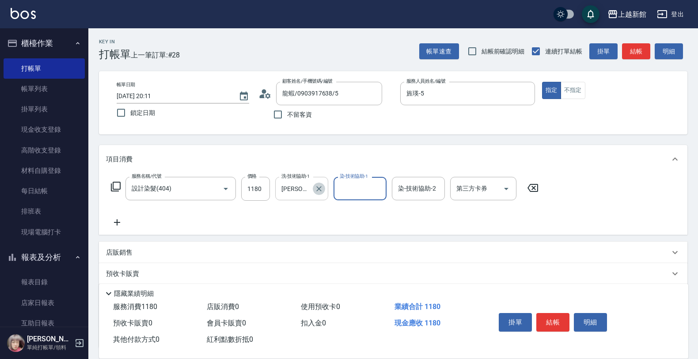
click at [322, 186] on icon "Clear" at bounding box center [318, 188] width 9 height 9
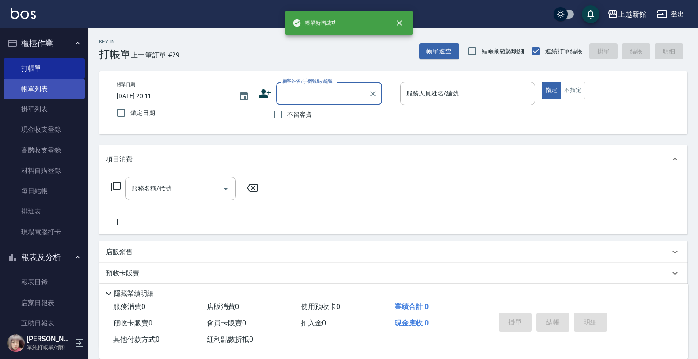
drag, startPoint x: 49, startPoint y: 85, endPoint x: 53, endPoint y: 88, distance: 6.0
click at [49, 85] on link "帳單列表" at bounding box center [44, 89] width 81 height 20
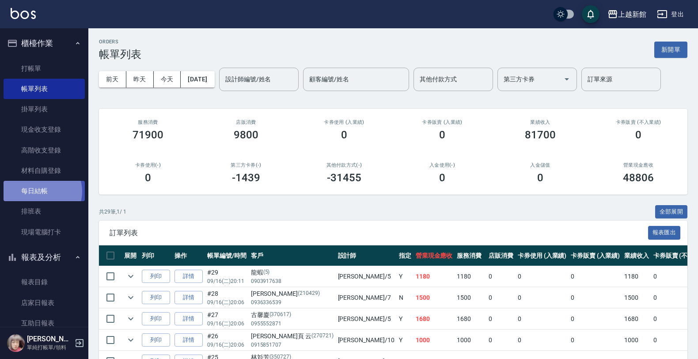
click at [41, 191] on link "每日結帳" at bounding box center [44, 191] width 81 height 20
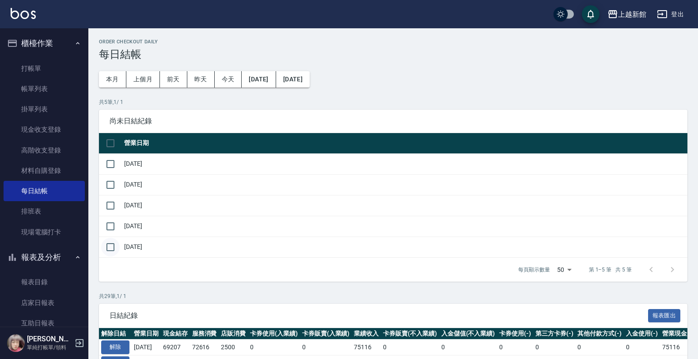
click at [112, 255] on input "checkbox" at bounding box center [110, 247] width 19 height 19
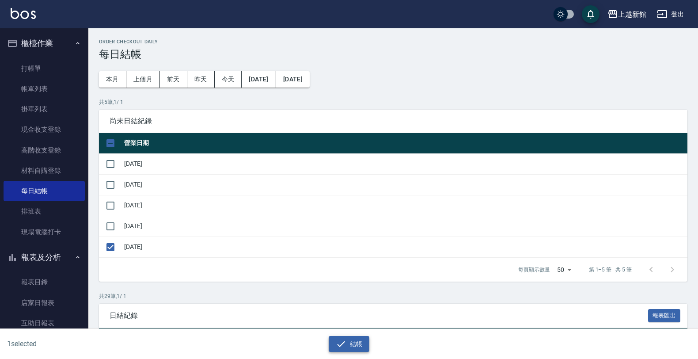
click at [346, 344] on icon "button" at bounding box center [341, 343] width 11 height 11
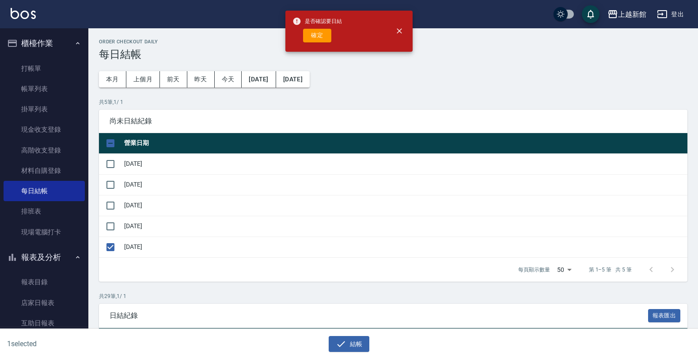
click at [319, 21] on span "是否確認要日結" at bounding box center [316, 21] width 49 height 9
click at [316, 43] on div "是否確認要日結 確定" at bounding box center [316, 31] width 49 height 36
click at [314, 38] on button "確定" at bounding box center [317, 36] width 28 height 14
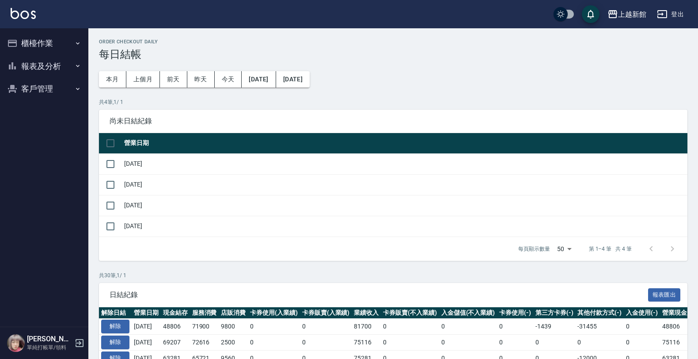
click at [31, 64] on button "報表及分析" at bounding box center [44, 66] width 81 height 23
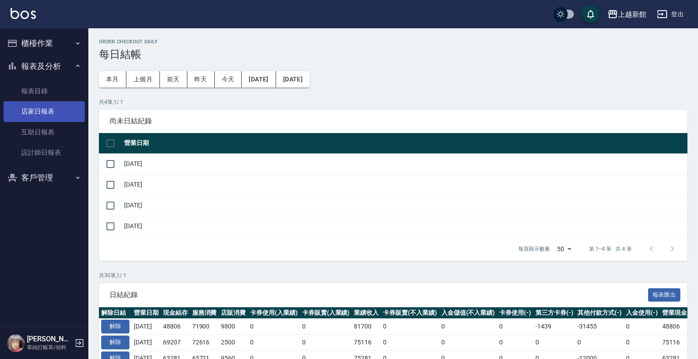
click at [41, 115] on link "店家日報表" at bounding box center [44, 111] width 81 height 20
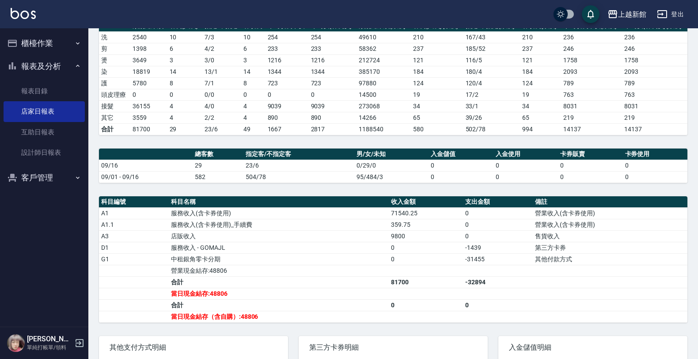
scroll to position [166, 0]
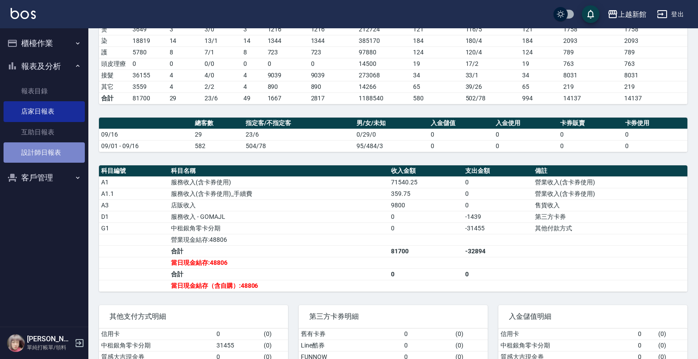
click at [21, 153] on link "設計師日報表" at bounding box center [44, 152] width 81 height 20
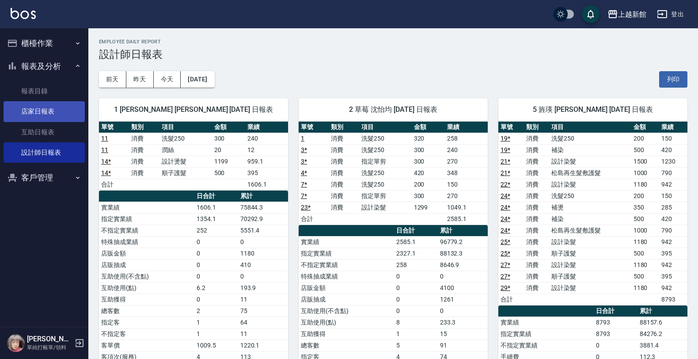
click at [67, 113] on link "店家日報表" at bounding box center [44, 111] width 81 height 20
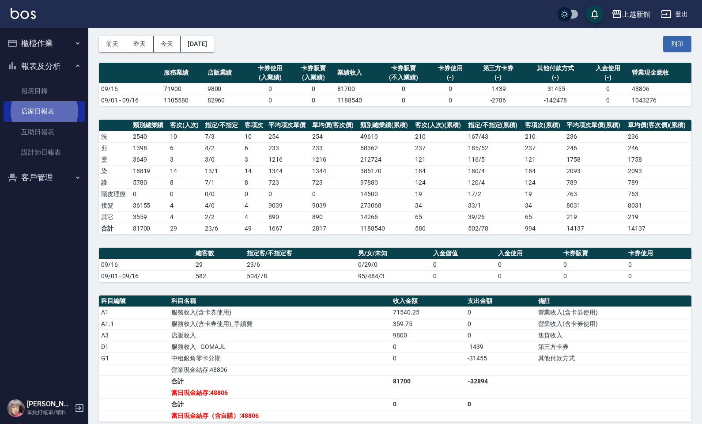
scroll to position [55, 0]
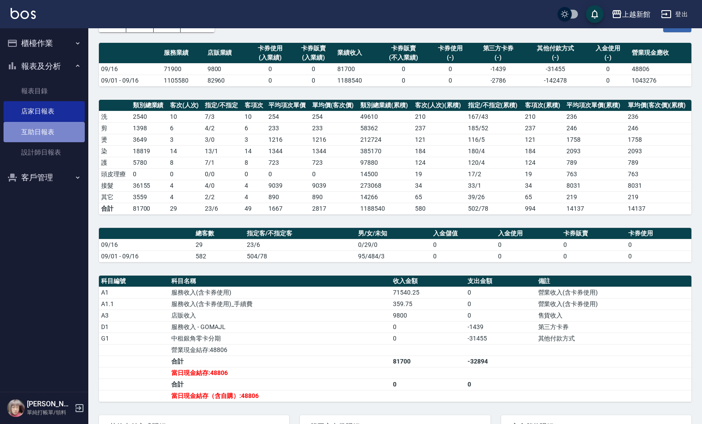
click at [21, 132] on link "互助日報表" at bounding box center [44, 132] width 81 height 20
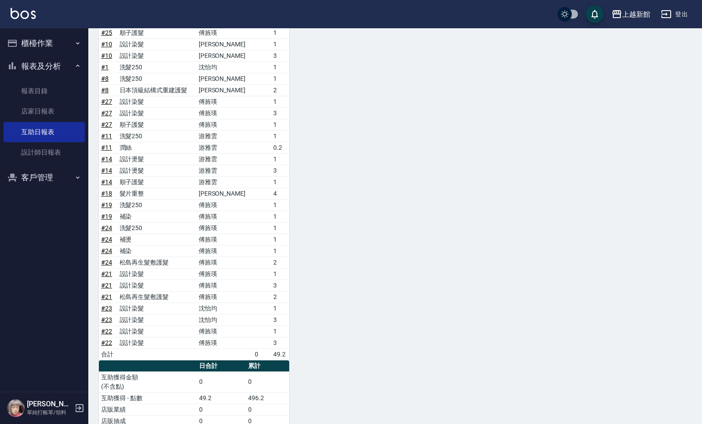
scroll to position [702, 0]
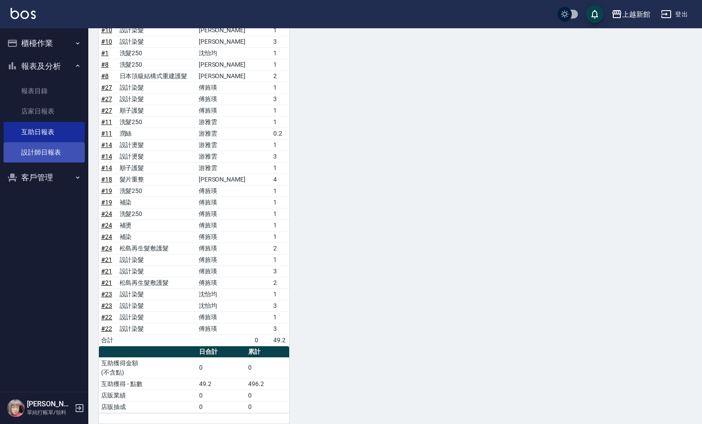
click at [82, 151] on link "設計師日報表" at bounding box center [44, 152] width 81 height 20
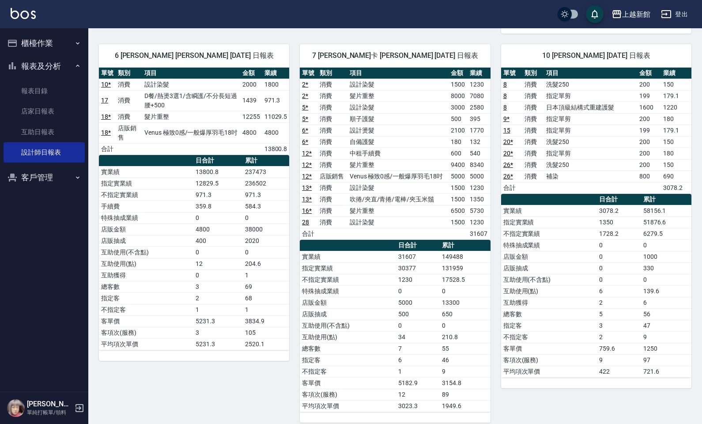
scroll to position [493, 0]
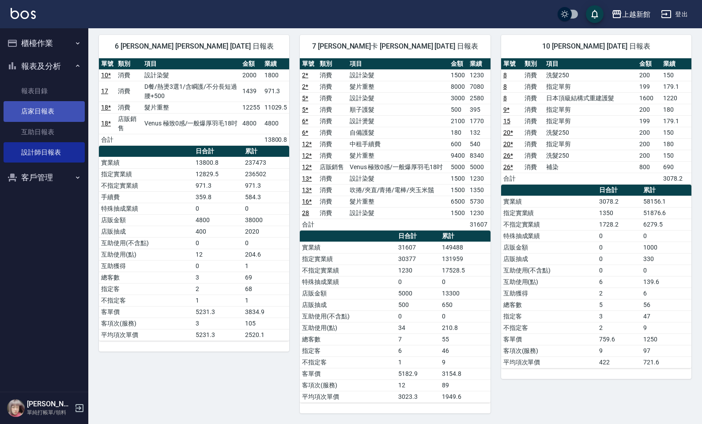
click at [52, 113] on link "店家日報表" at bounding box center [44, 111] width 81 height 20
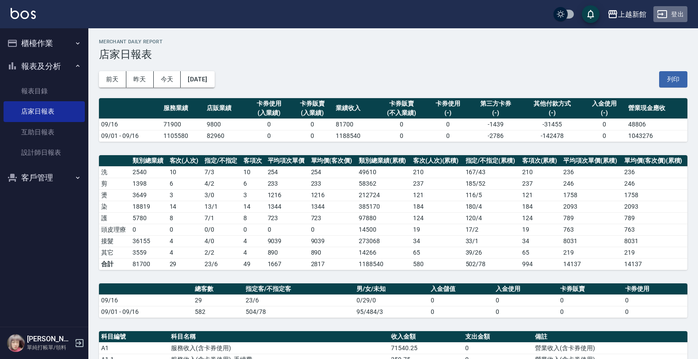
click at [674, 12] on button "登出" at bounding box center [670, 14] width 34 height 16
